Goal: Information Seeking & Learning: Learn about a topic

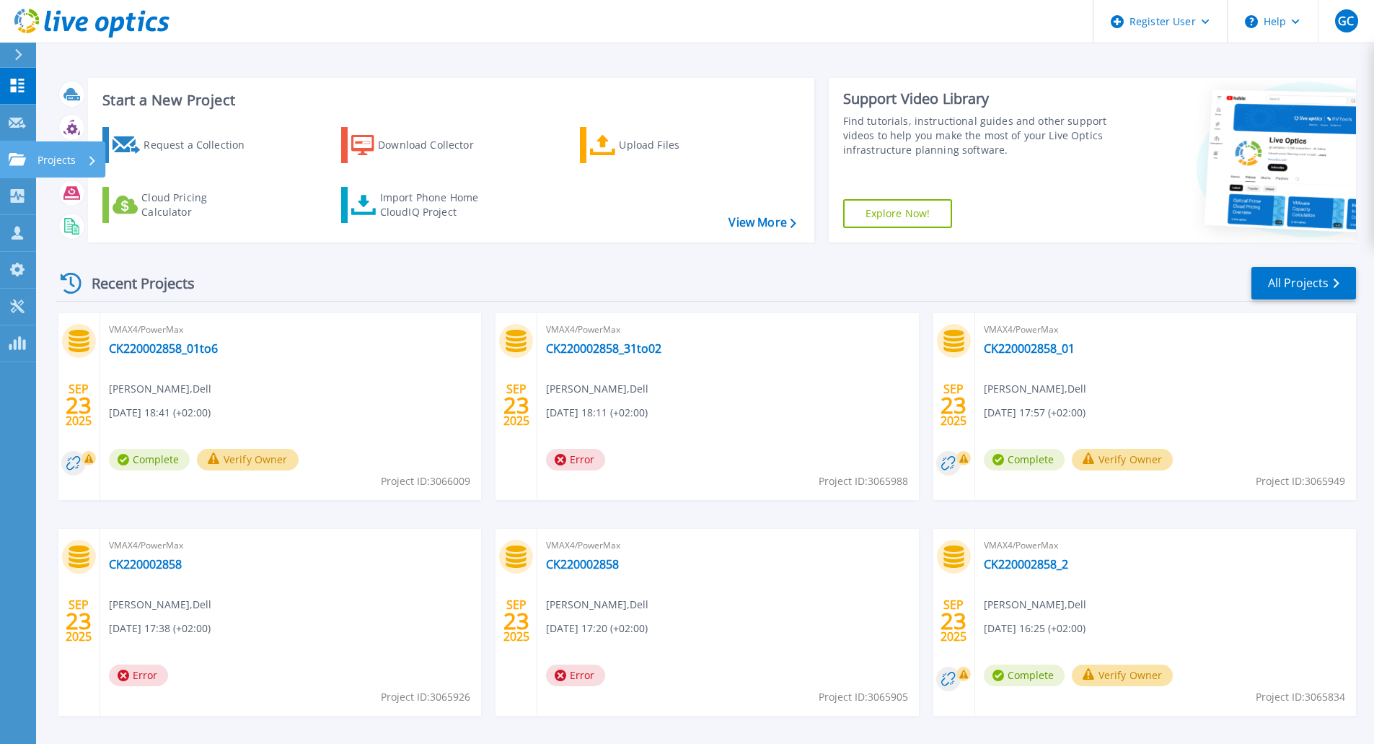
click at [52, 159] on p "Projects" at bounding box center [57, 160] width 38 height 38
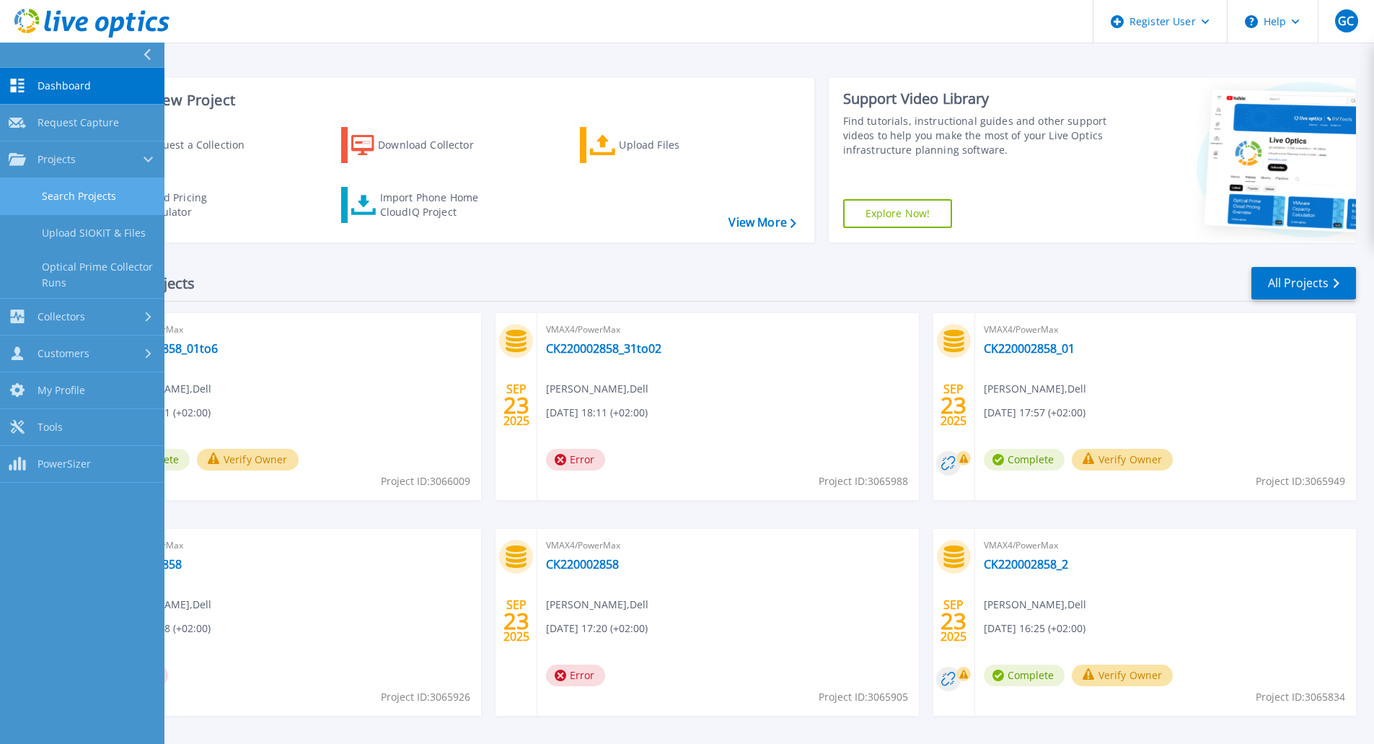
click at [93, 197] on link "Search Projects" at bounding box center [82, 196] width 164 height 37
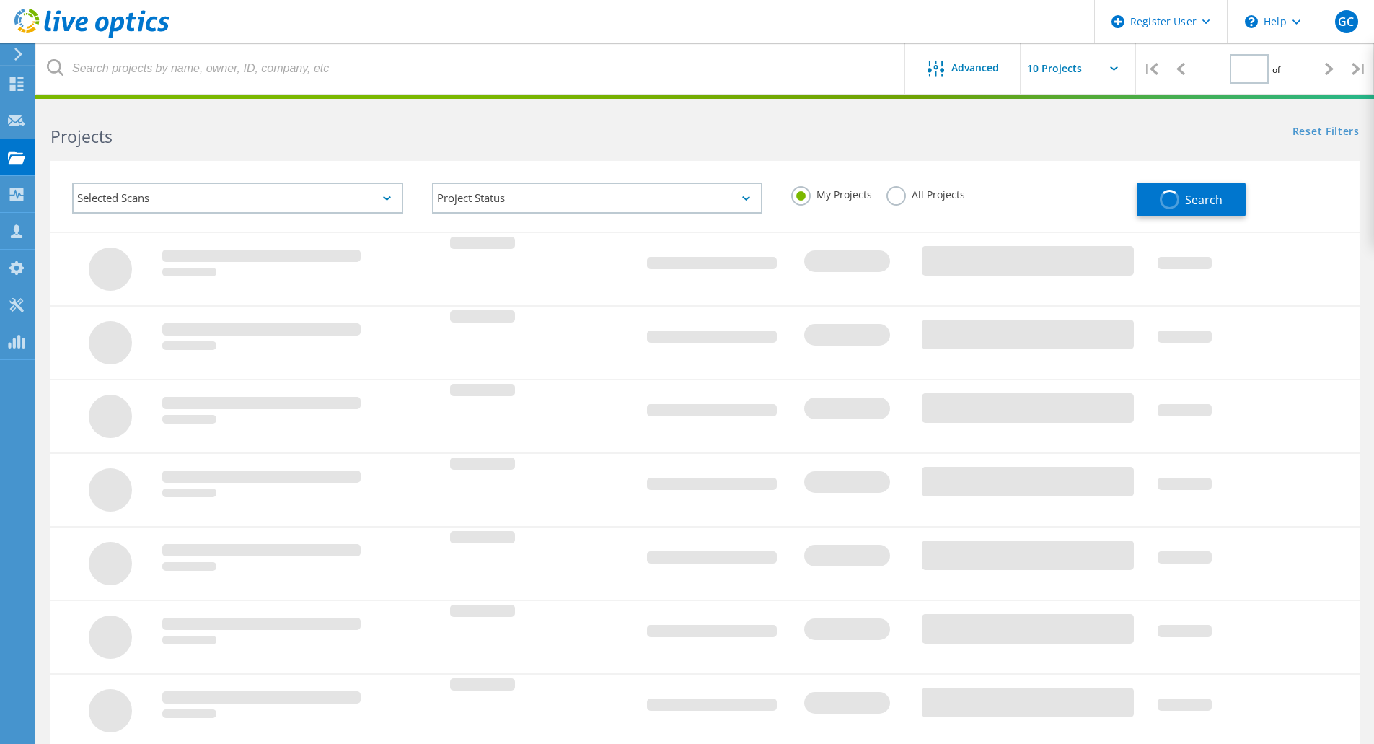
type input "1"
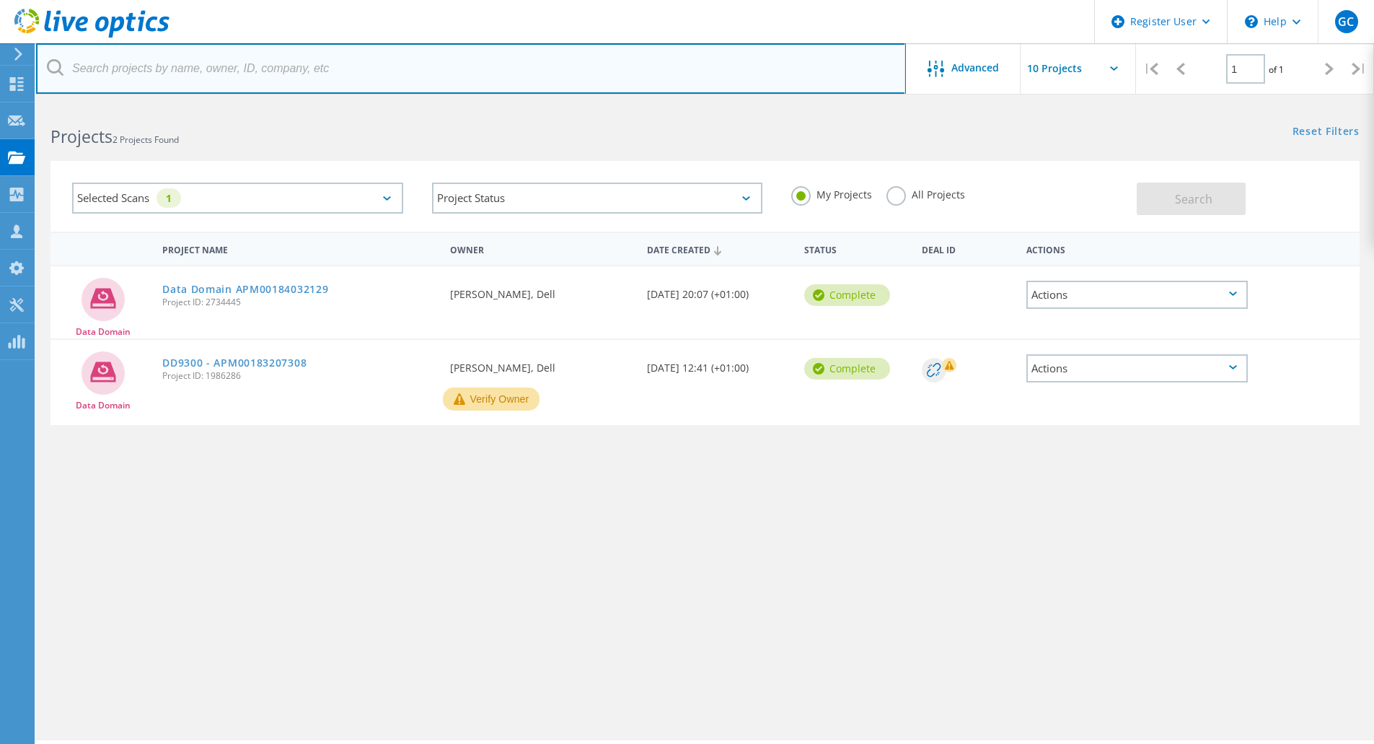
click at [341, 76] on input "text" at bounding box center [471, 68] width 870 height 50
paste input "3050630"
type input "3050630"
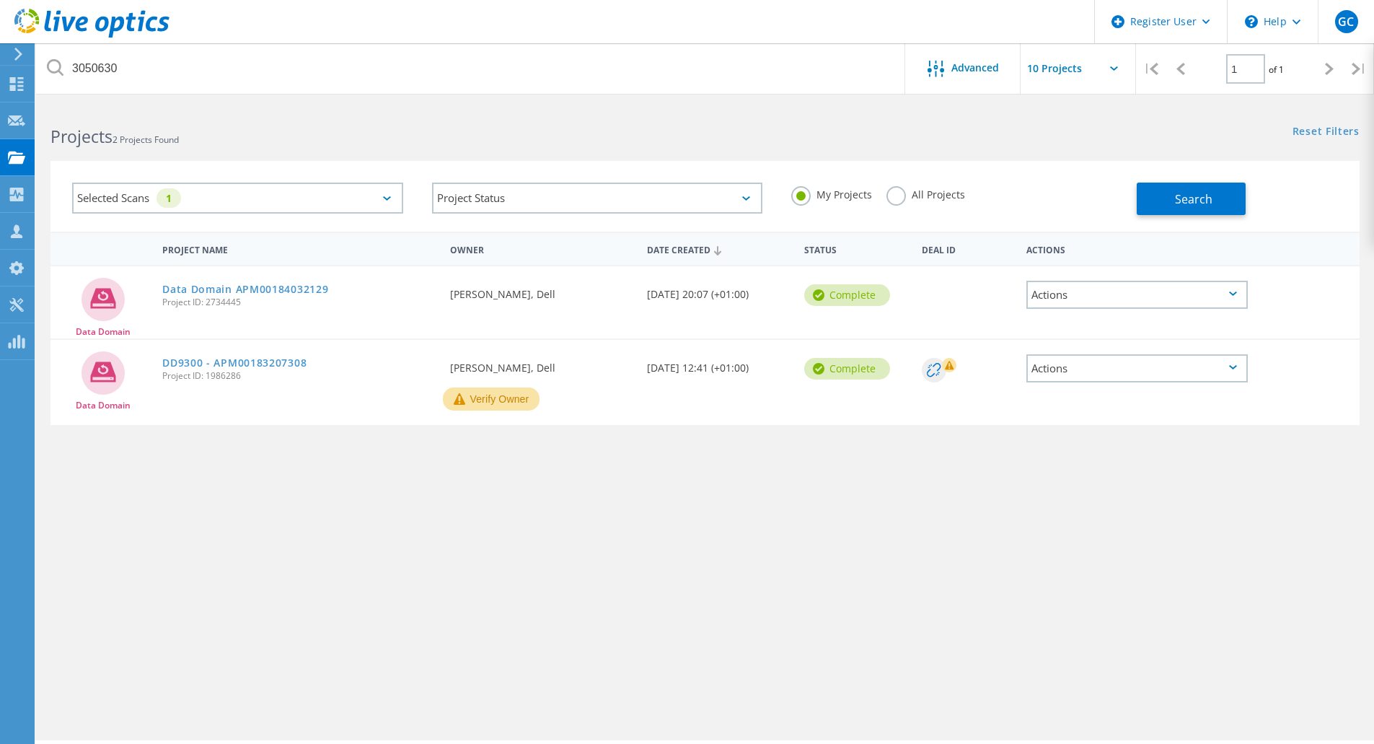
click at [384, 193] on div "Selected Scans 1" at bounding box center [237, 197] width 331 height 31
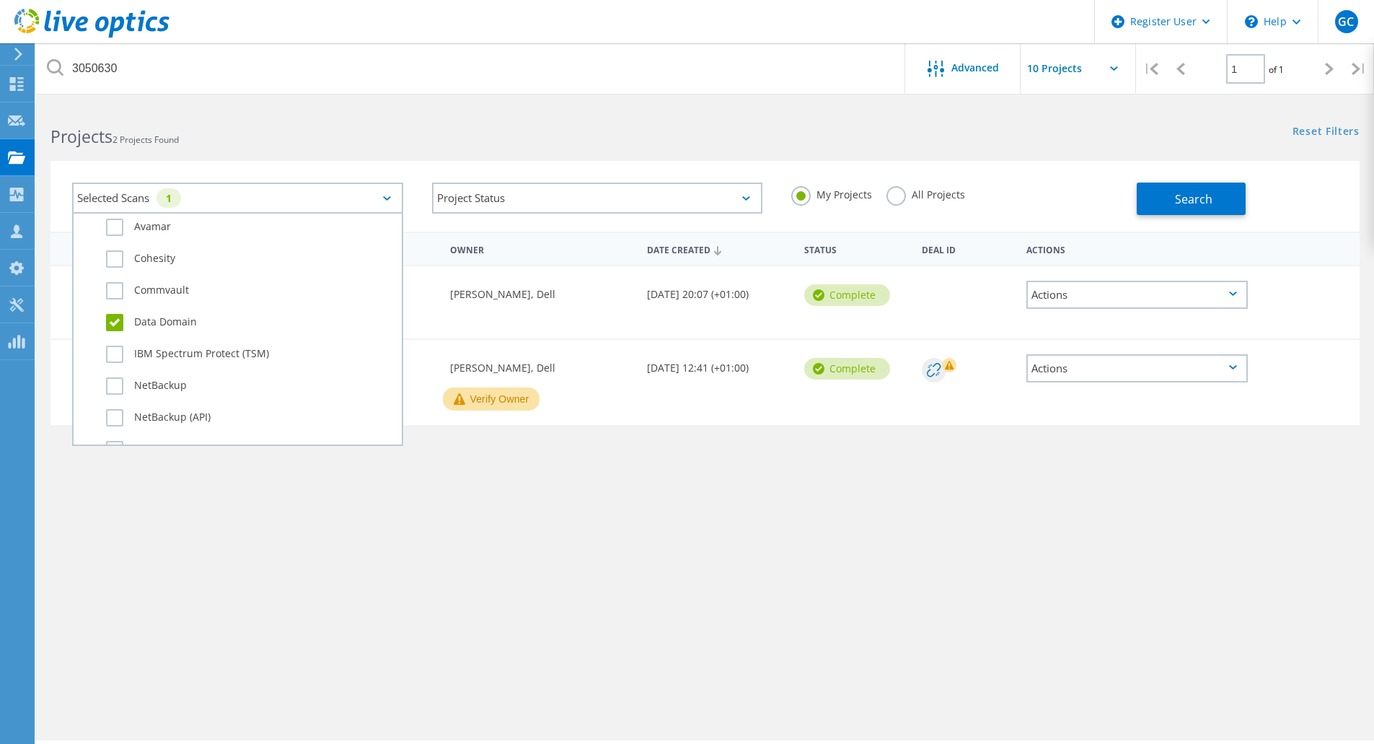
scroll to position [817, 0]
click at [107, 331] on label "Data Domain" at bounding box center [250, 330] width 289 height 17
click at [0, 0] on input "Data Domain" at bounding box center [0, 0] width 0 height 0
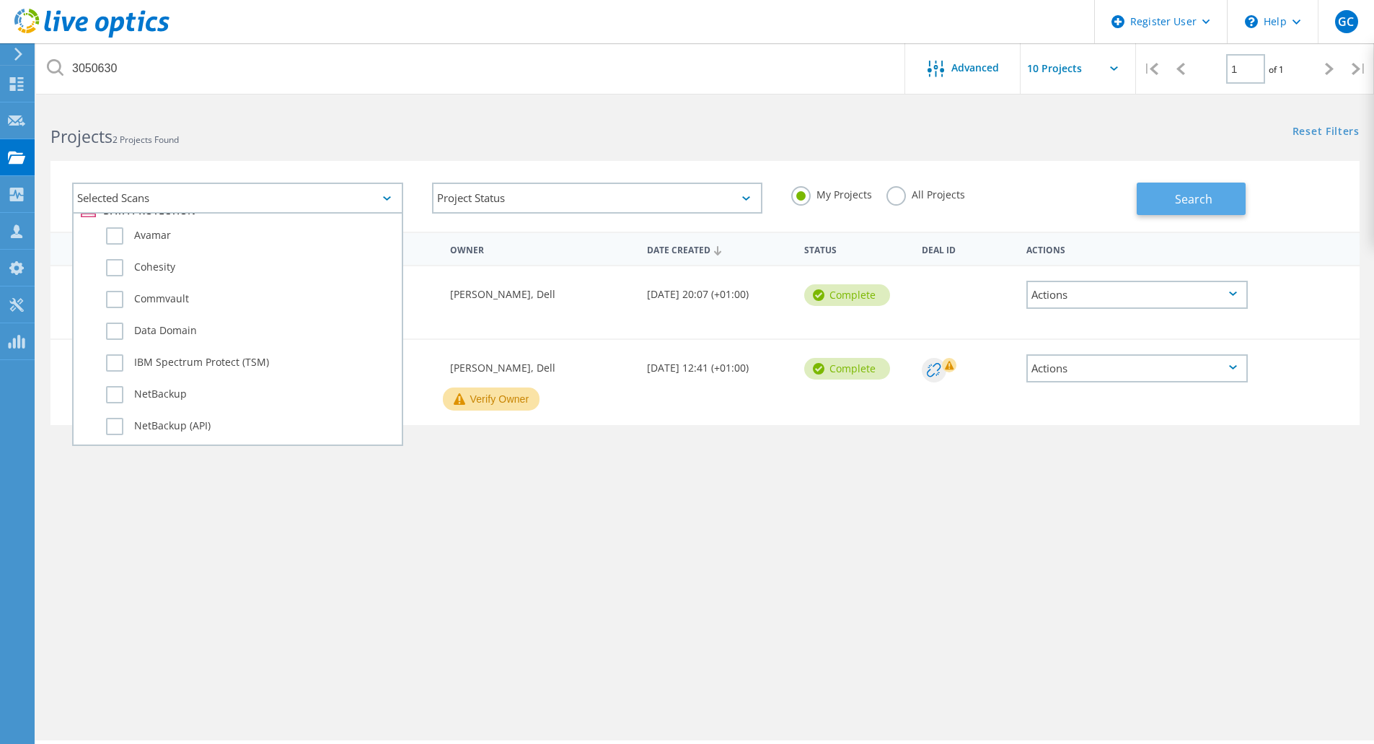
click at [1221, 201] on button "Search" at bounding box center [1191, 198] width 109 height 32
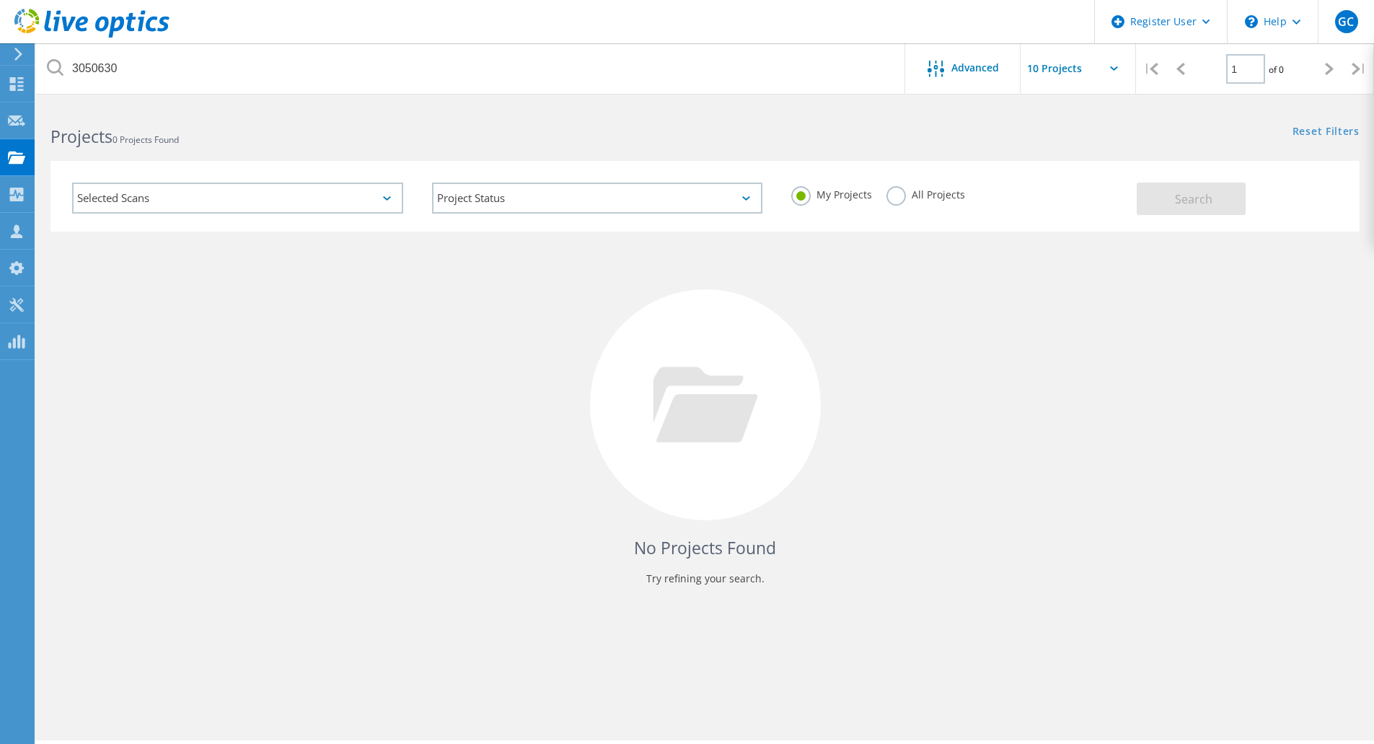
click at [912, 191] on label "All Projects" at bounding box center [926, 193] width 79 height 14
click at [0, 0] on input "All Projects" at bounding box center [0, 0] width 0 height 0
click at [1199, 192] on span "Search" at bounding box center [1194, 199] width 38 height 16
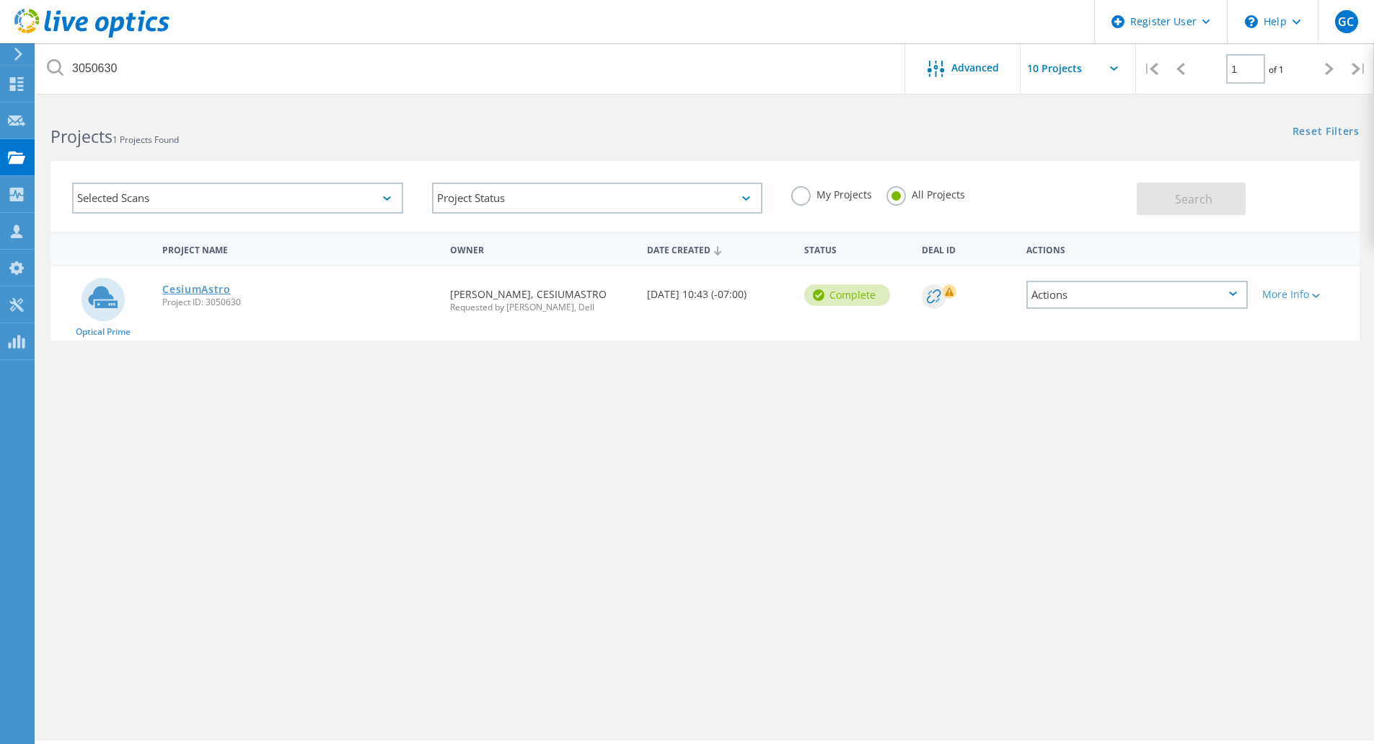
click at [215, 291] on link "CesiumAstro" at bounding box center [196, 289] width 69 height 10
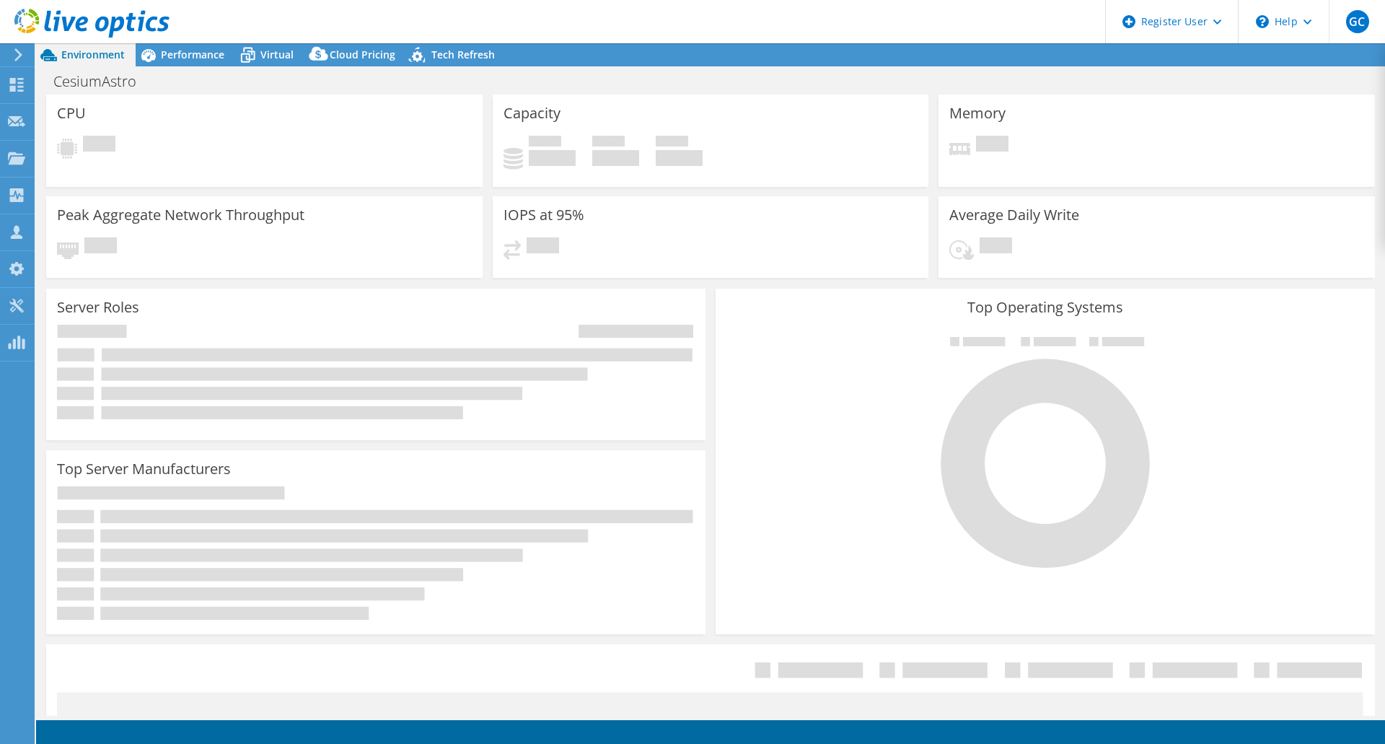
select select "USWest"
select select "USD"
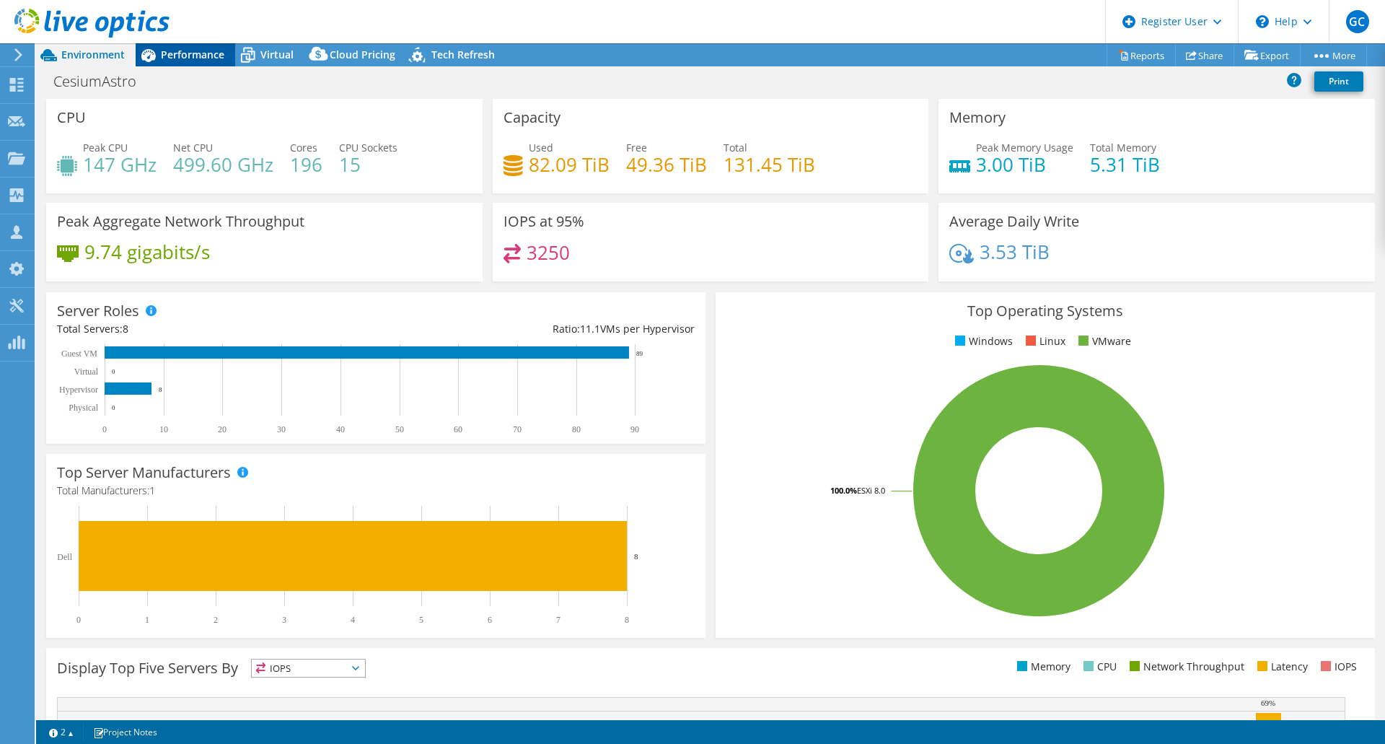
click at [185, 52] on span "Performance" at bounding box center [192, 55] width 63 height 14
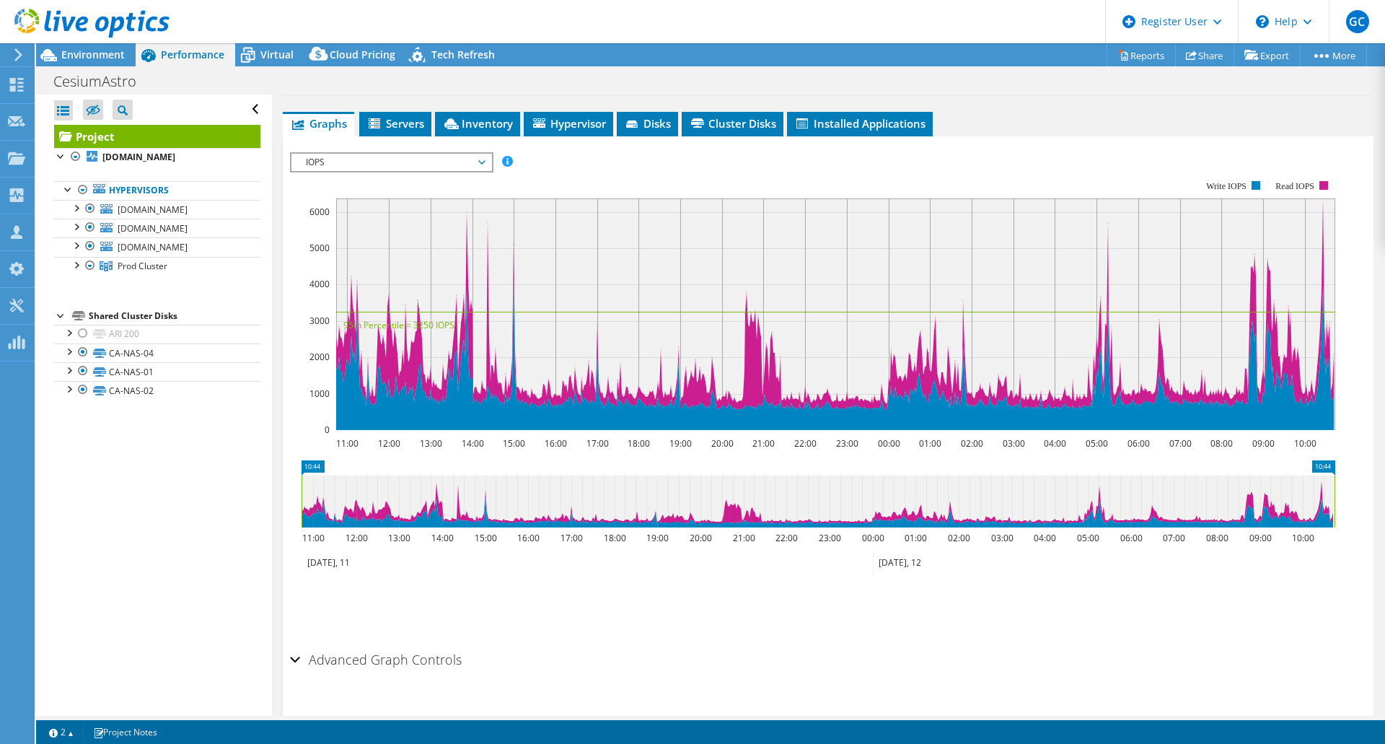
scroll to position [52, 0]
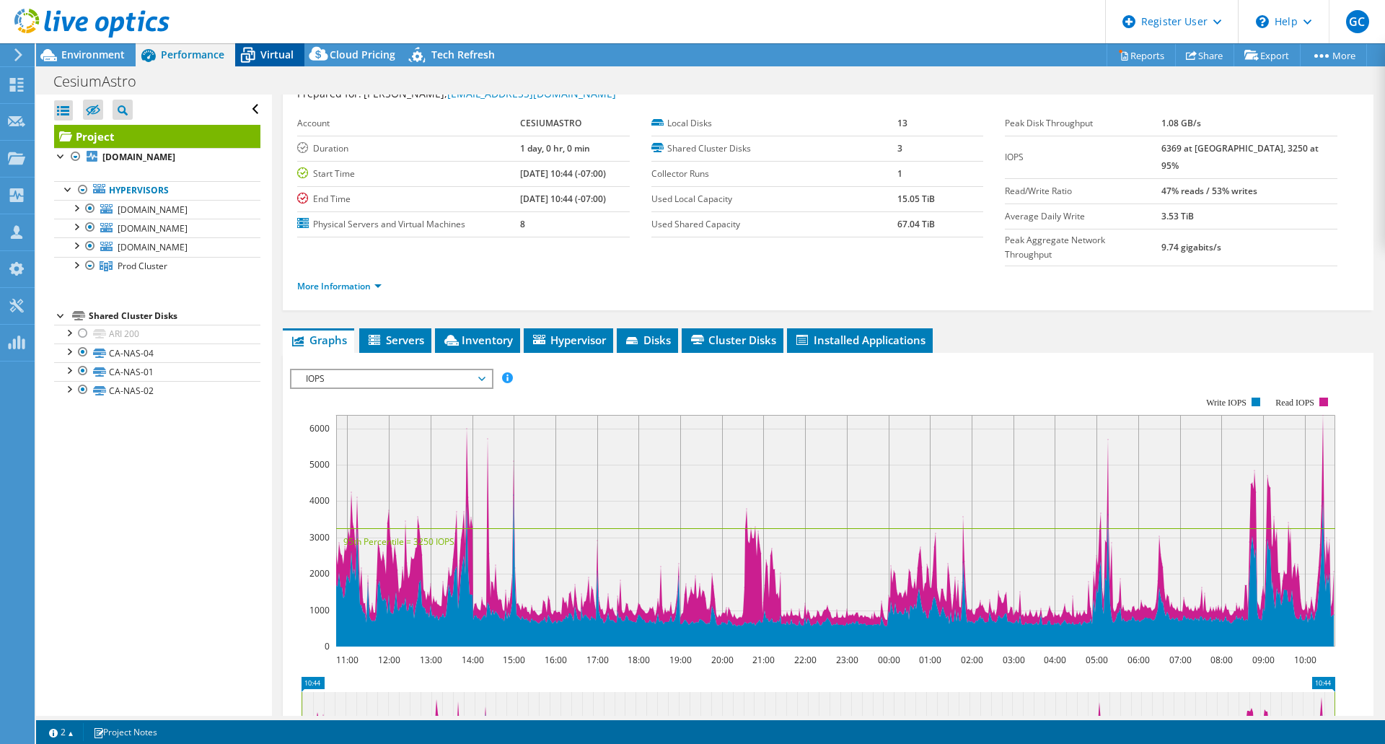
click at [268, 48] on span "Virtual" at bounding box center [276, 55] width 33 height 14
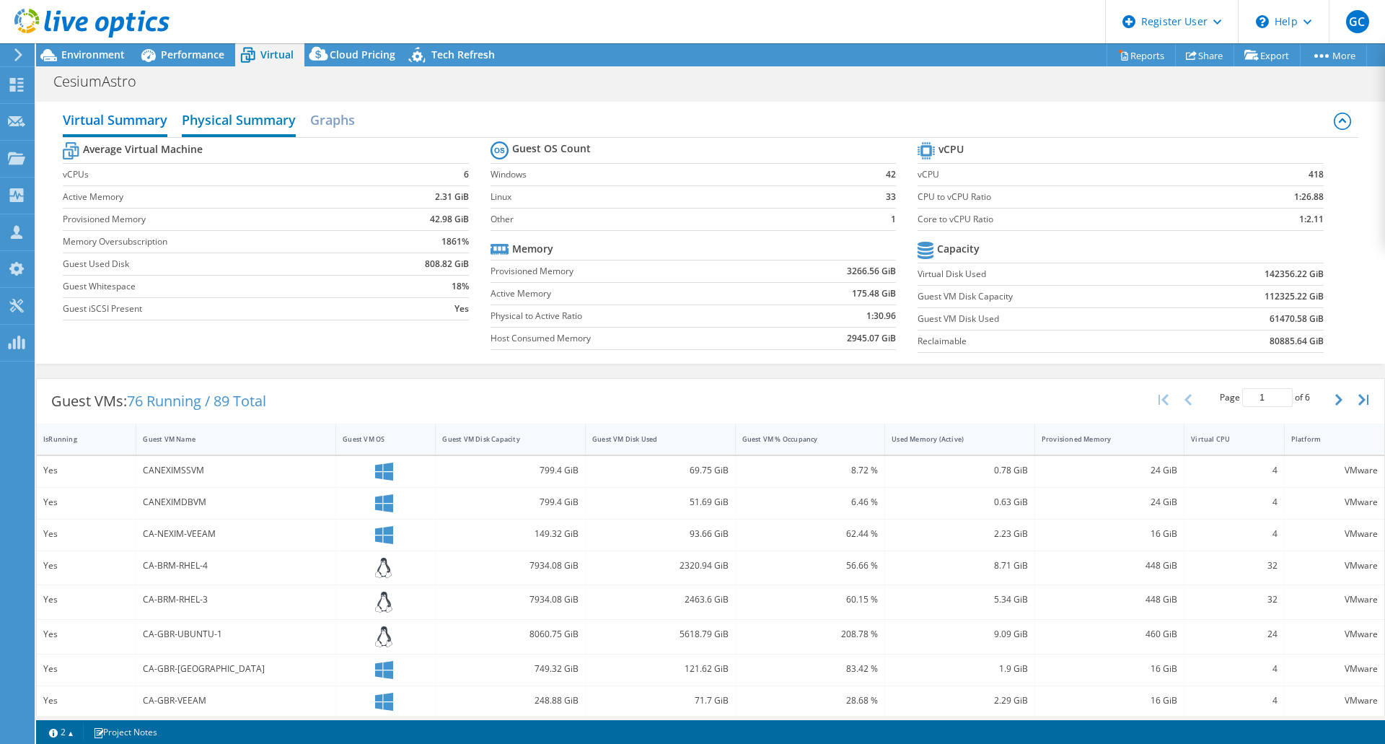
click at [245, 118] on h2 "Physical Summary" at bounding box center [239, 121] width 114 height 32
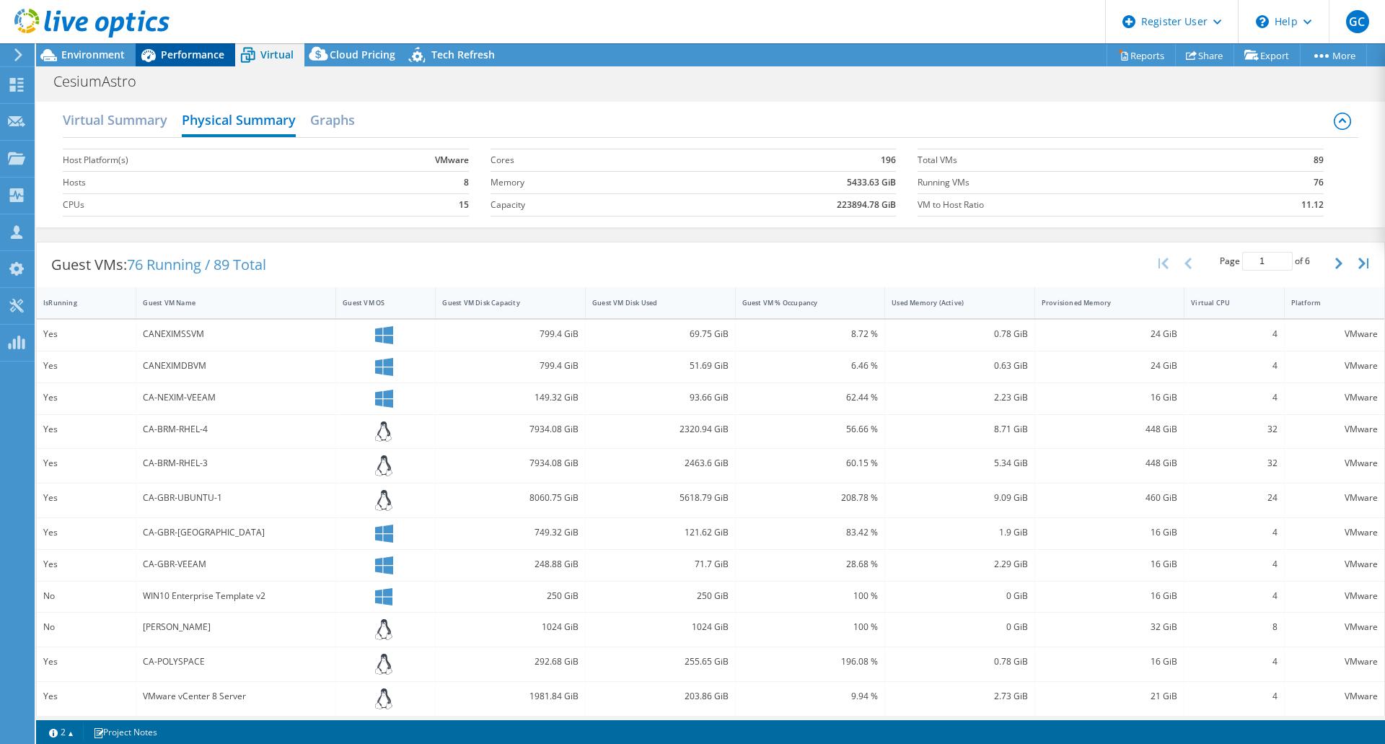
click at [185, 63] on div "Performance" at bounding box center [186, 54] width 100 height 23
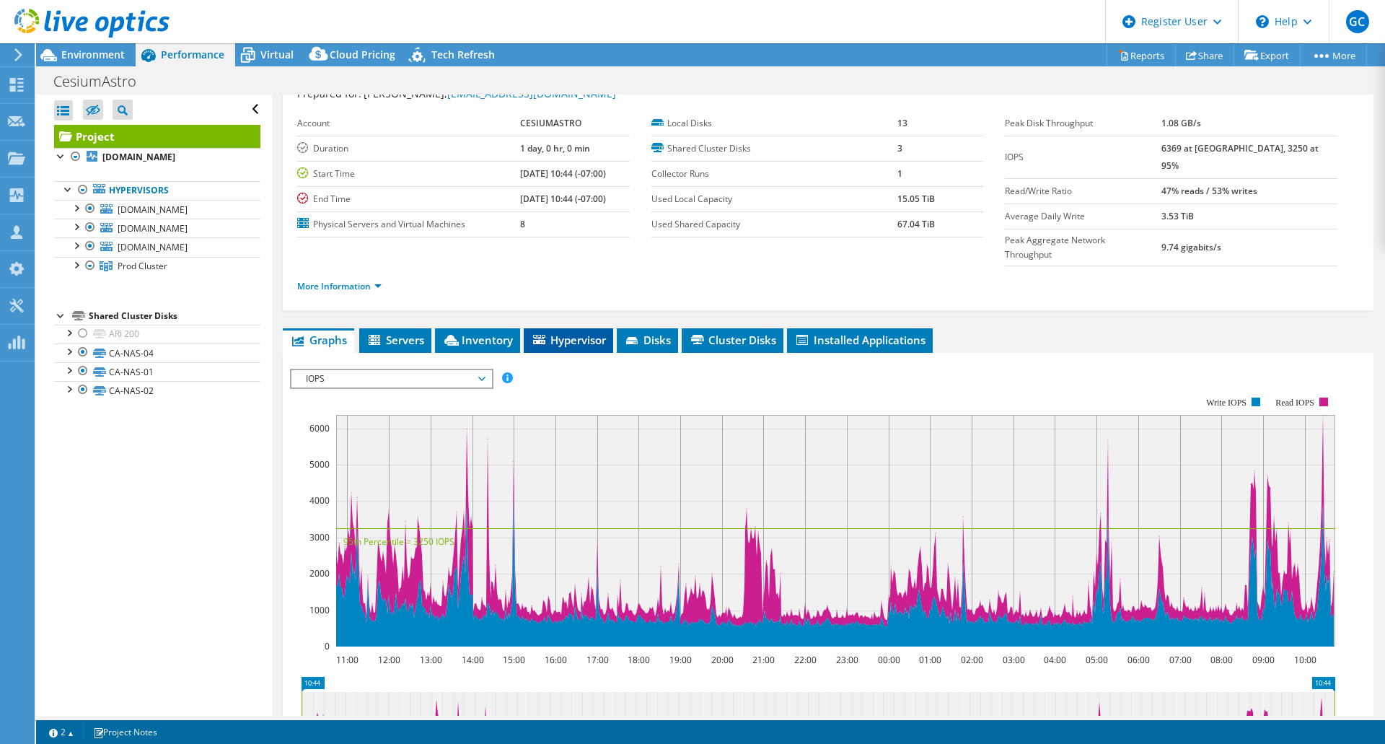
click at [579, 333] on span "Hypervisor" at bounding box center [568, 340] width 75 height 14
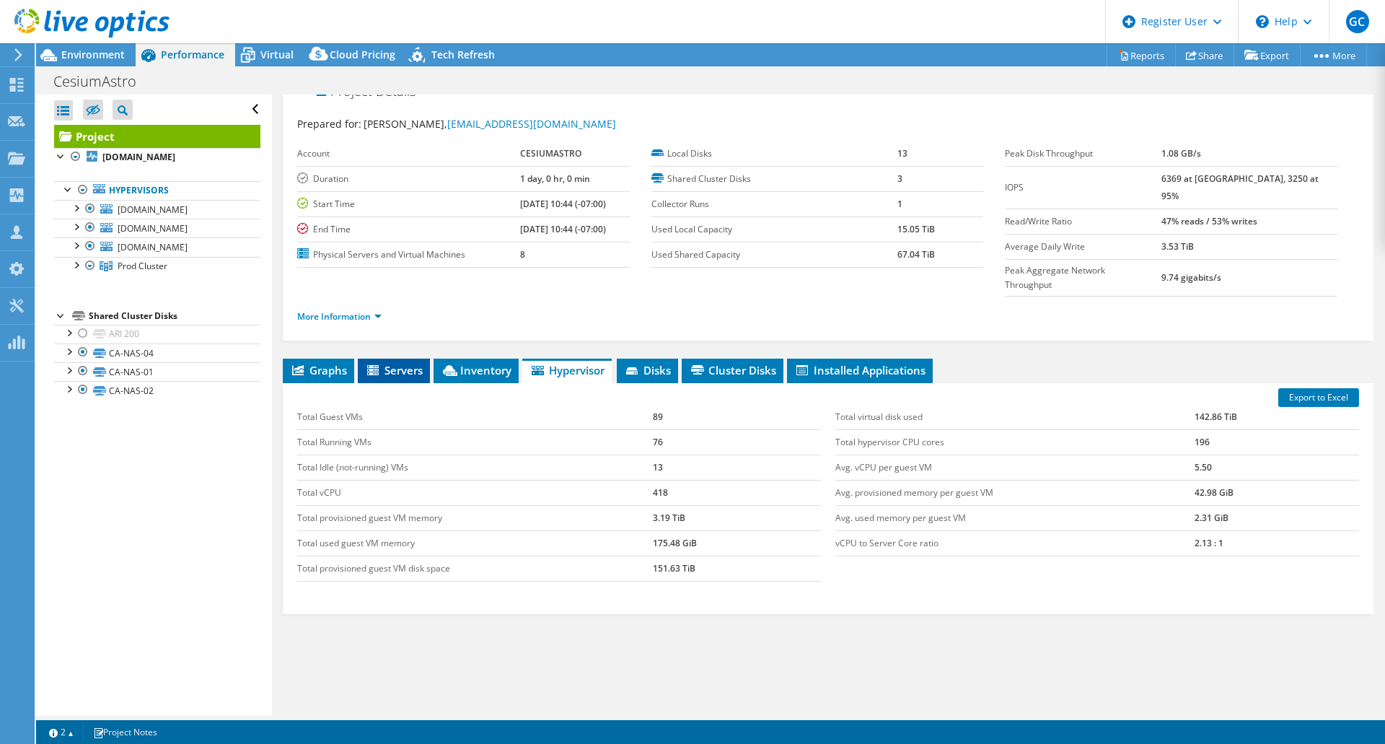
click at [399, 363] on span "Servers" at bounding box center [394, 370] width 58 height 14
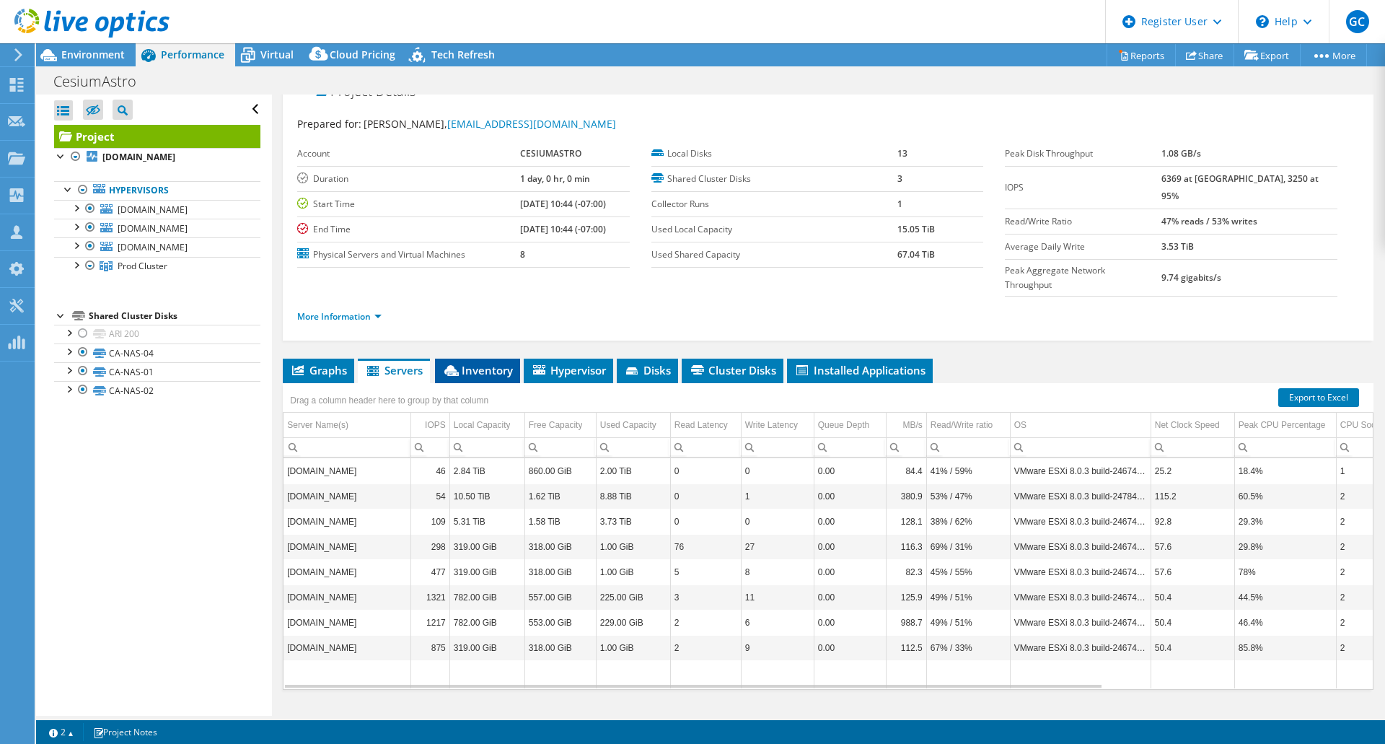
click at [491, 363] on span "Inventory" at bounding box center [477, 370] width 71 height 14
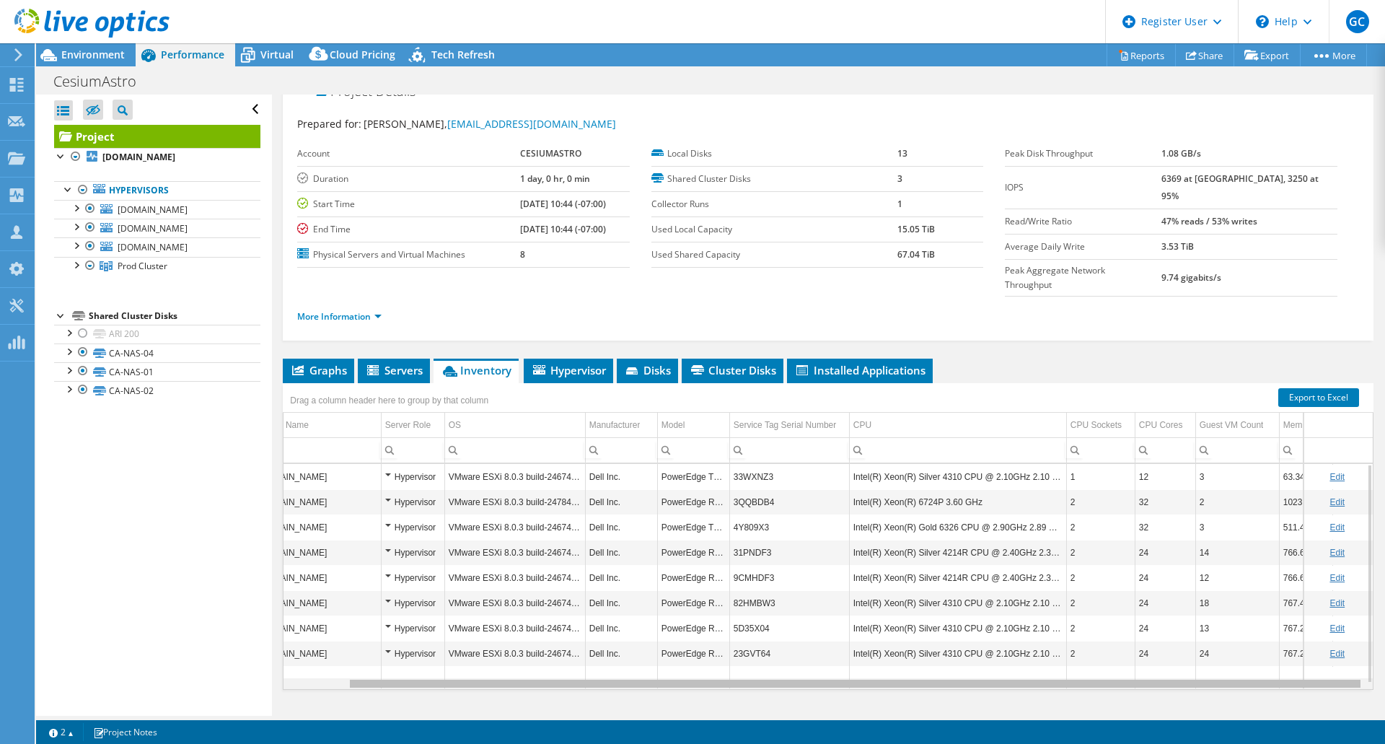
scroll to position [0, 0]
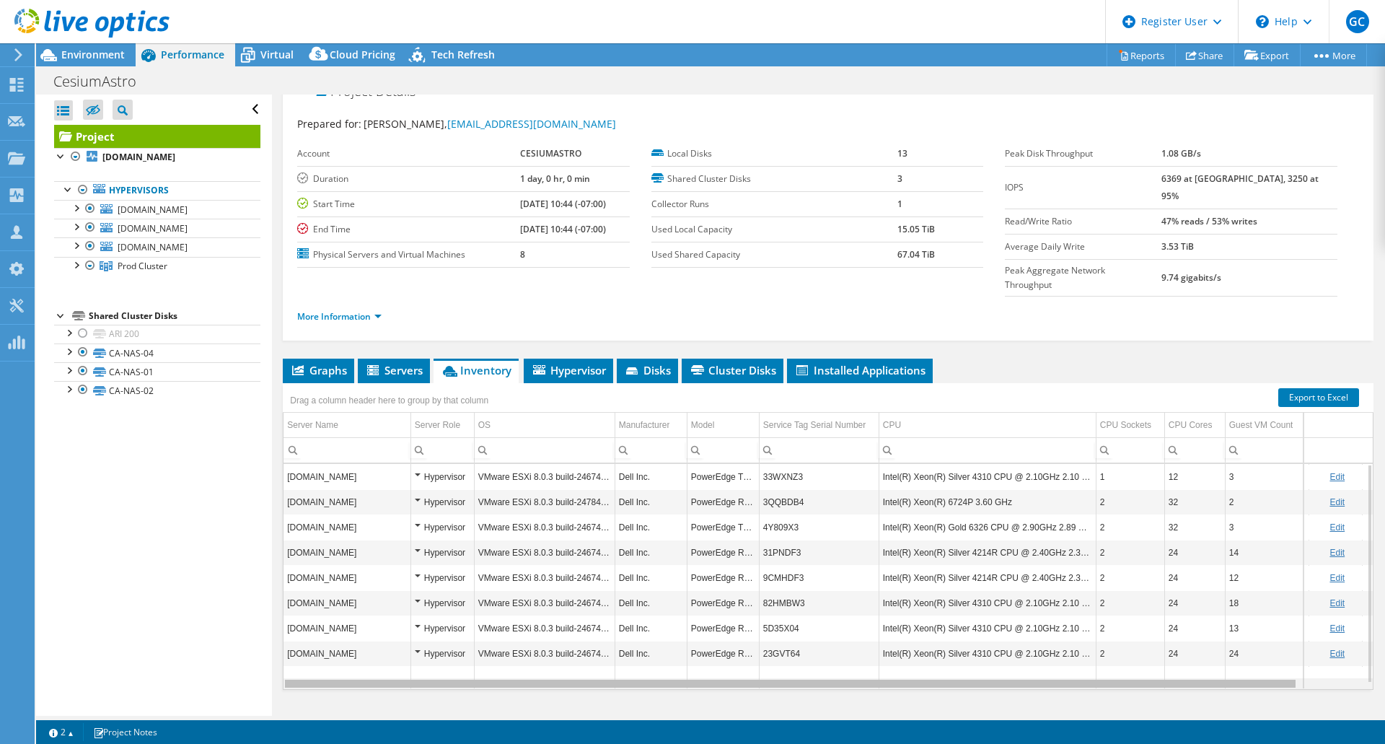
drag, startPoint x: 902, startPoint y: 656, endPoint x: 819, endPoint y: 676, distance: 85.4
click at [827, 676] on body "GC Dell User [PERSON_NAME] [PERSON_NAME][EMAIL_ADDRESS][PERSON_NAME][DOMAIN_NAM…" at bounding box center [692, 372] width 1385 height 744
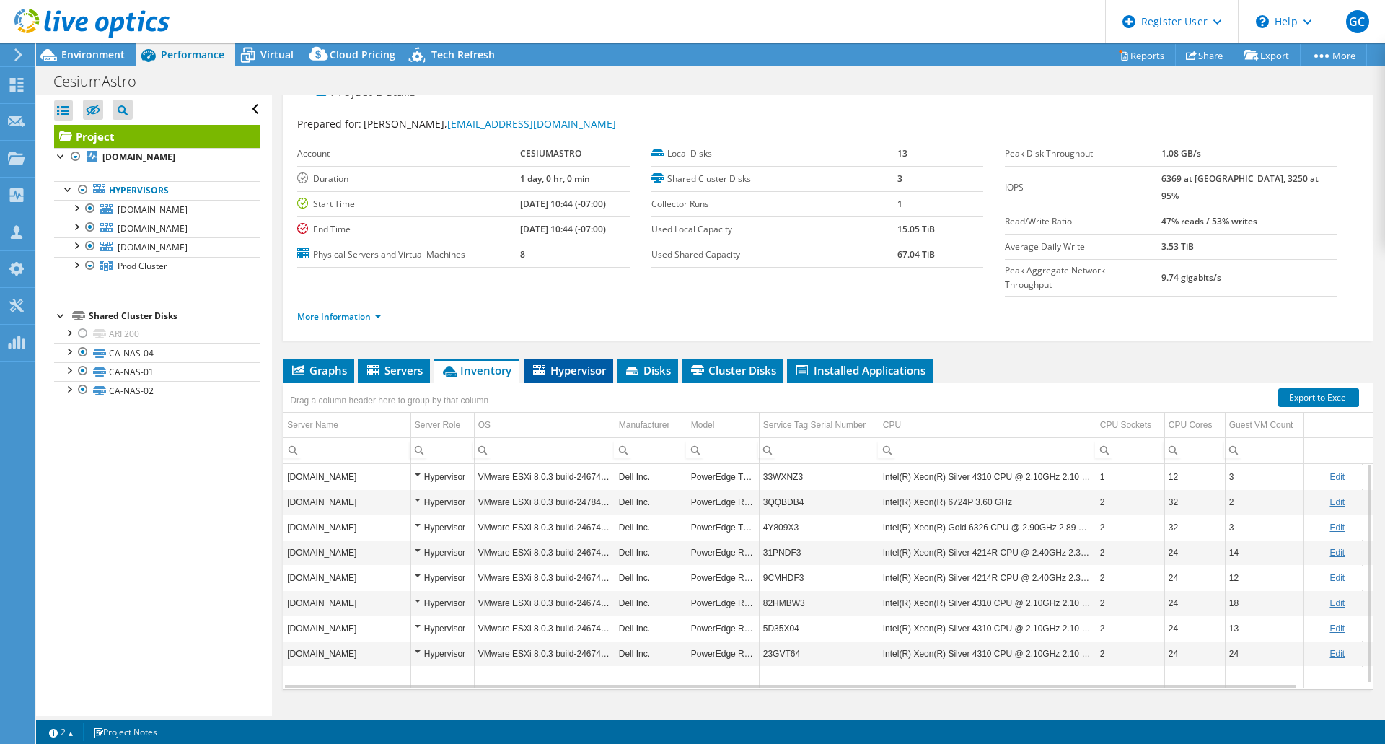
click at [578, 363] on span "Hypervisor" at bounding box center [568, 370] width 75 height 14
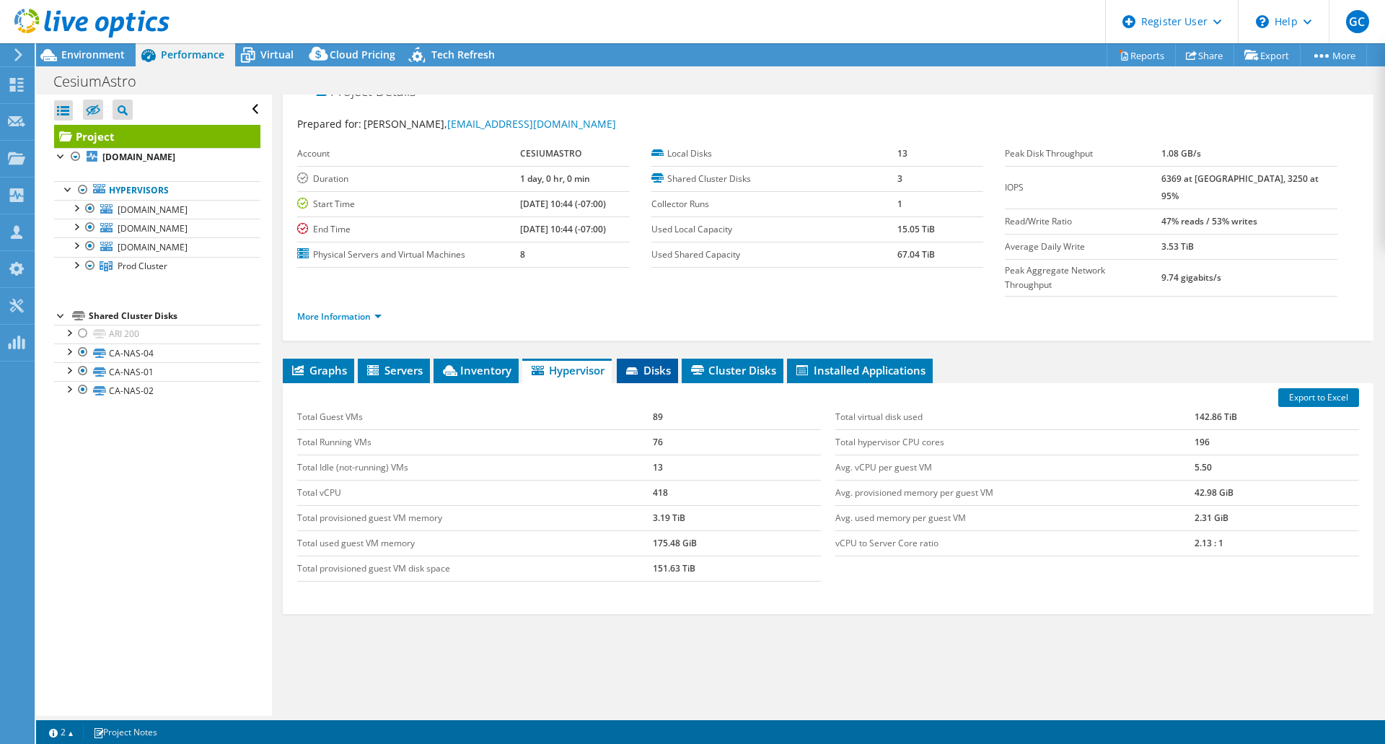
click at [646, 363] on span "Disks" at bounding box center [647, 370] width 47 height 14
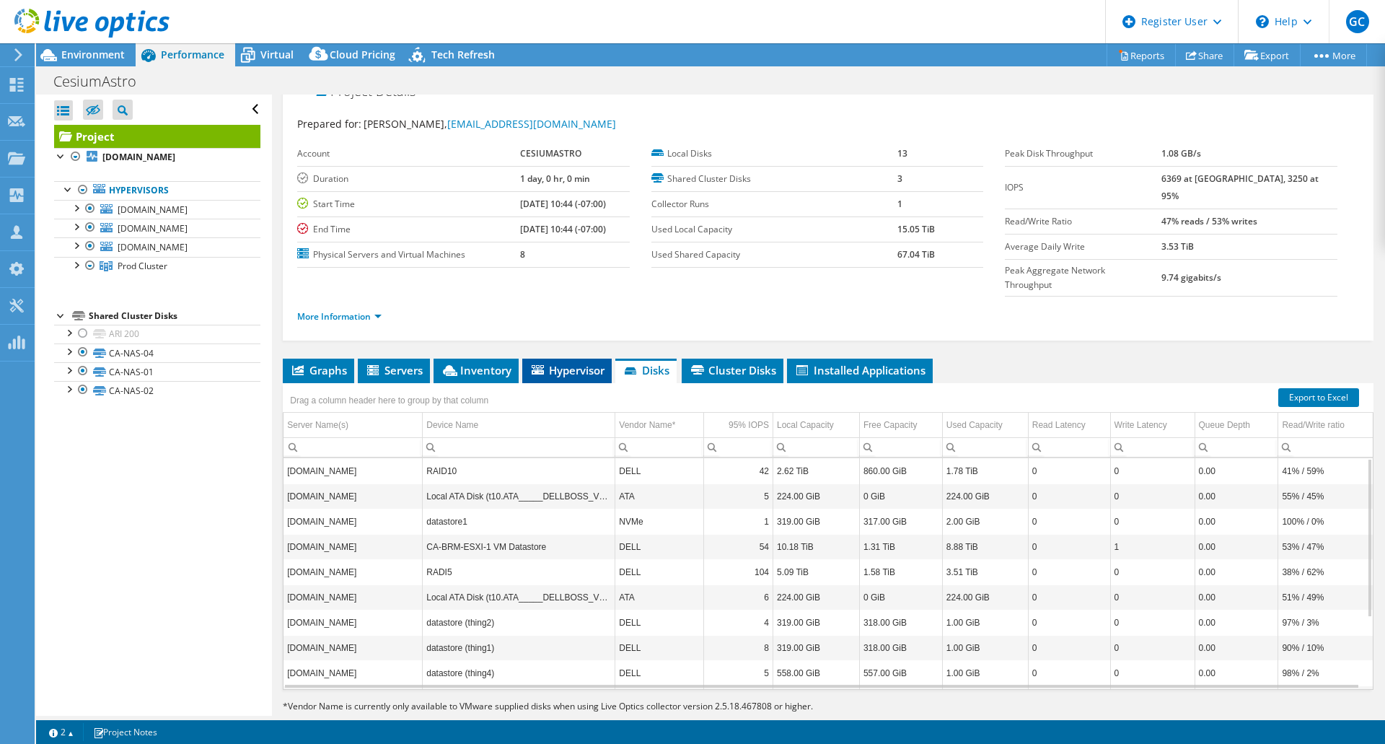
click at [584, 363] on span "Hypervisor" at bounding box center [566, 370] width 75 height 14
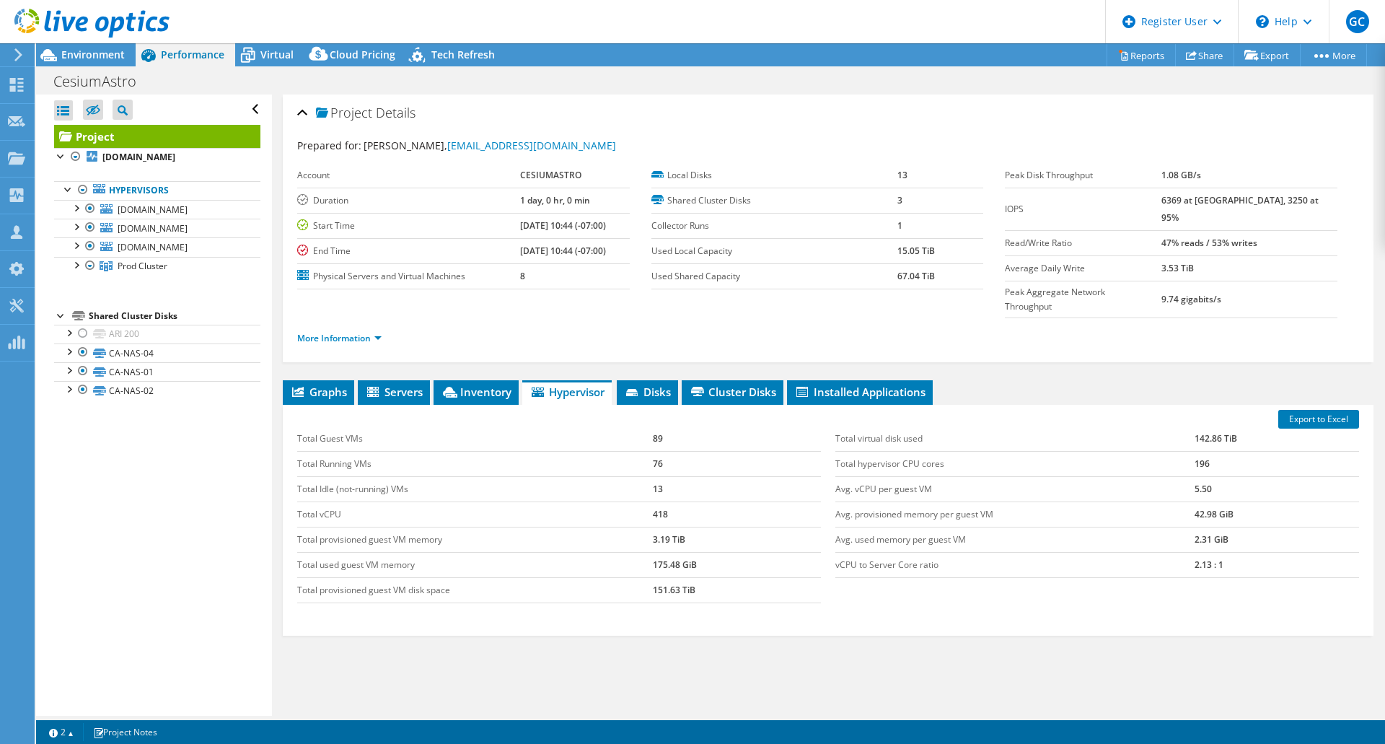
drag, startPoint x: 1189, startPoint y: 204, endPoint x: 1304, endPoint y: 207, distance: 115.5
click at [1302, 207] on tr "IOPS 6369 at [GEOGRAPHIC_DATA], 3250 at 95%" at bounding box center [1171, 209] width 333 height 43
click at [494, 384] on span "Inventory" at bounding box center [476, 391] width 71 height 14
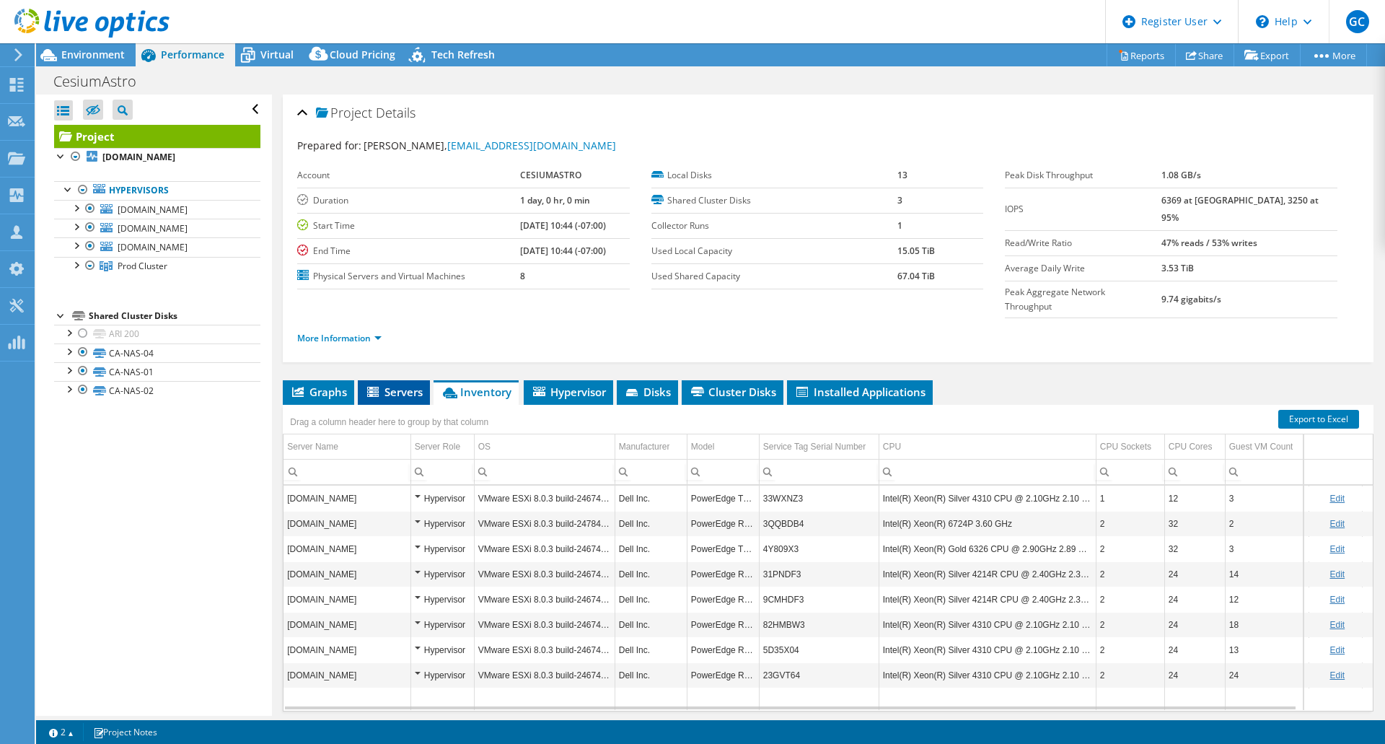
click at [395, 380] on li "Servers" at bounding box center [394, 392] width 72 height 25
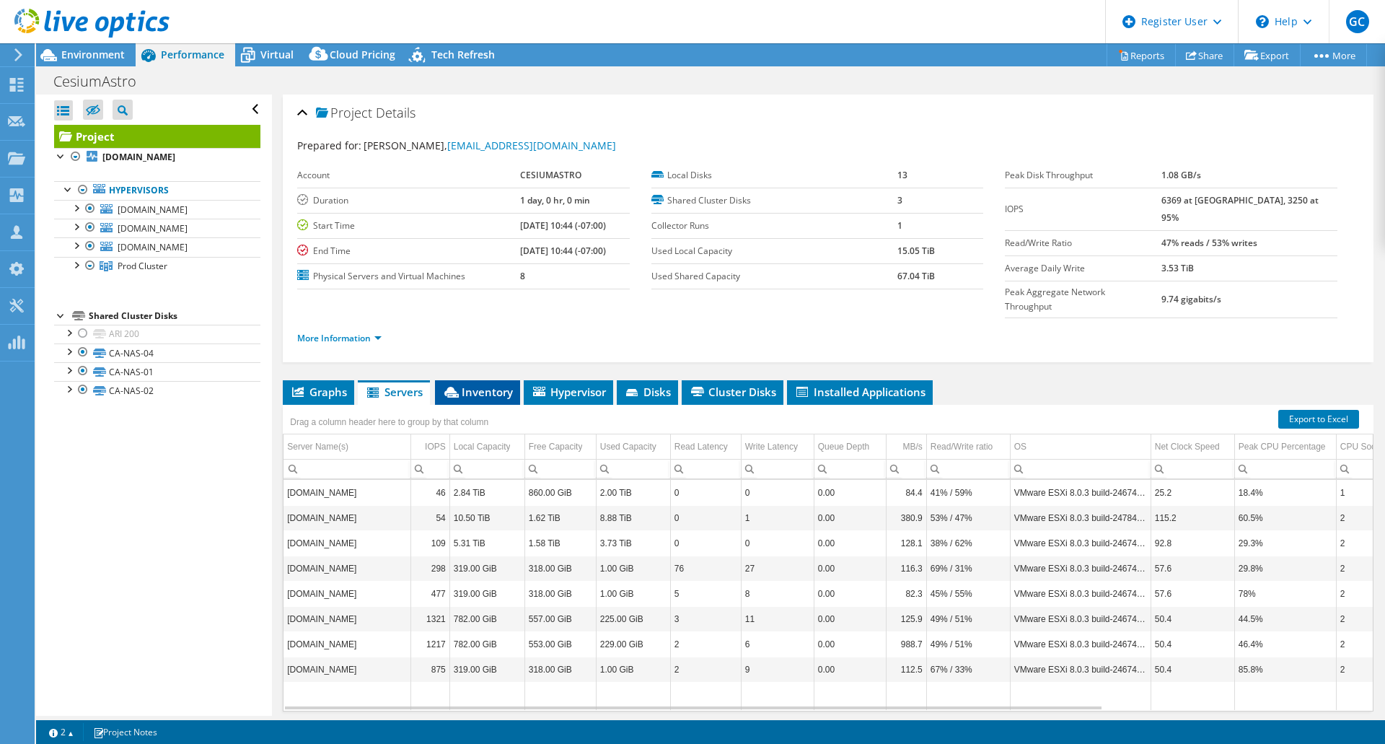
click at [495, 384] on span "Inventory" at bounding box center [477, 391] width 71 height 14
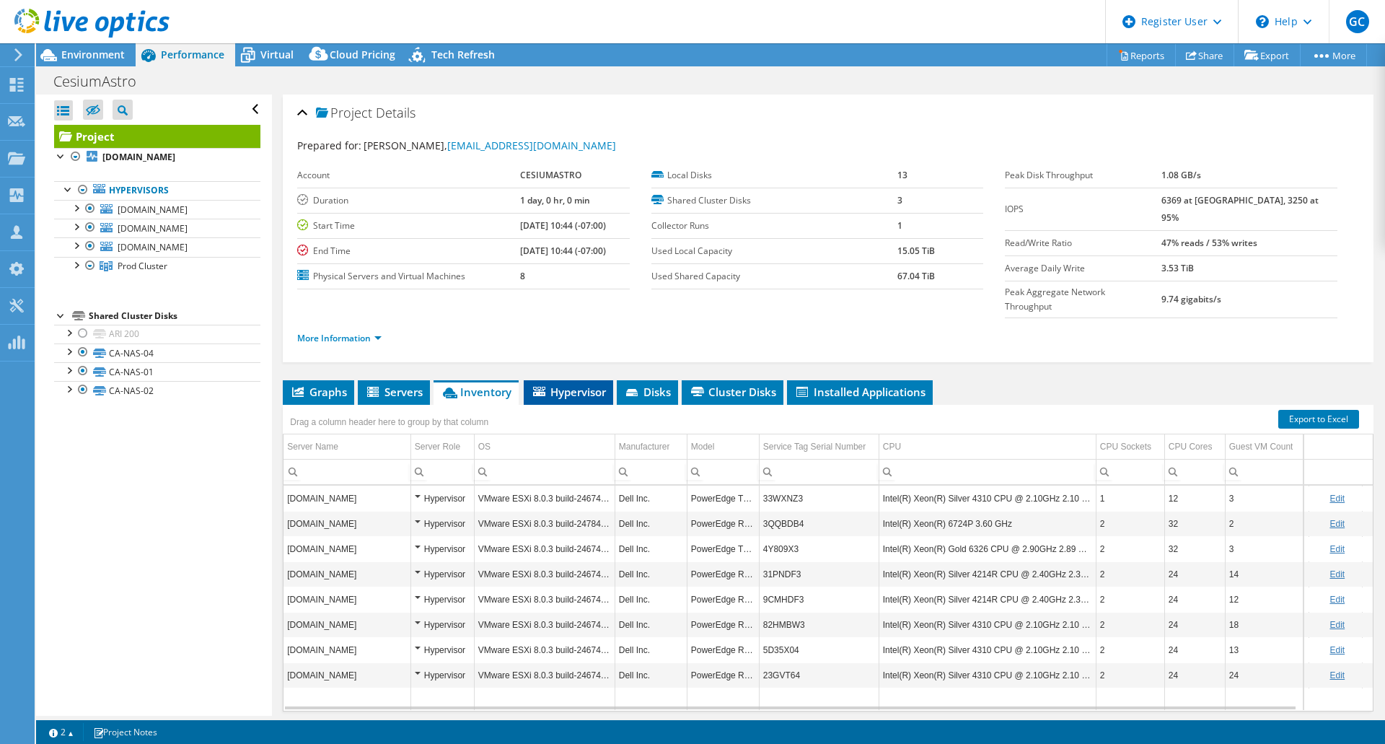
click at [577, 384] on span "Hypervisor" at bounding box center [568, 391] width 75 height 14
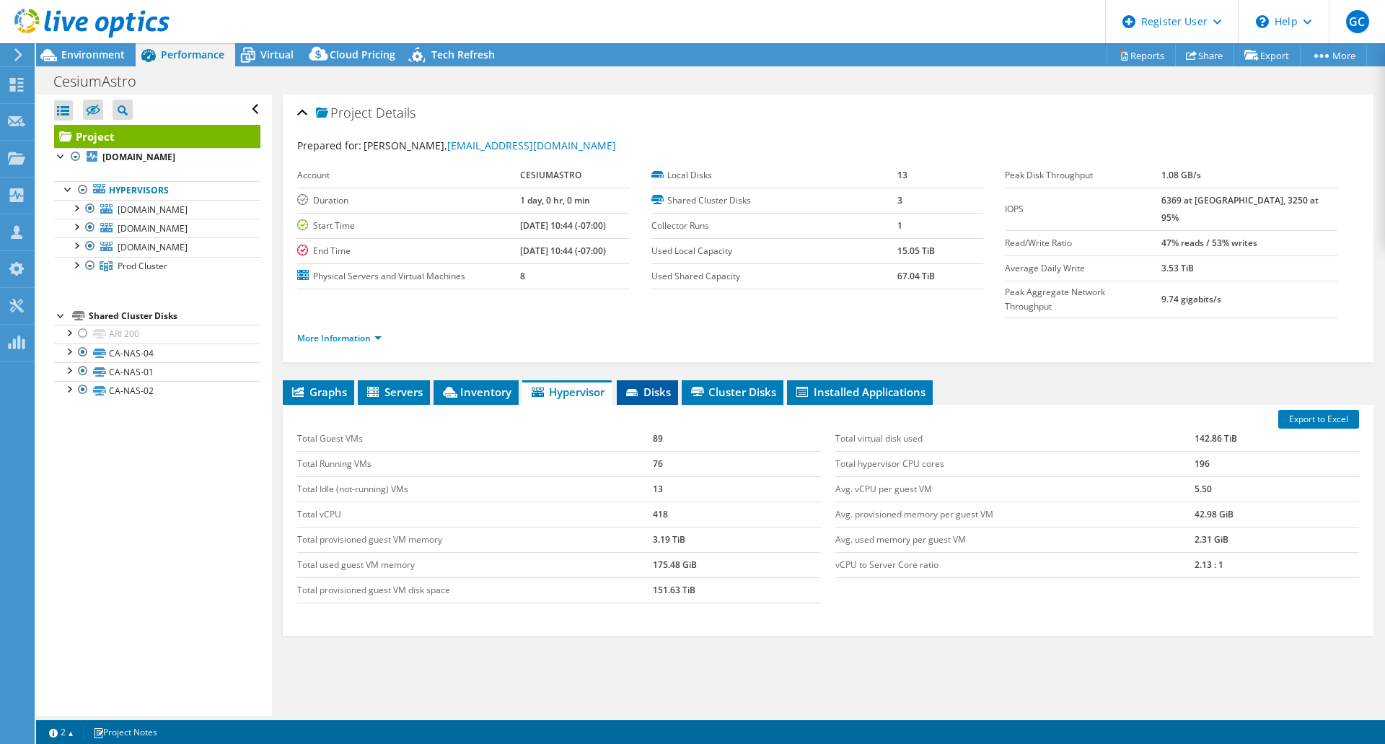
click at [648, 384] on span "Disks" at bounding box center [647, 391] width 47 height 14
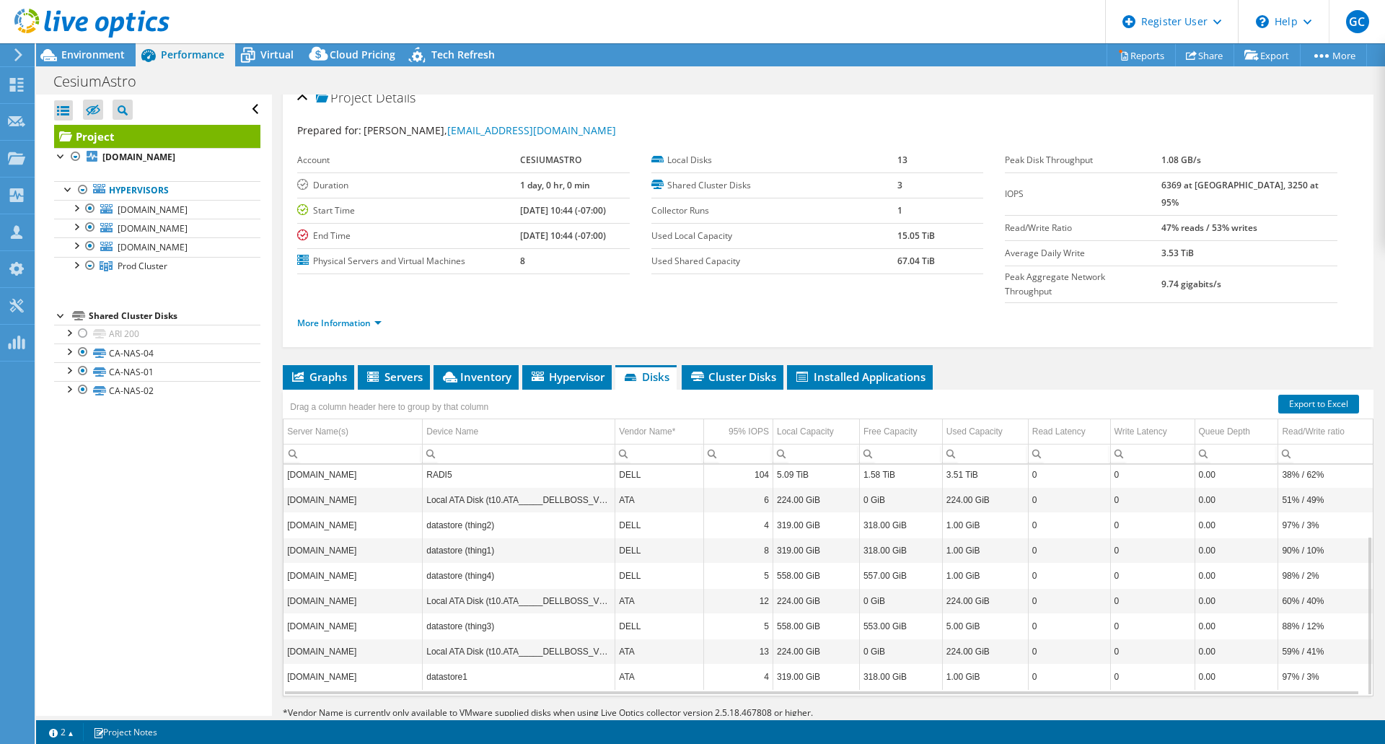
scroll to position [22, 0]
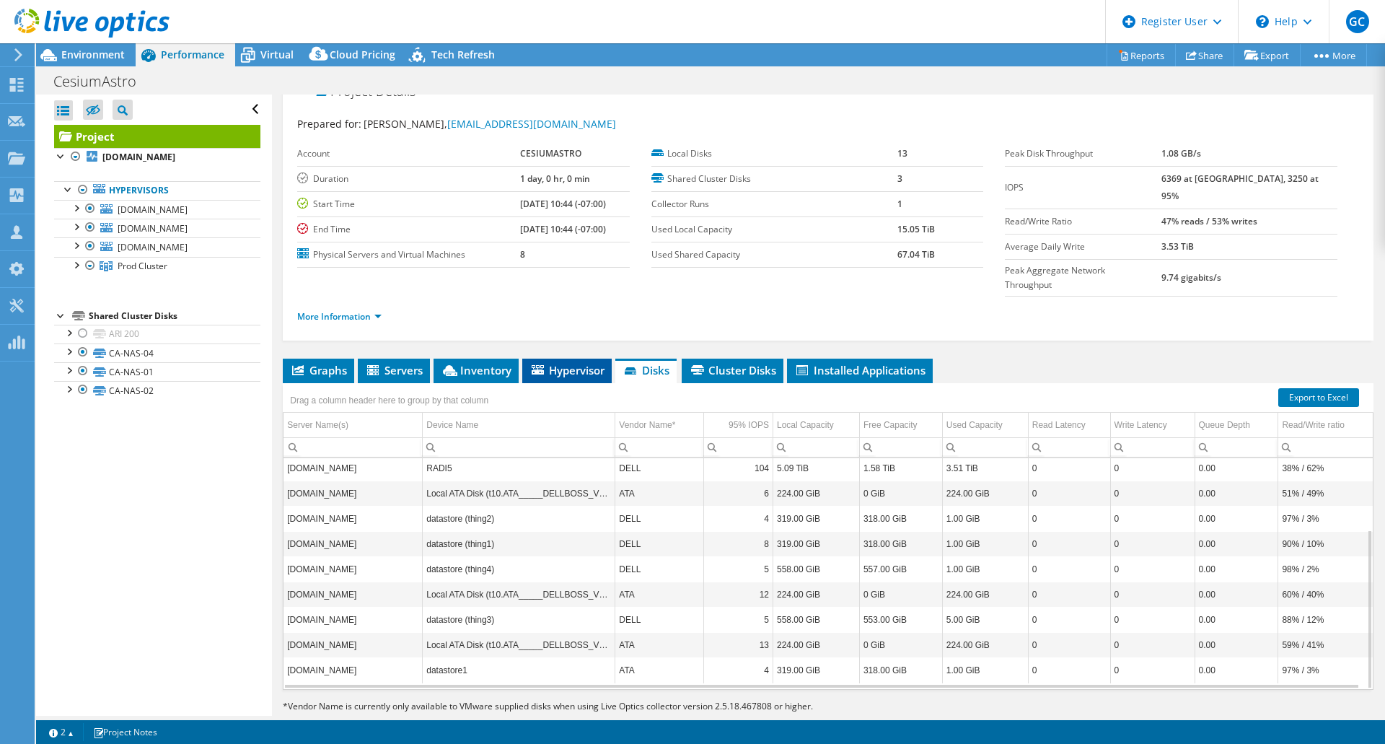
click at [581, 363] on span "Hypervisor" at bounding box center [566, 370] width 75 height 14
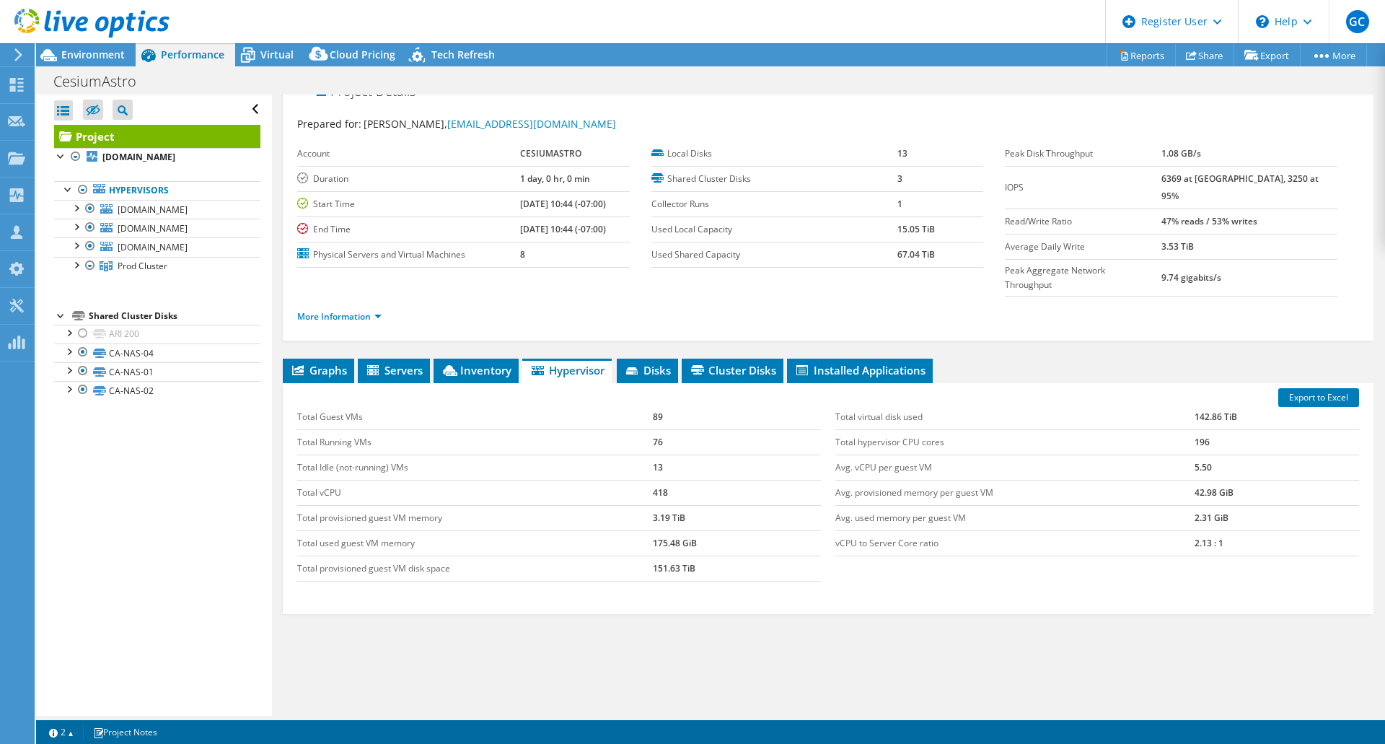
scroll to position [0, 0]
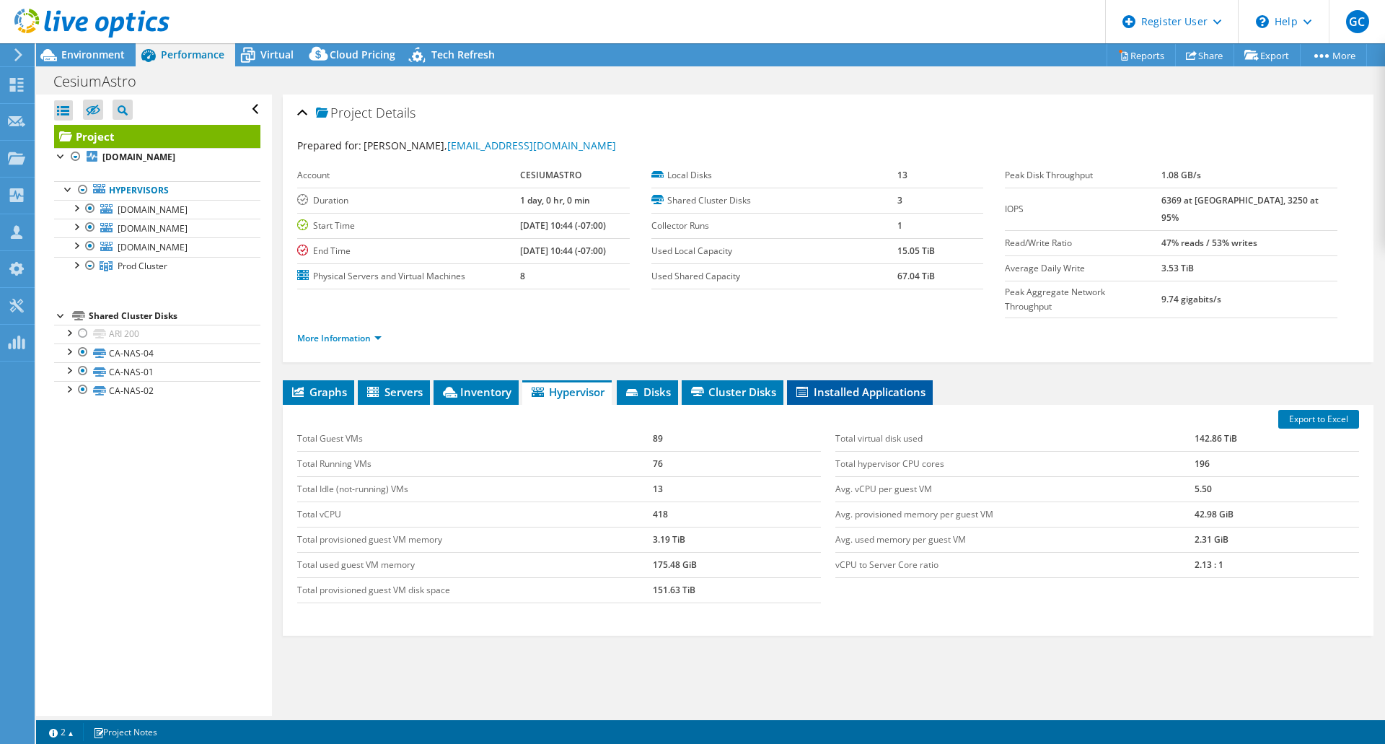
click at [852, 384] on span "Installed Applications" at bounding box center [859, 391] width 131 height 14
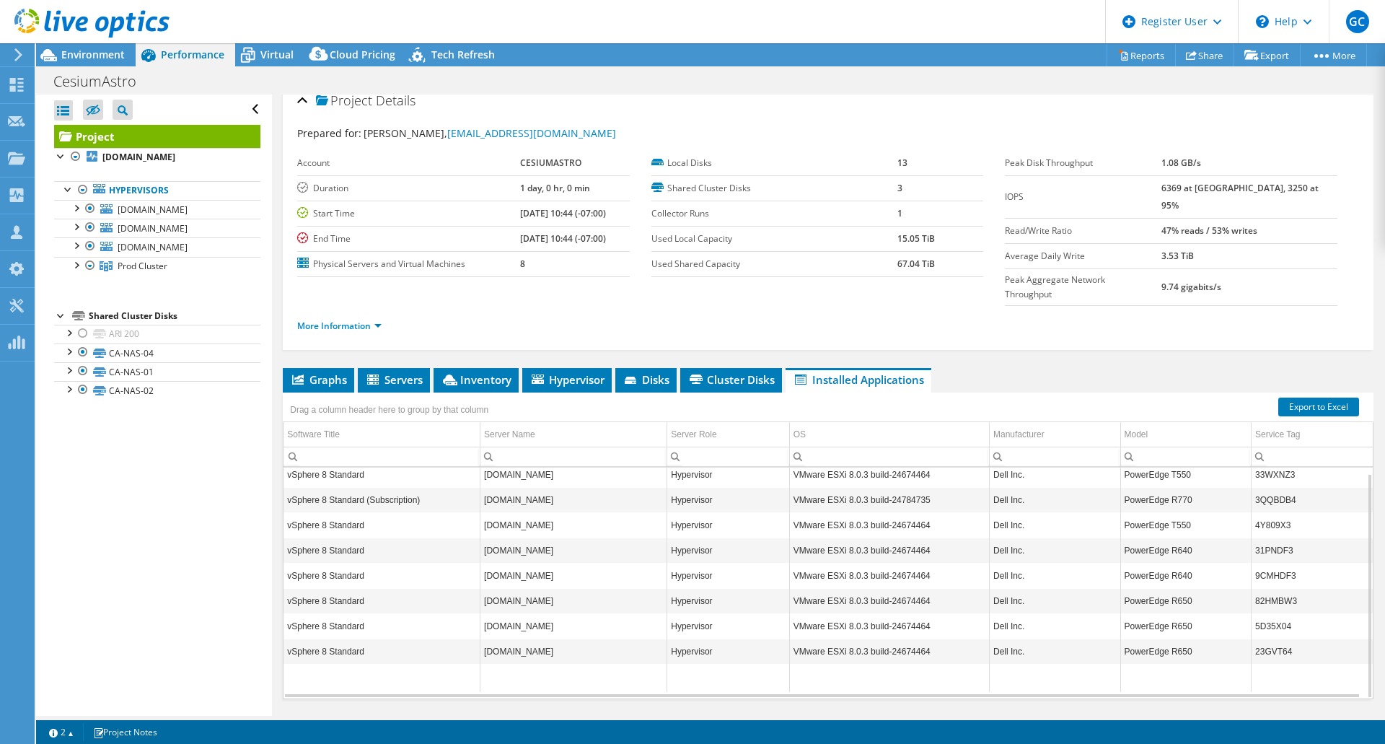
scroll to position [22, 0]
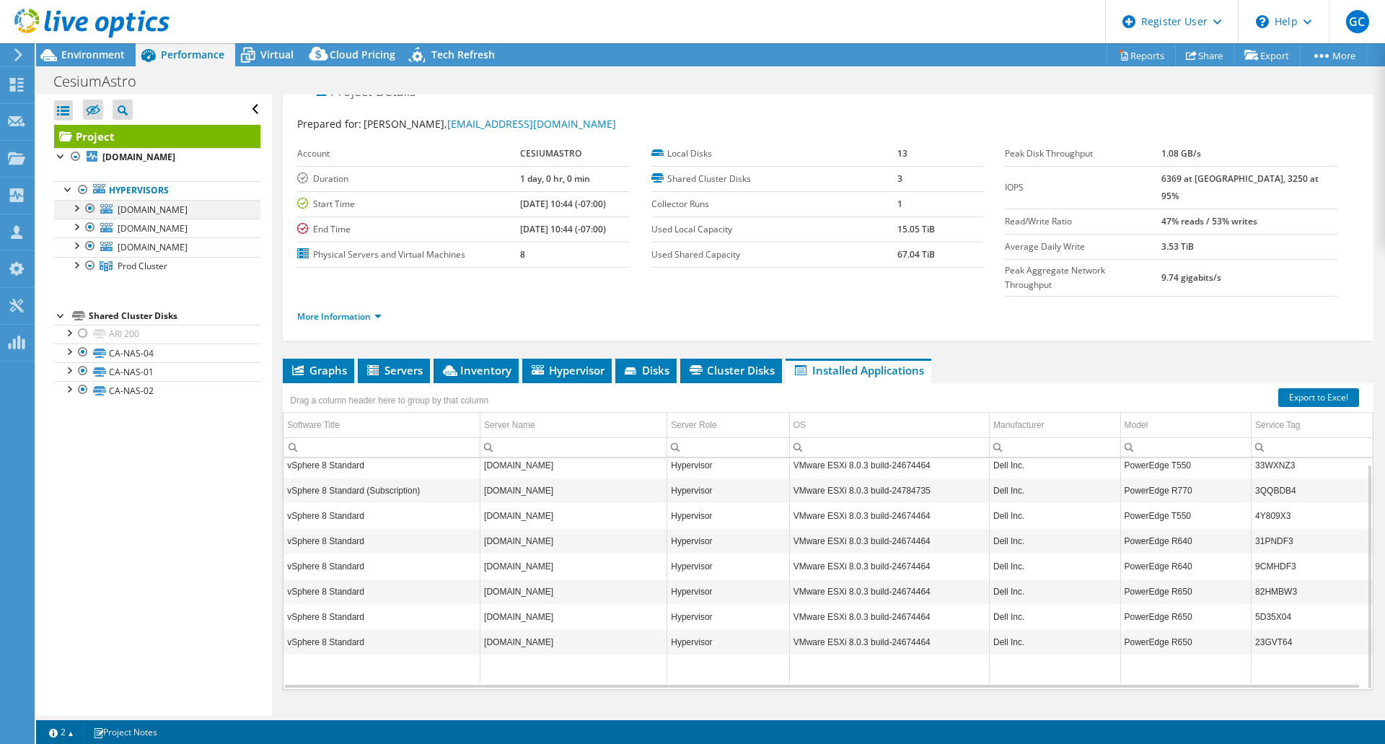
click at [76, 214] on div at bounding box center [76, 207] width 14 height 14
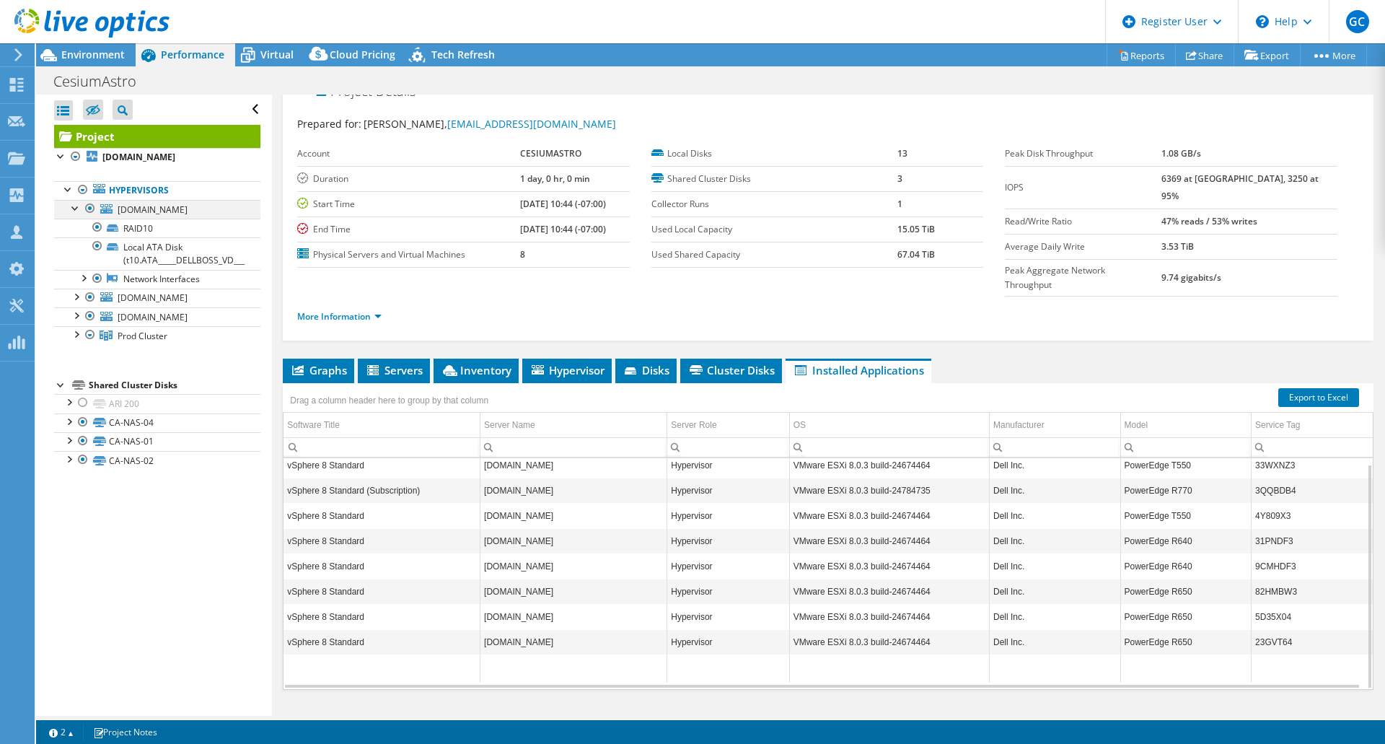
click at [76, 214] on div at bounding box center [76, 207] width 14 height 14
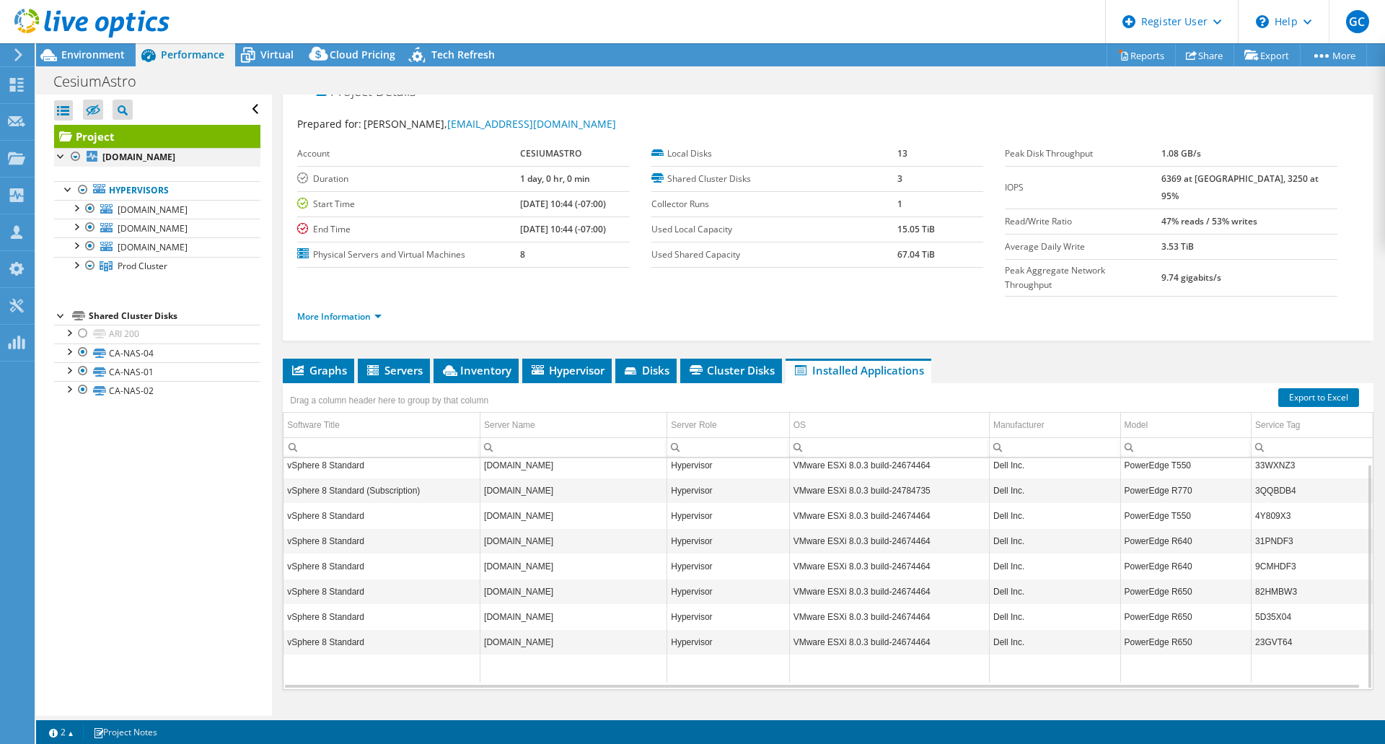
click at [63, 151] on div at bounding box center [61, 155] width 14 height 14
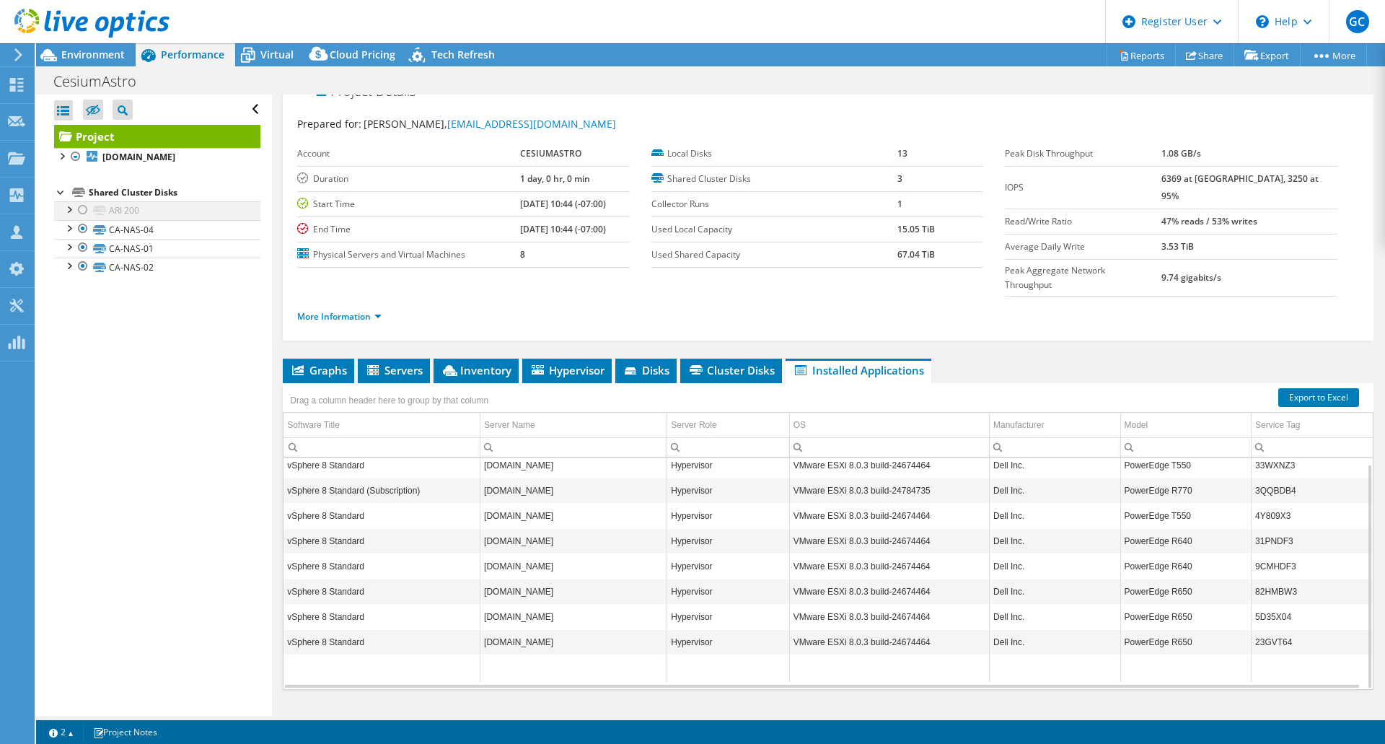
click at [83, 219] on div at bounding box center [83, 209] width 14 height 17
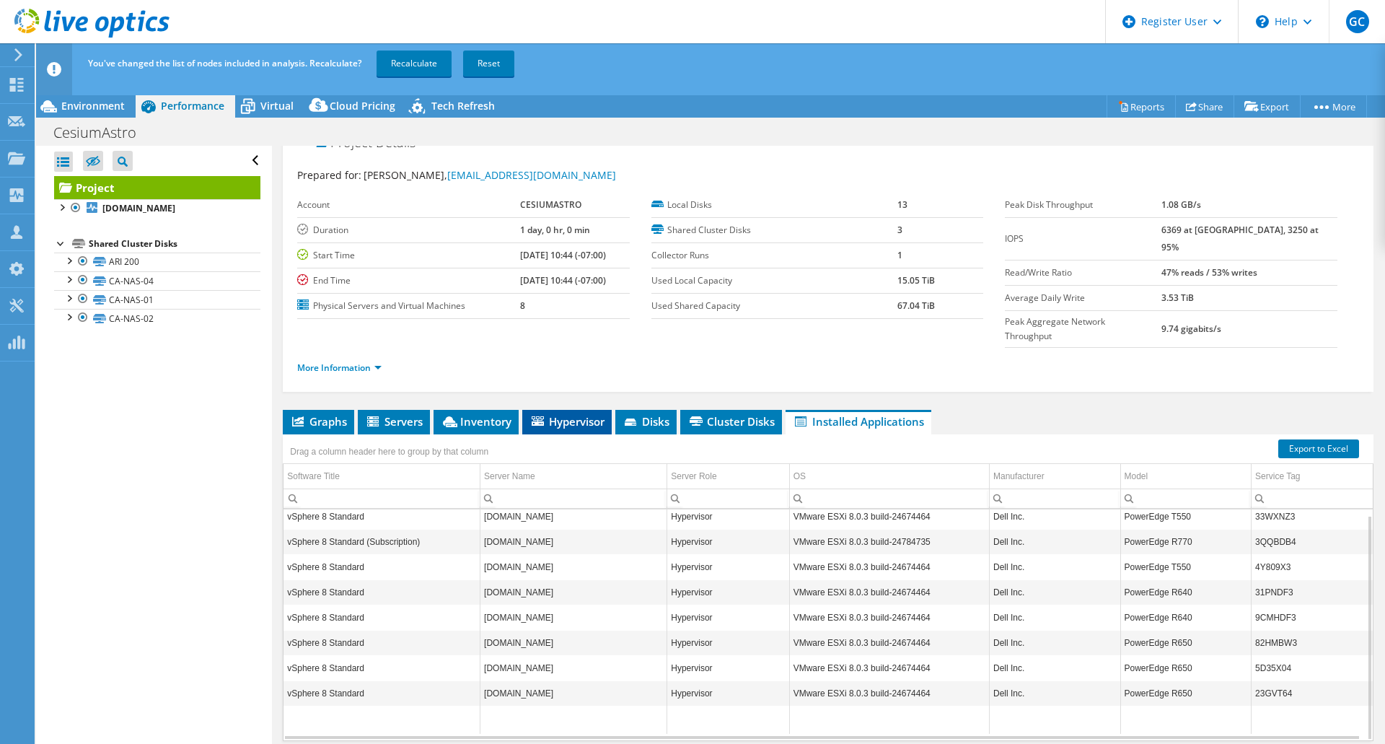
click at [573, 414] on span "Hypervisor" at bounding box center [566, 421] width 75 height 14
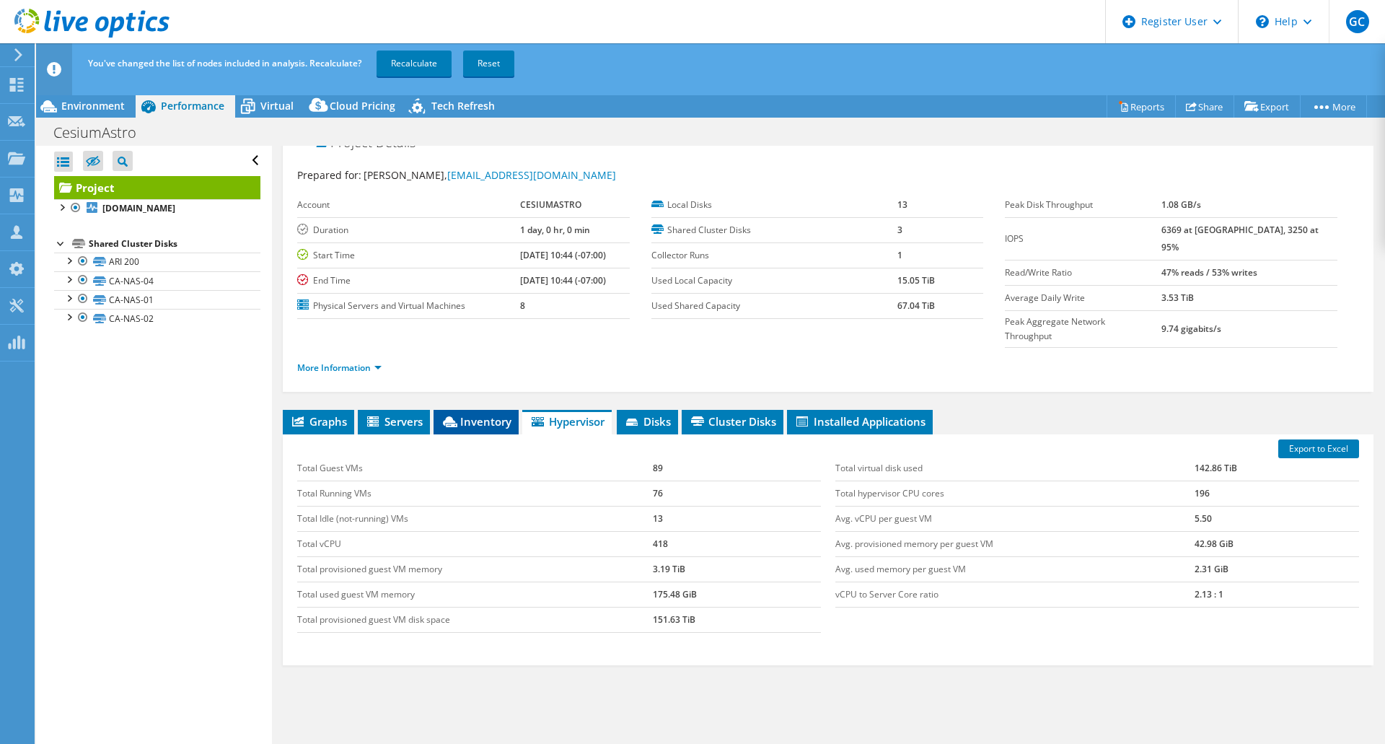
click at [499, 414] on span "Inventory" at bounding box center [476, 421] width 71 height 14
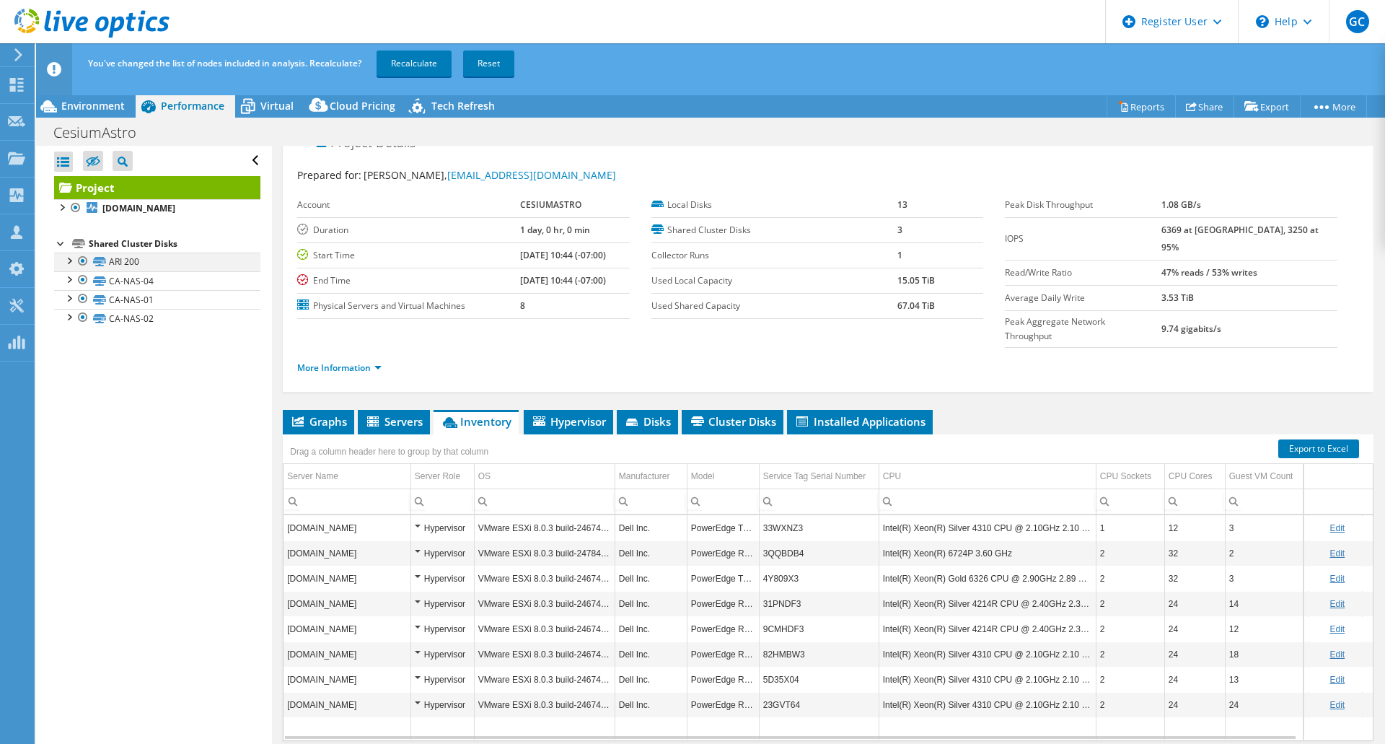
click at [85, 270] on div at bounding box center [83, 260] width 14 height 17
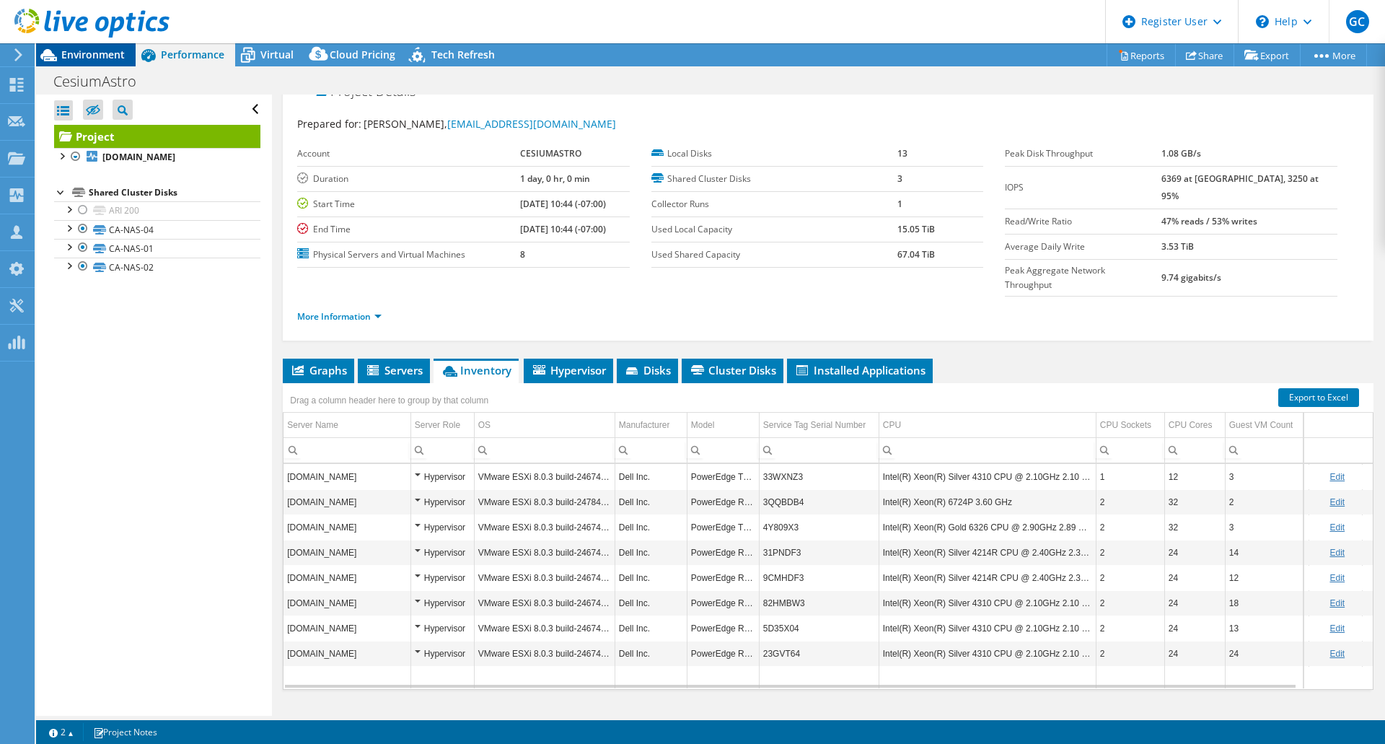
click at [124, 52] on span "Environment" at bounding box center [92, 55] width 63 height 14
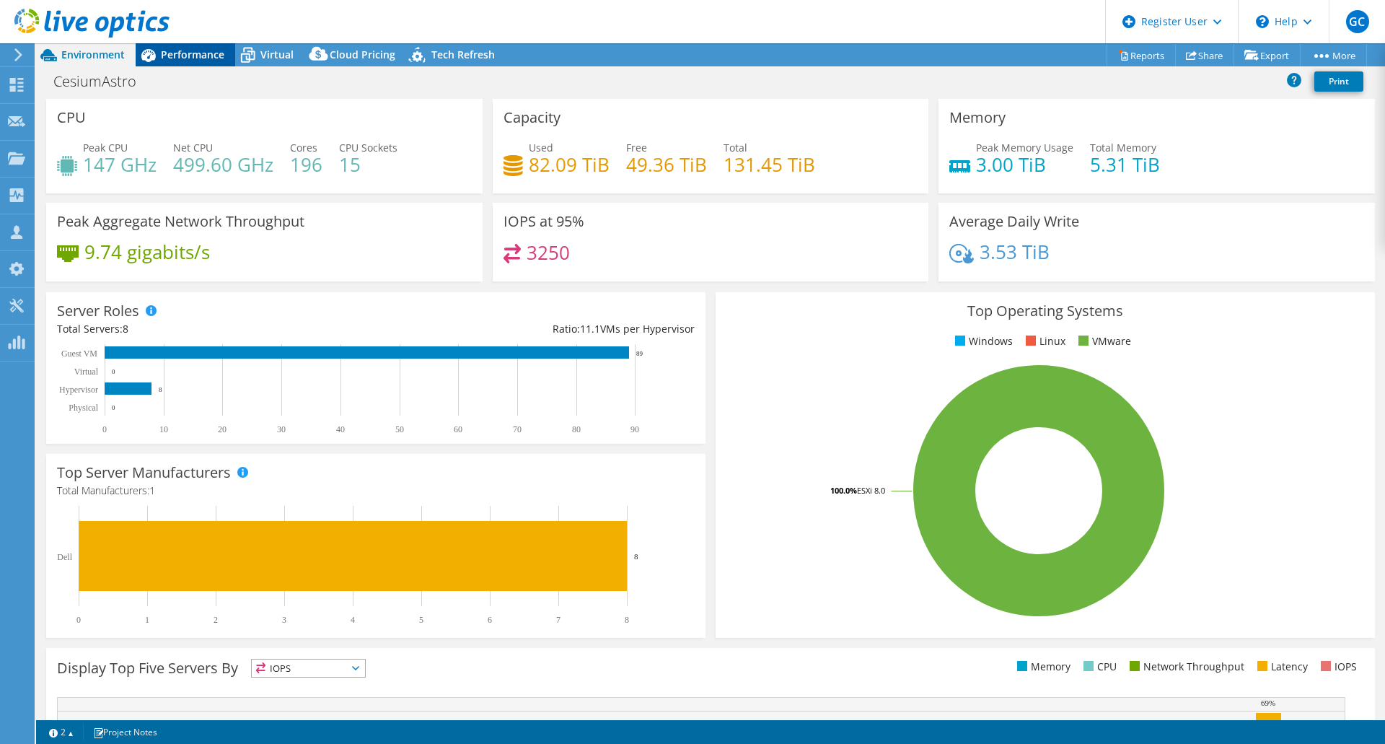
click at [205, 55] on span "Performance" at bounding box center [192, 55] width 63 height 14
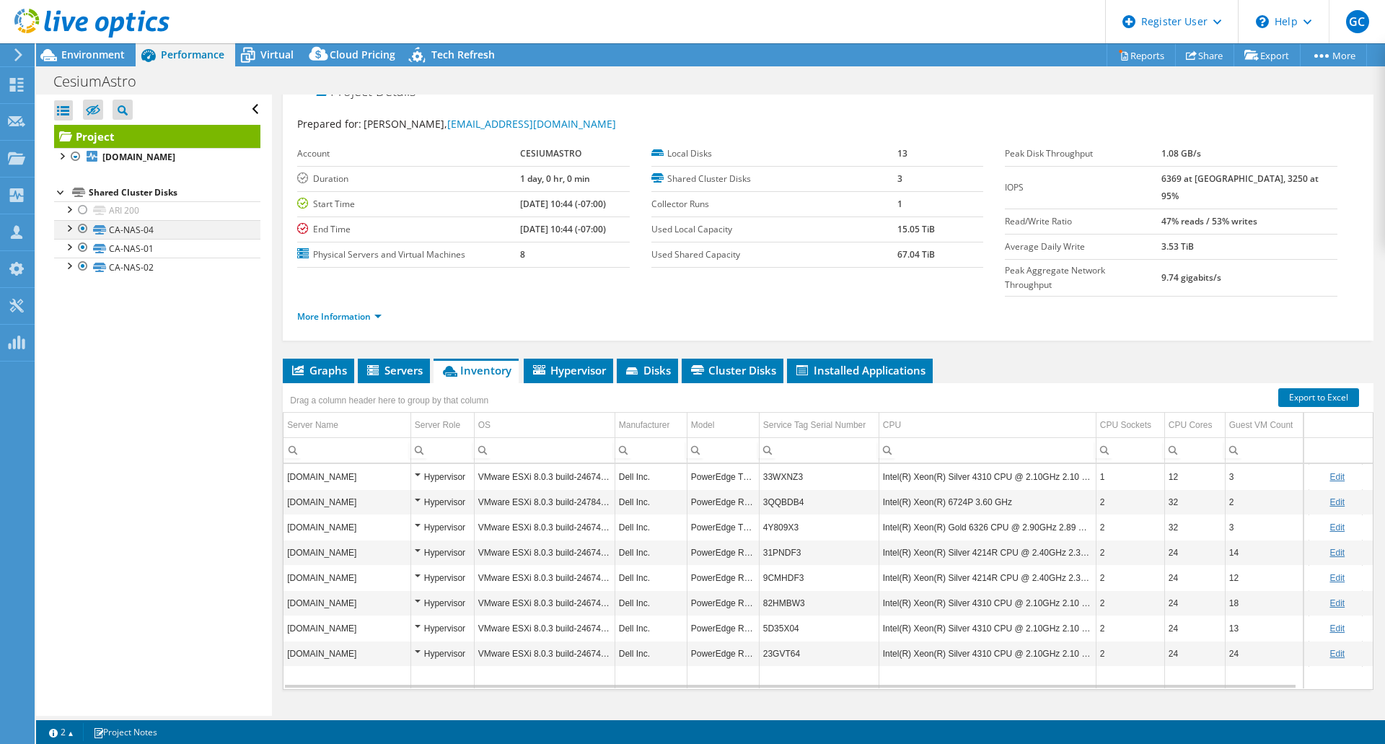
click at [69, 234] on div at bounding box center [68, 227] width 14 height 14
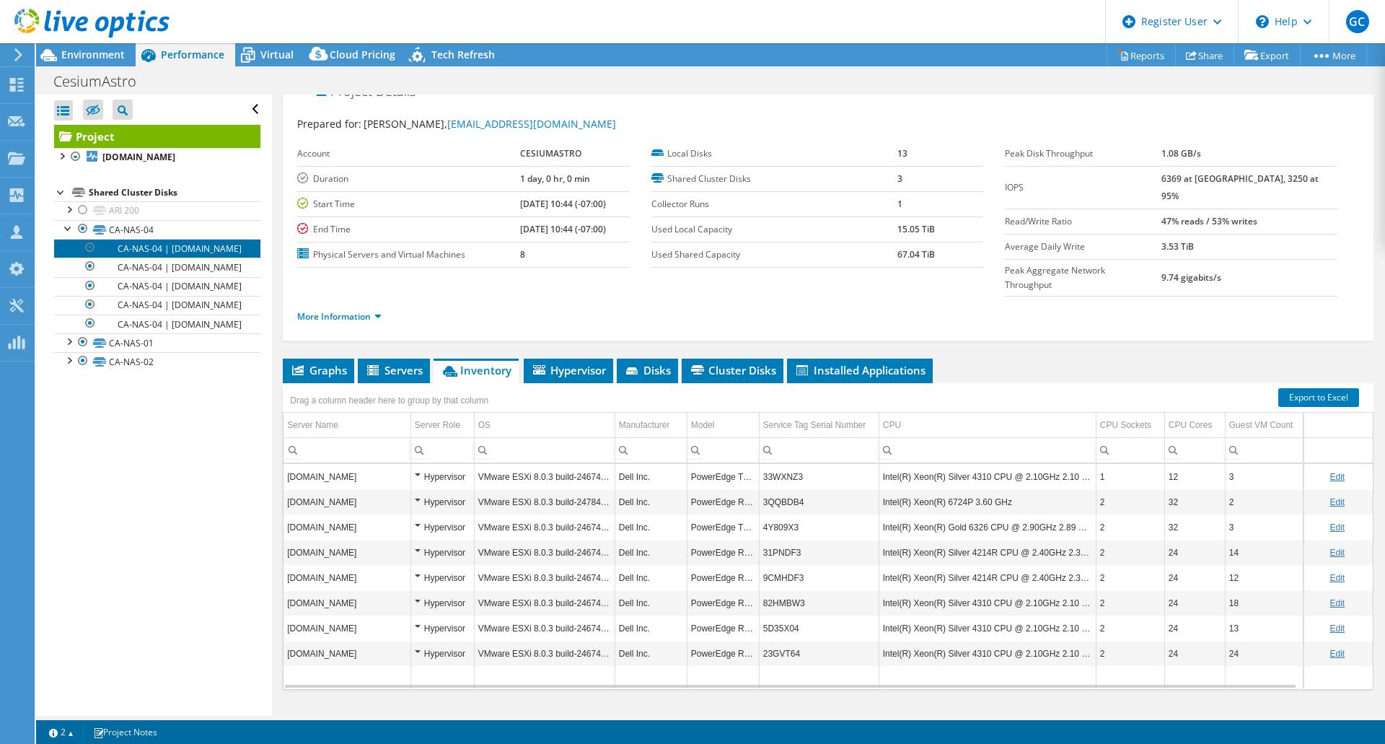
click at [153, 258] on link "CA-NAS-04 | [DOMAIN_NAME]" at bounding box center [157, 248] width 206 height 19
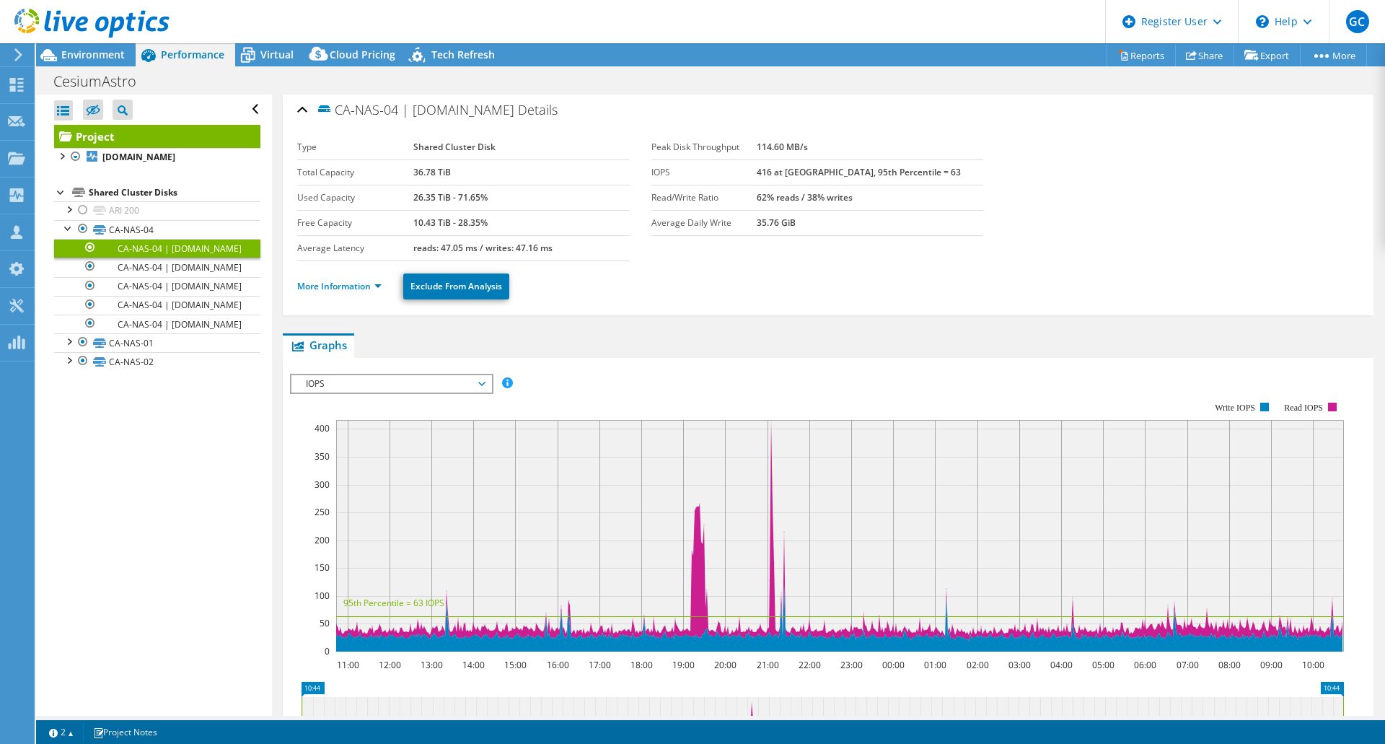
scroll to position [0, 0]
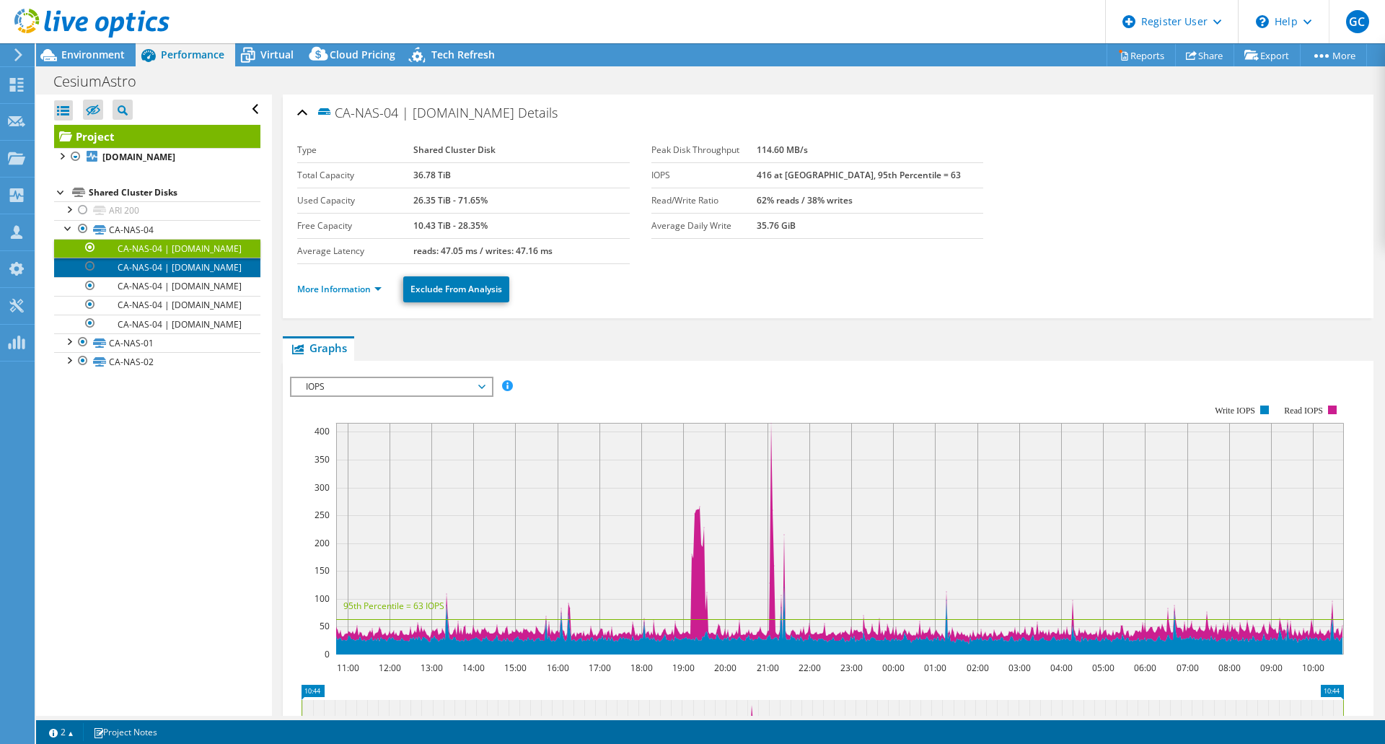
click at [150, 276] on link "CA-NAS-04 | [DOMAIN_NAME]" at bounding box center [157, 267] width 206 height 19
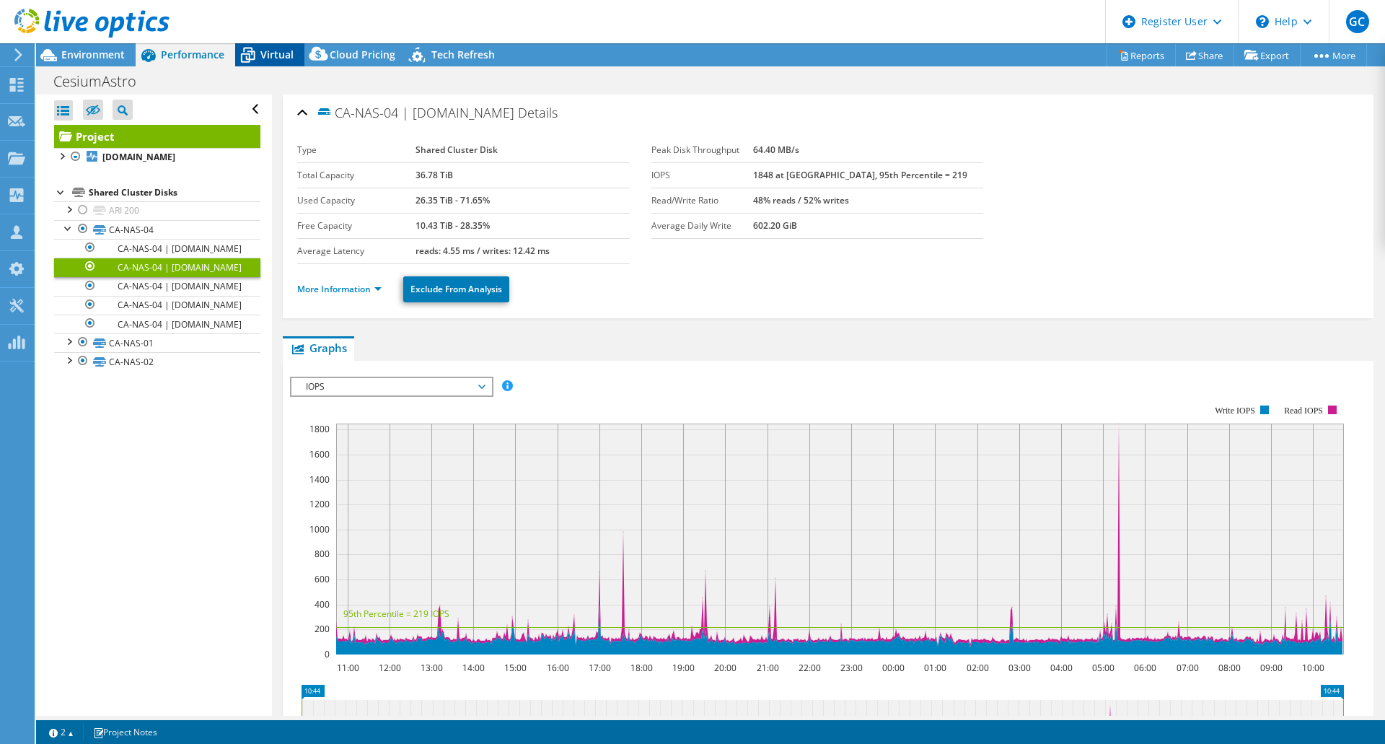
click at [285, 52] on span "Virtual" at bounding box center [276, 55] width 33 height 14
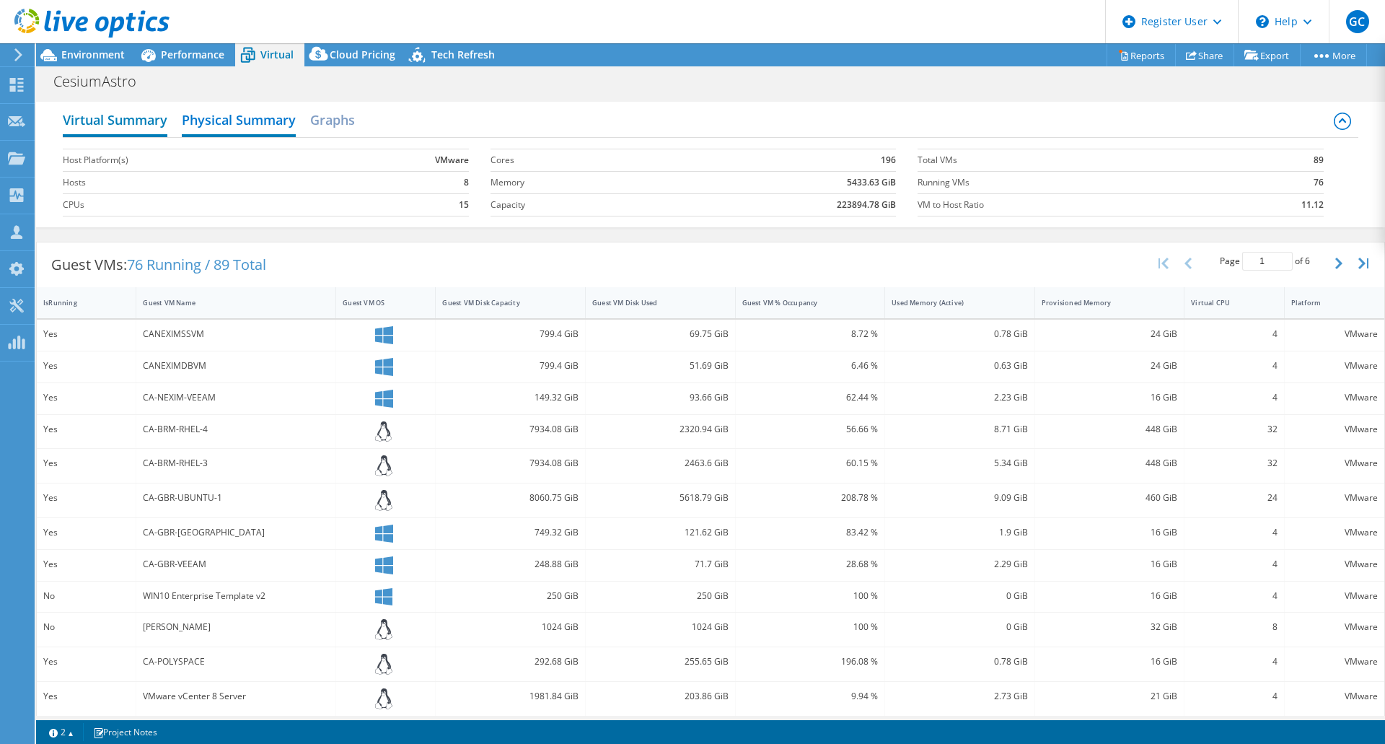
click at [142, 120] on h2 "Virtual Summary" at bounding box center [115, 121] width 105 height 32
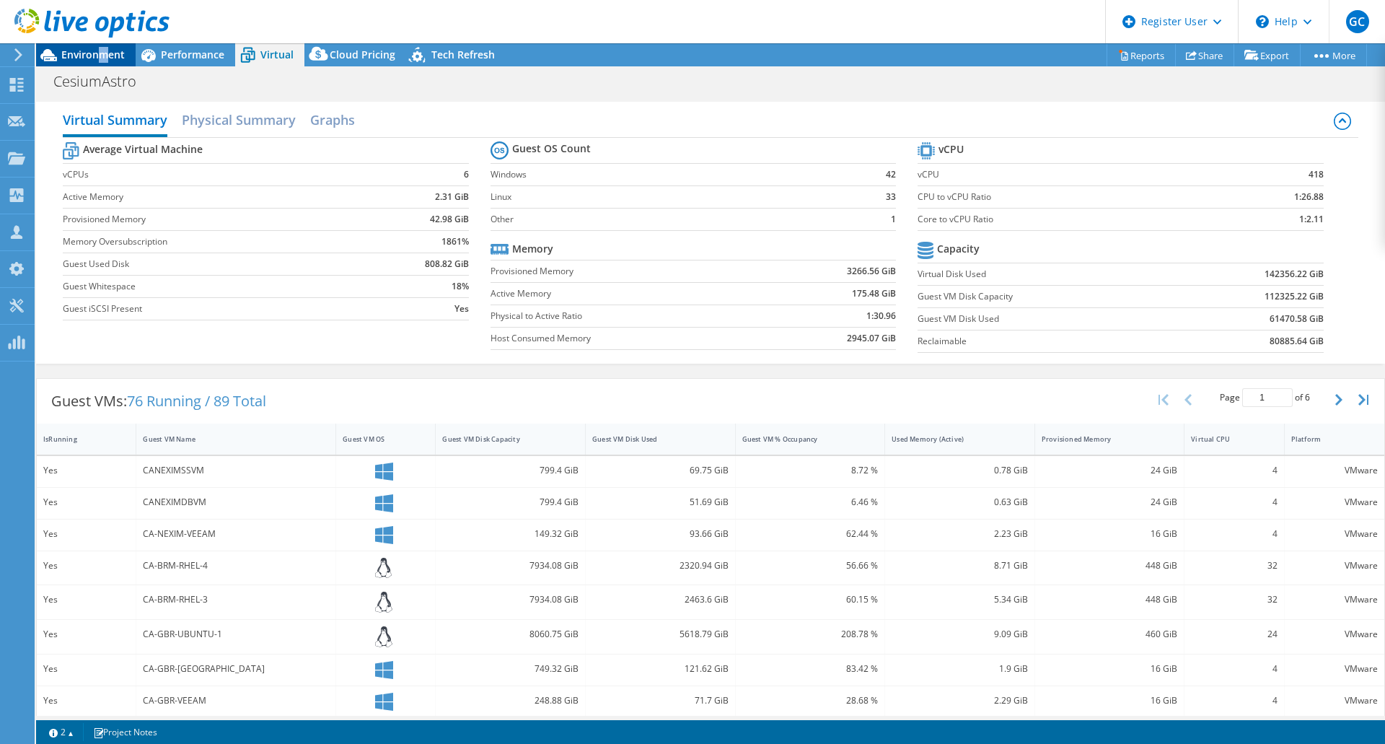
click at [105, 50] on span "Environment" at bounding box center [92, 55] width 63 height 14
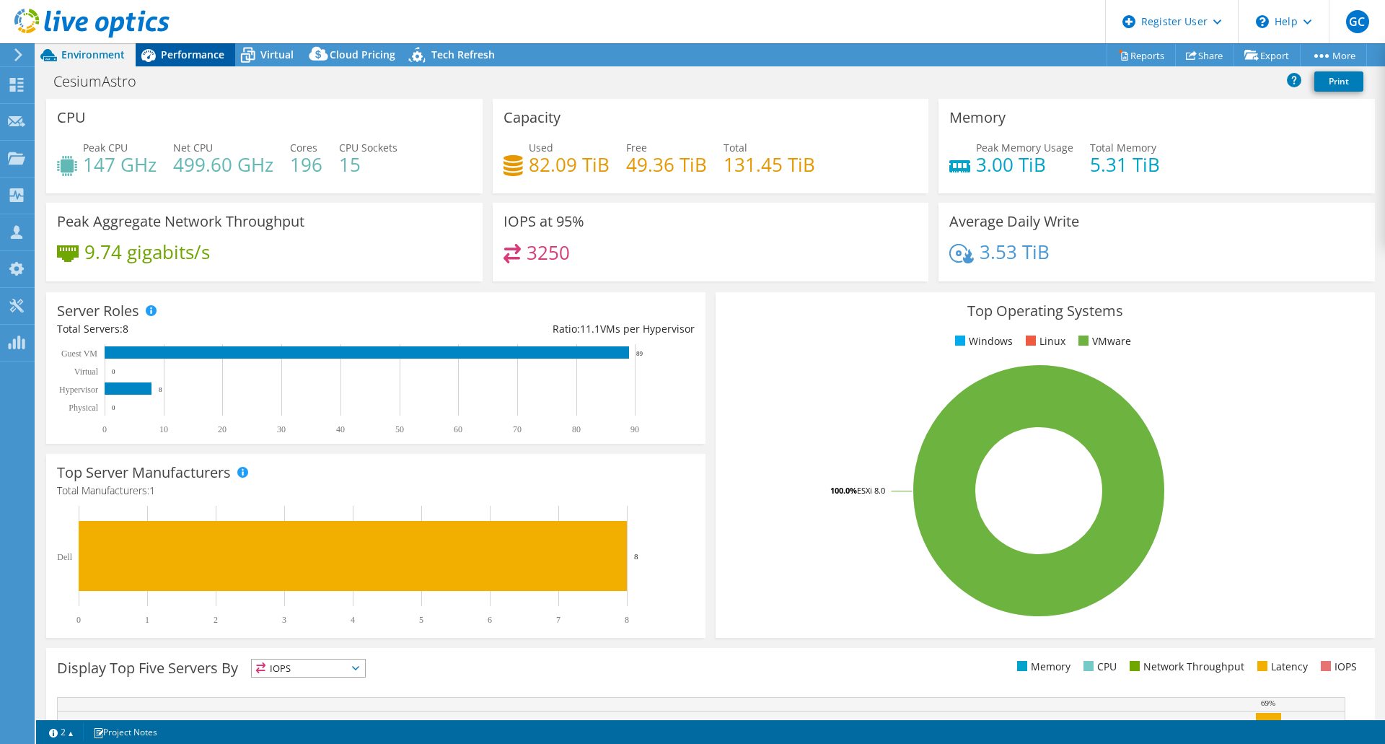
click at [187, 63] on div "Performance" at bounding box center [186, 54] width 100 height 23
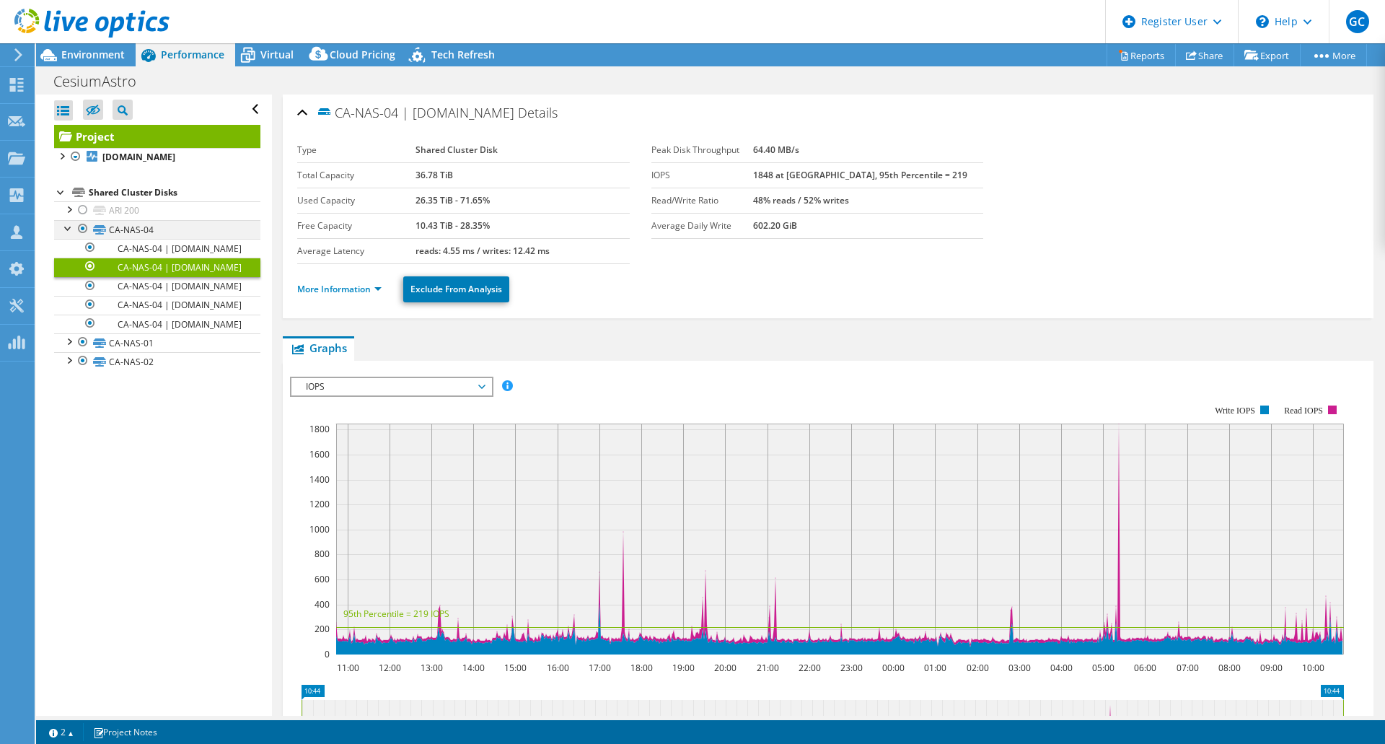
click at [71, 234] on div at bounding box center [68, 227] width 14 height 14
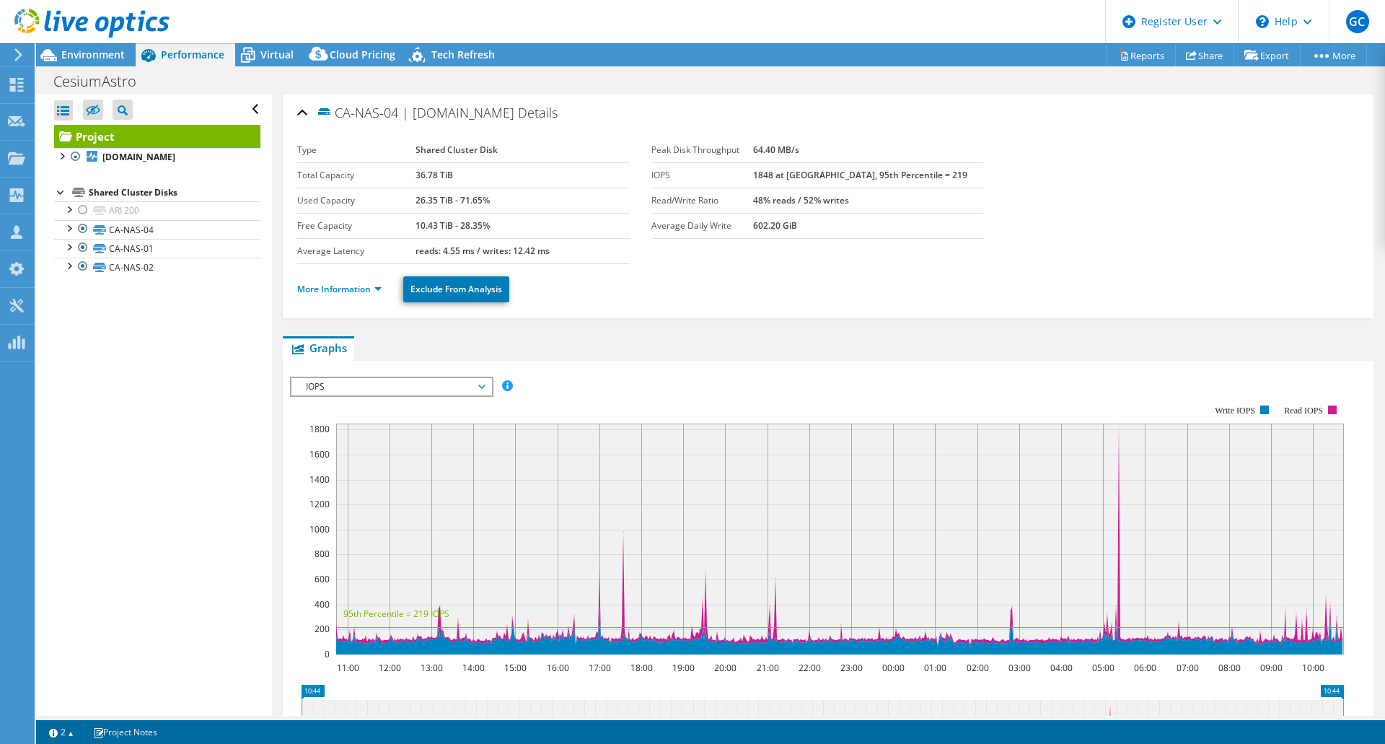
click at [161, 379] on div "Open All Close All Hide Excluded Nodes Project Tree Filter" at bounding box center [153, 404] width 235 height 621
click at [120, 155] on b "[DOMAIN_NAME]" at bounding box center [138, 157] width 73 height 12
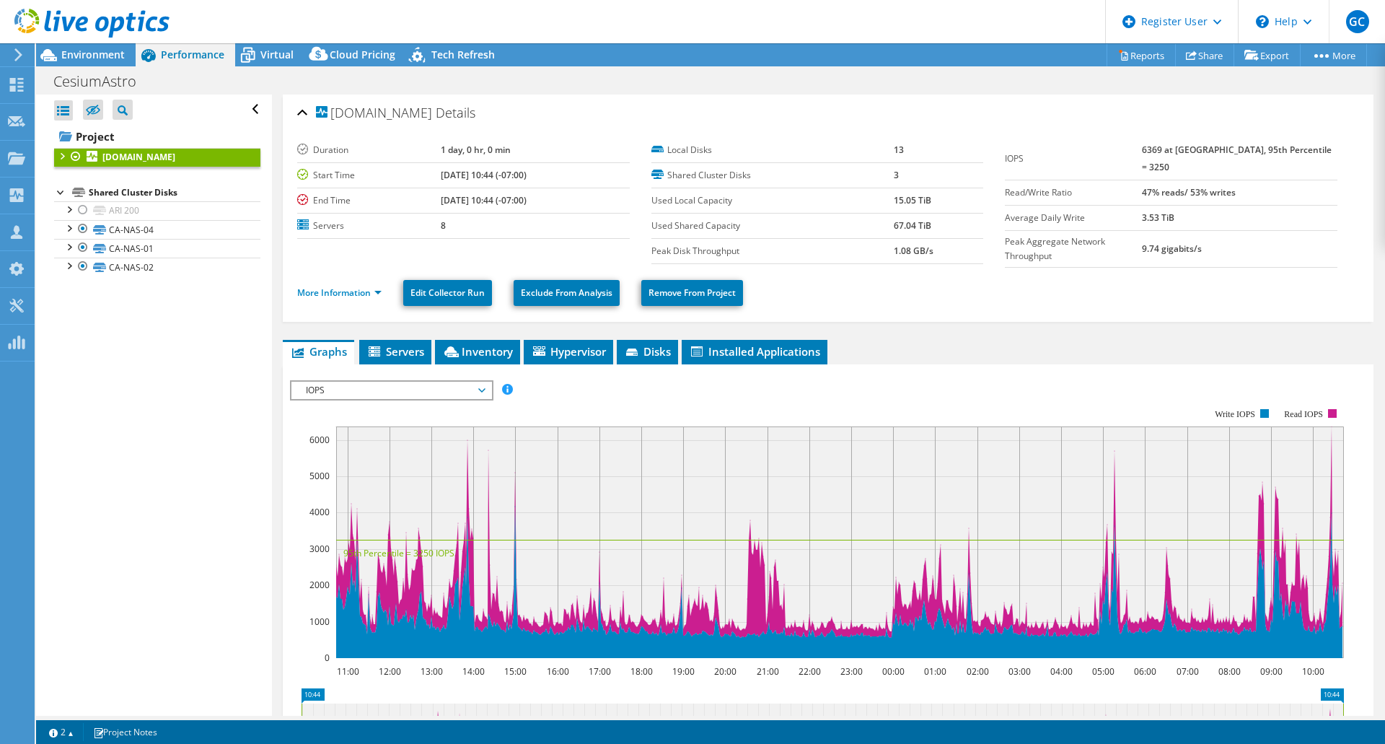
click at [480, 387] on span "IOPS" at bounding box center [391, 390] width 185 height 17
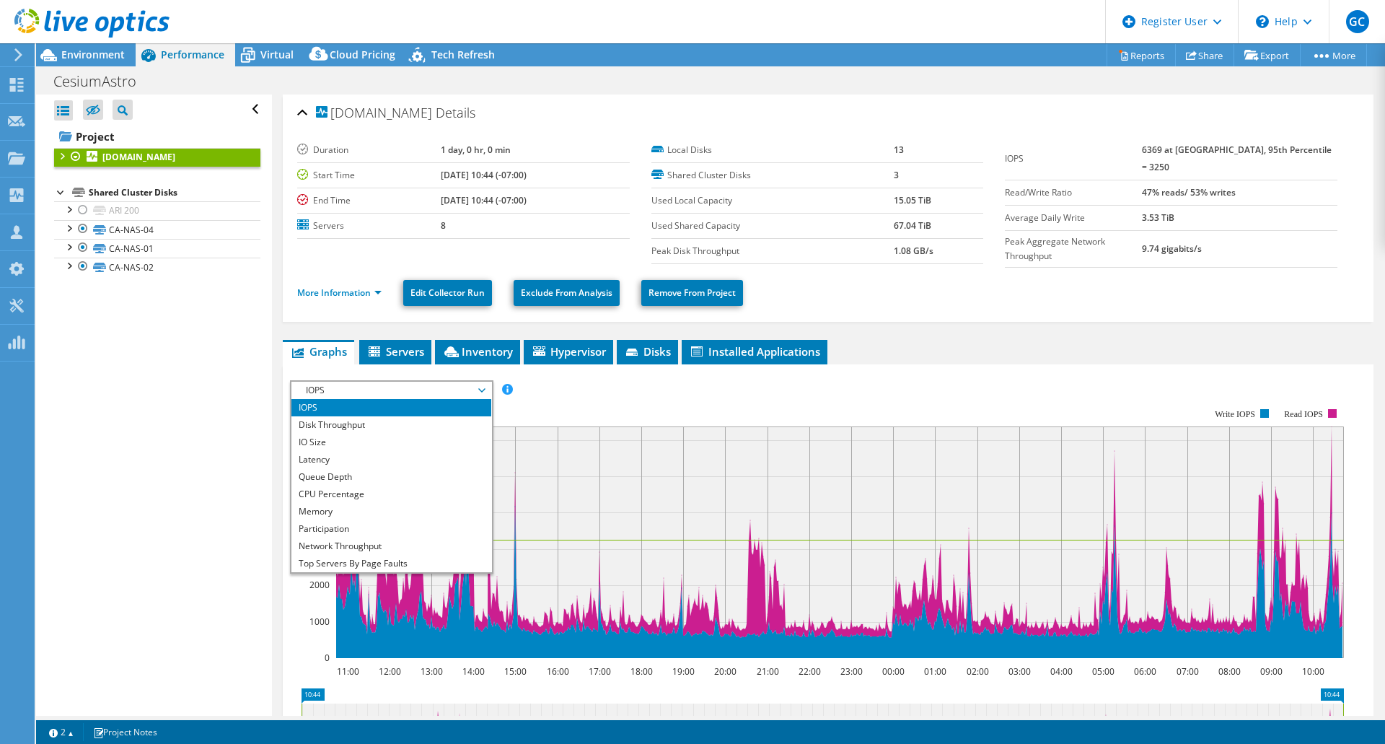
click at [992, 303] on div "More Information Edit Collector Run Exclude From Analysis Remove From Project" at bounding box center [828, 293] width 1062 height 50
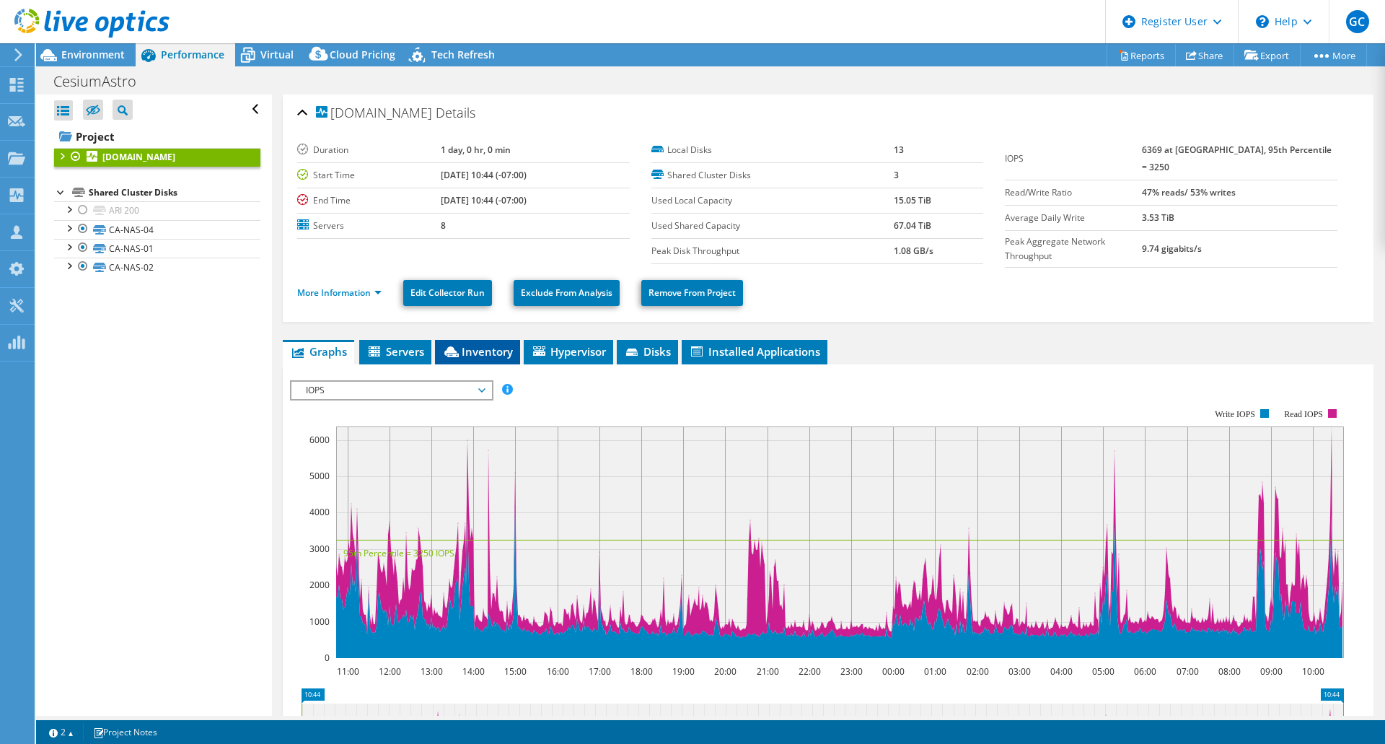
click at [467, 340] on li "Inventory" at bounding box center [477, 352] width 85 height 25
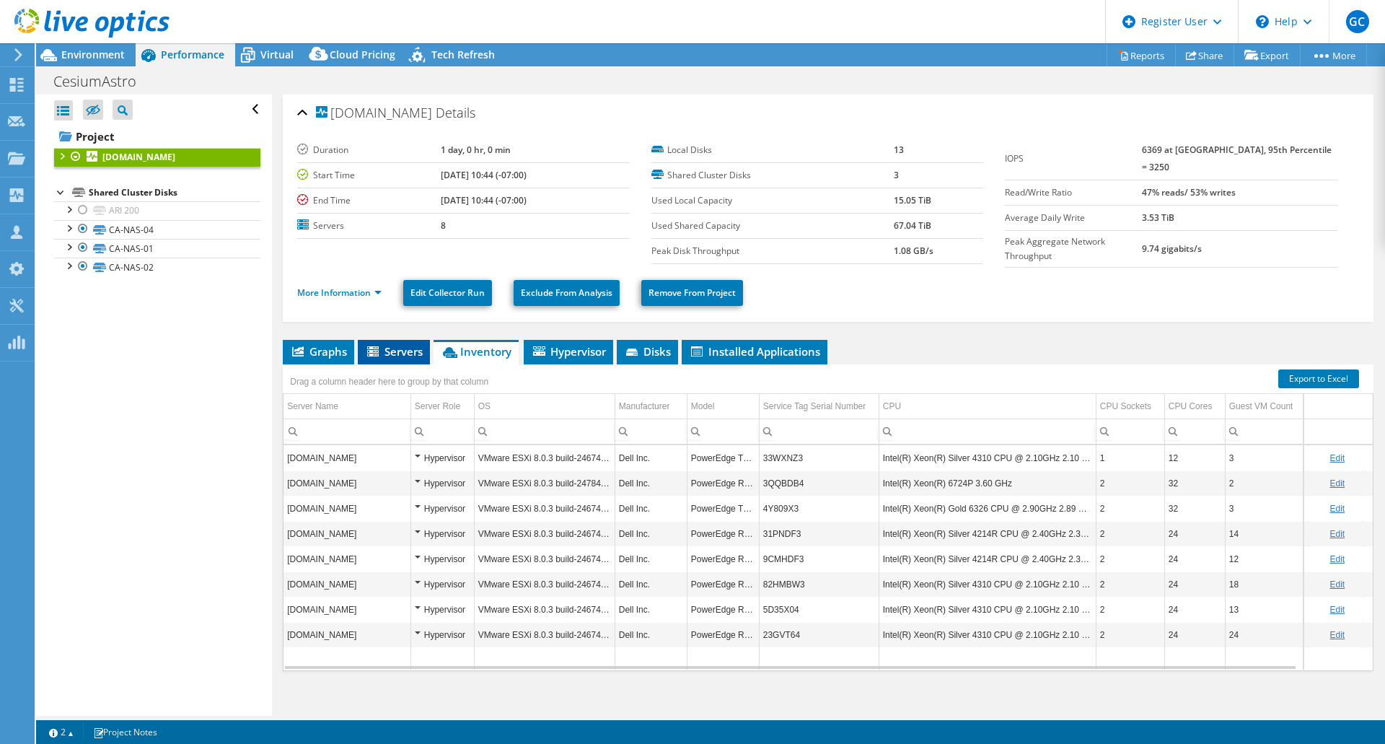
click at [393, 346] on span "Servers" at bounding box center [394, 351] width 58 height 14
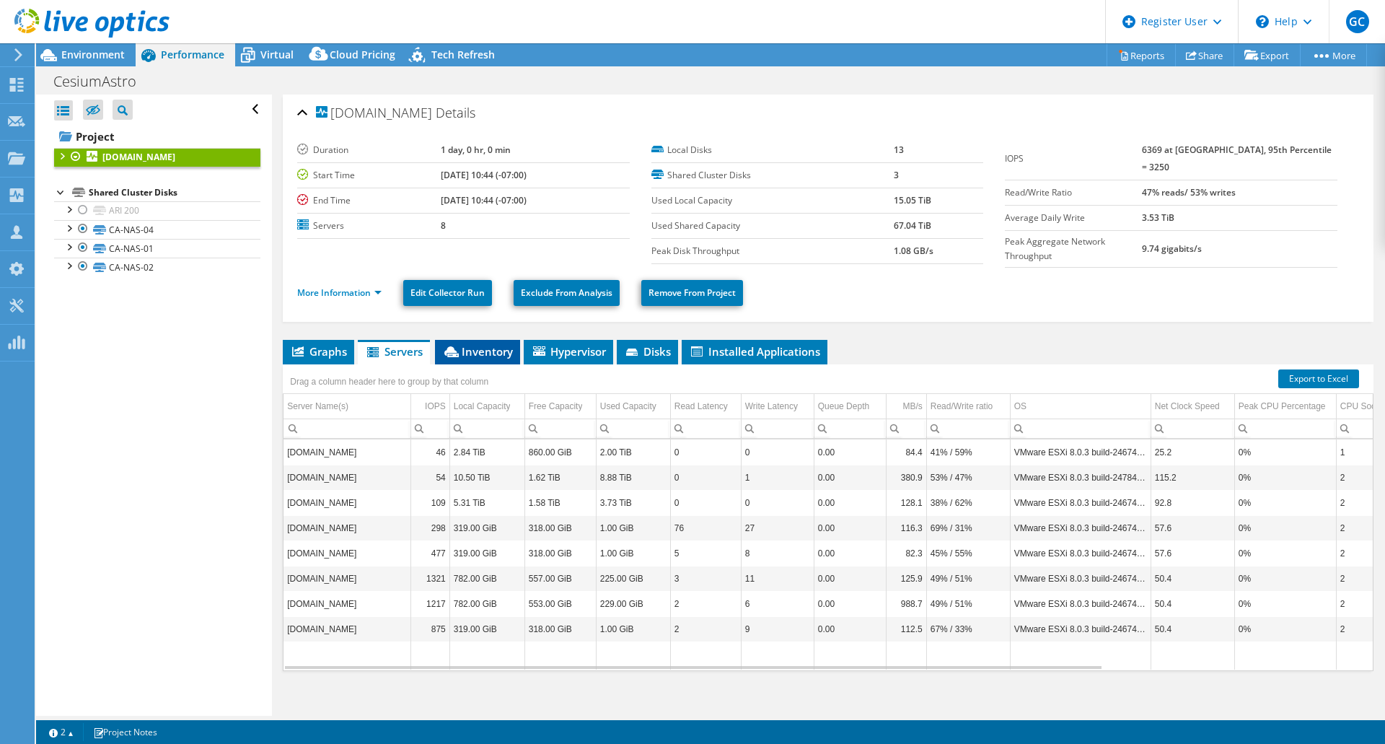
click at [494, 344] on span "Inventory" at bounding box center [477, 351] width 71 height 14
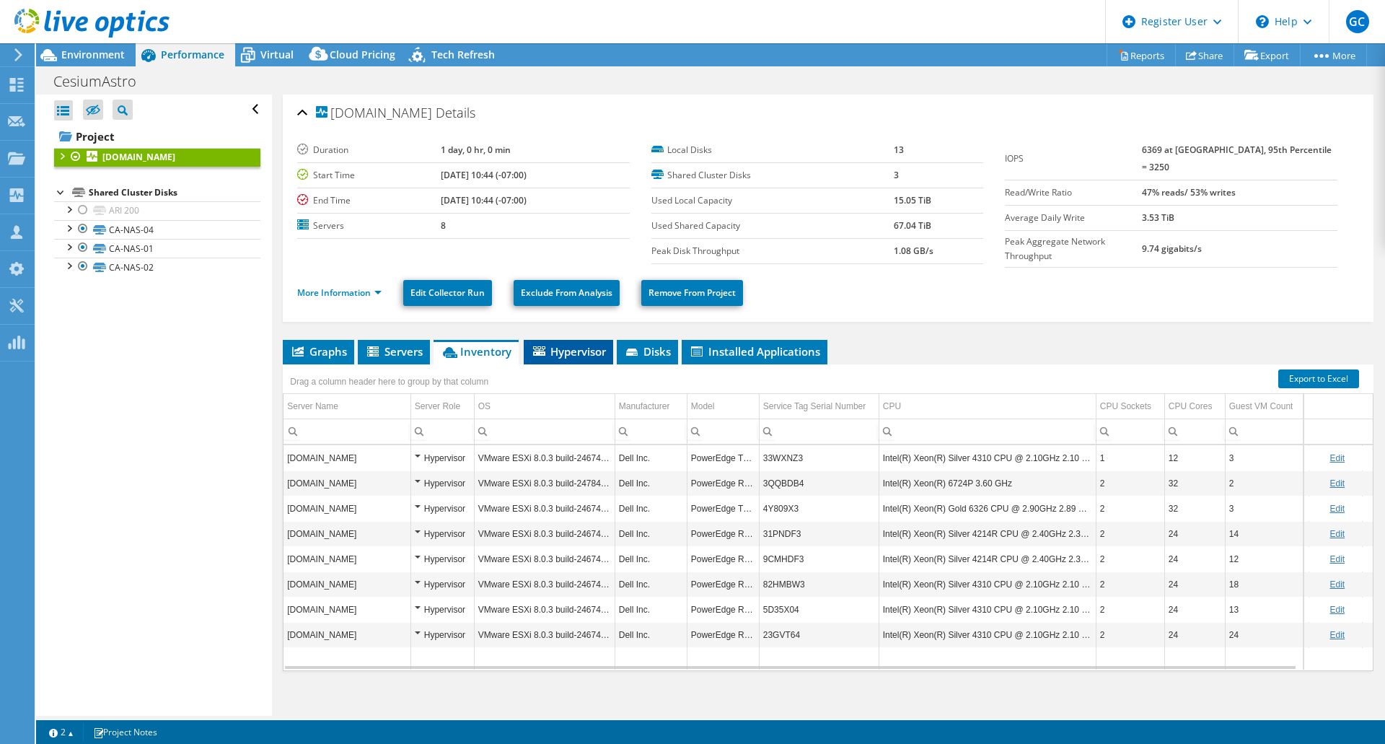
click at [585, 354] on span "Hypervisor" at bounding box center [568, 351] width 75 height 14
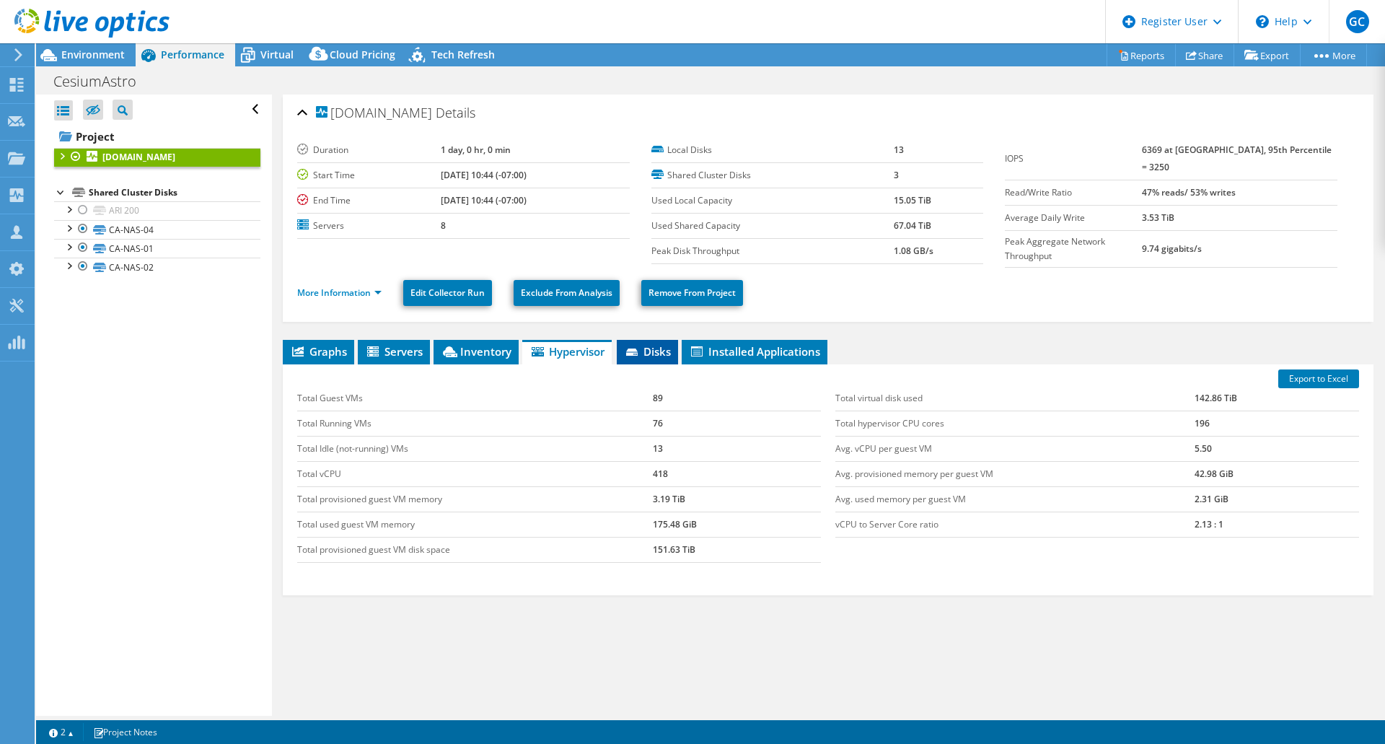
click at [656, 349] on span "Disks" at bounding box center [647, 351] width 47 height 14
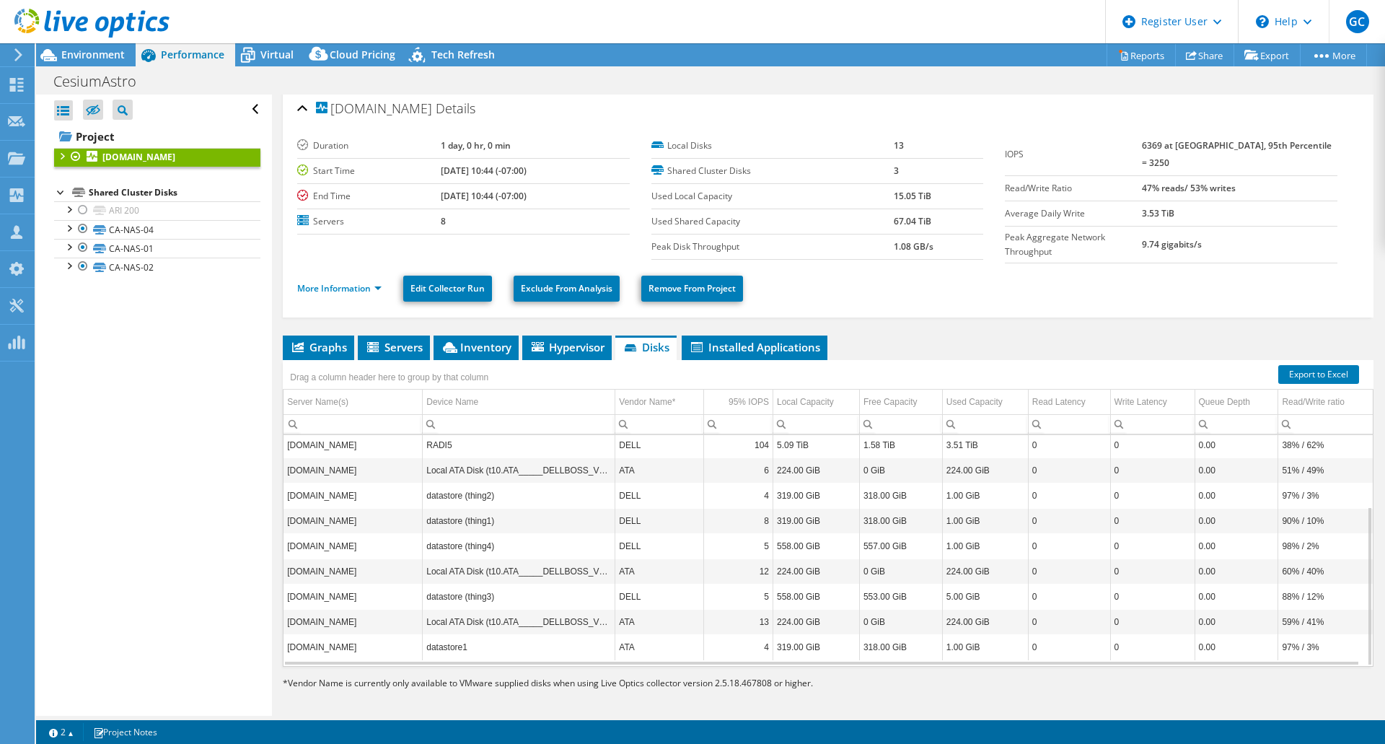
scroll to position [6, 0]
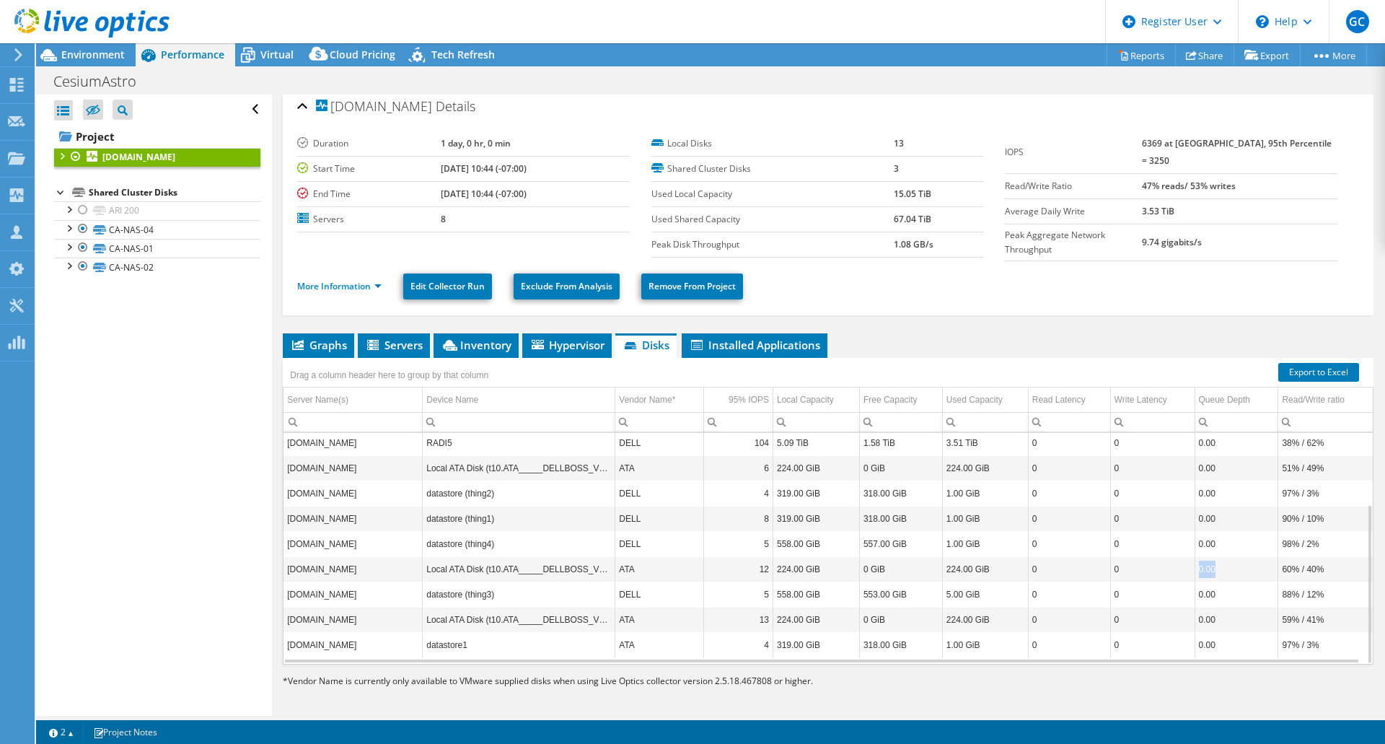
drag, startPoint x: 1226, startPoint y: 562, endPoint x: 1151, endPoint y: 570, distance: 74.7
click at [1151, 570] on tr "[DOMAIN_NAME] Local ATA Disk (t10.ATA_____DELLBOSS_VD___ ATA 12 224.00 GiB 0 Gi…" at bounding box center [827, 568] width 1089 height 25
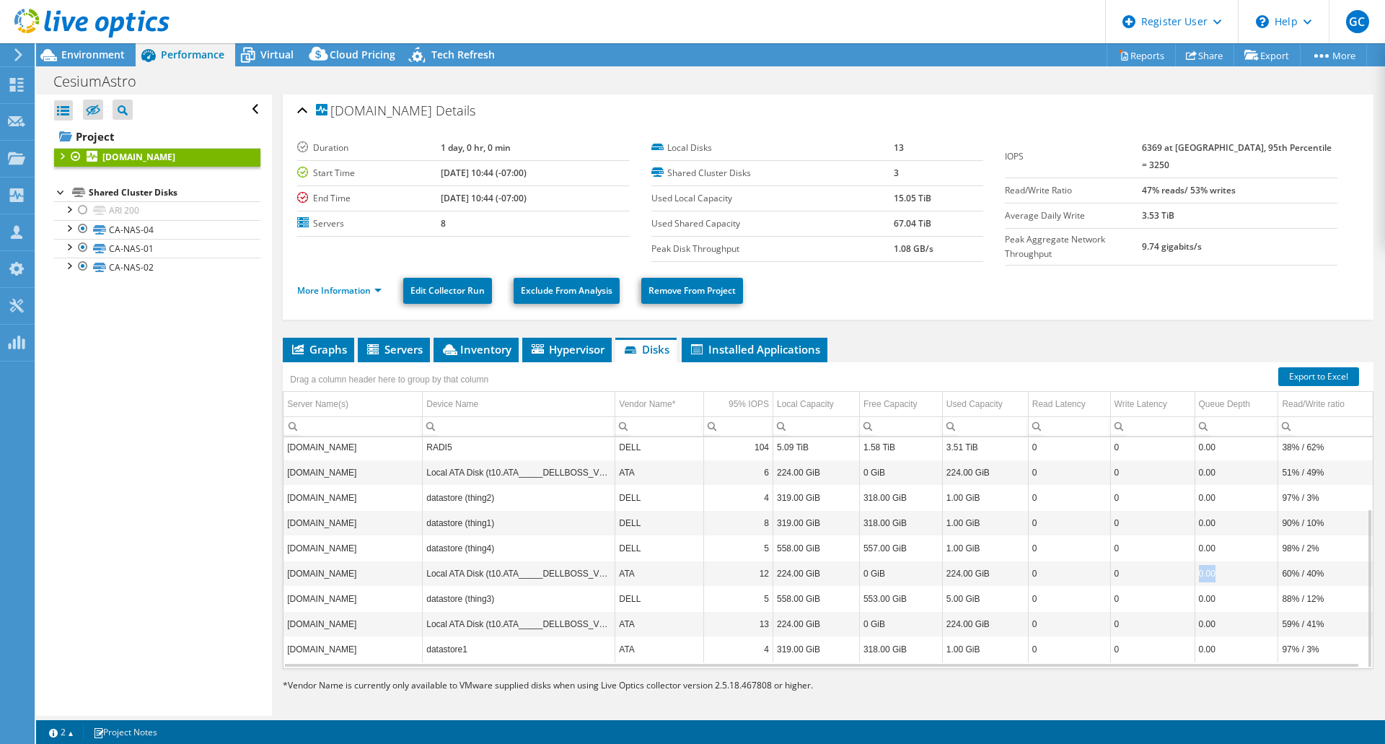
scroll to position [0, 0]
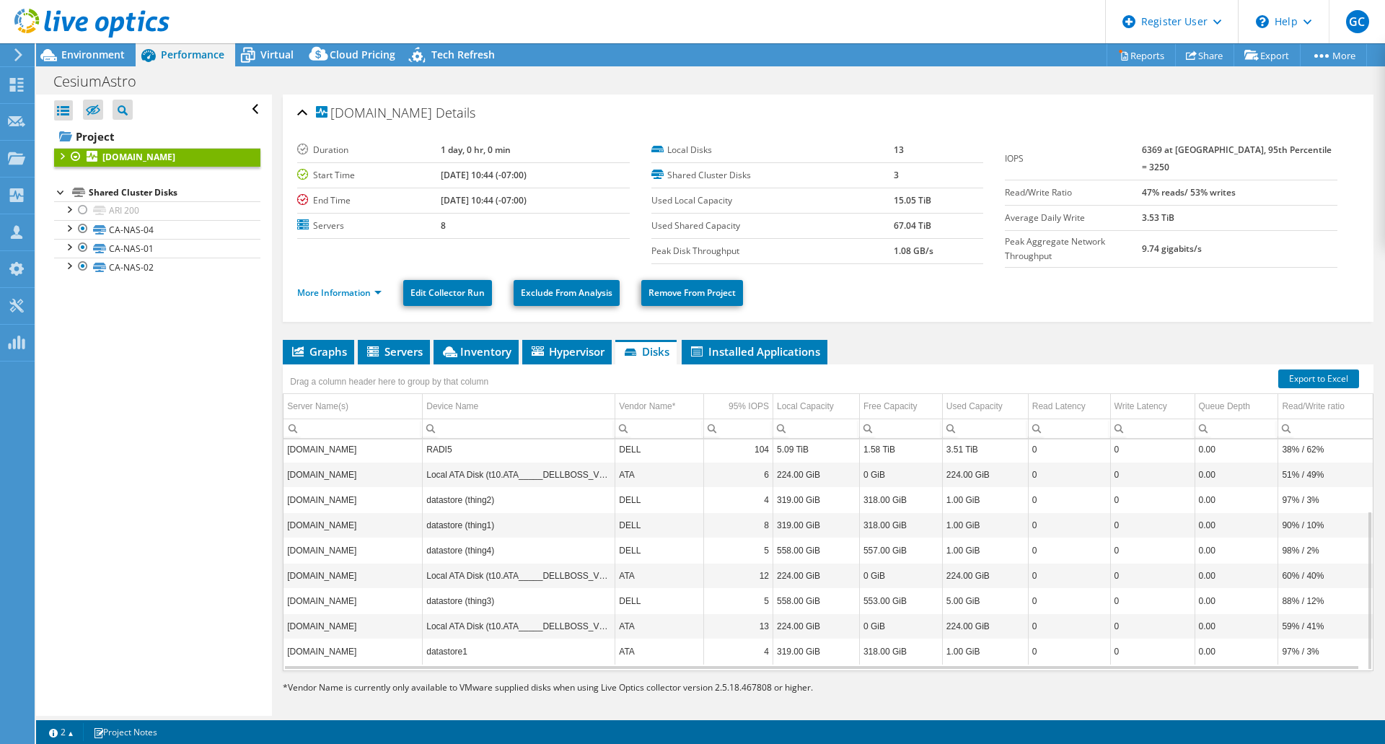
click at [383, 289] on li "More Information" at bounding box center [343, 293] width 93 height 16
click at [381, 287] on link "More Information" at bounding box center [339, 292] width 84 height 12
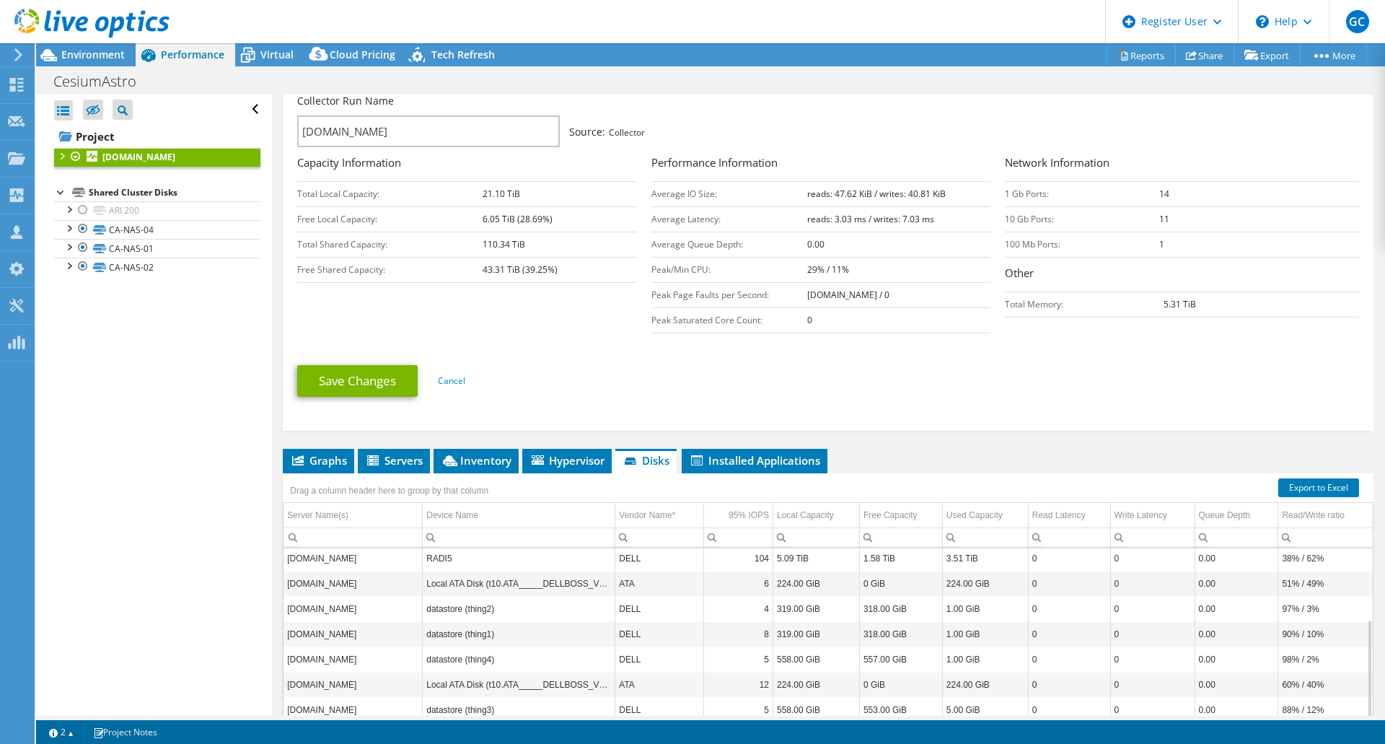
scroll to position [289, 0]
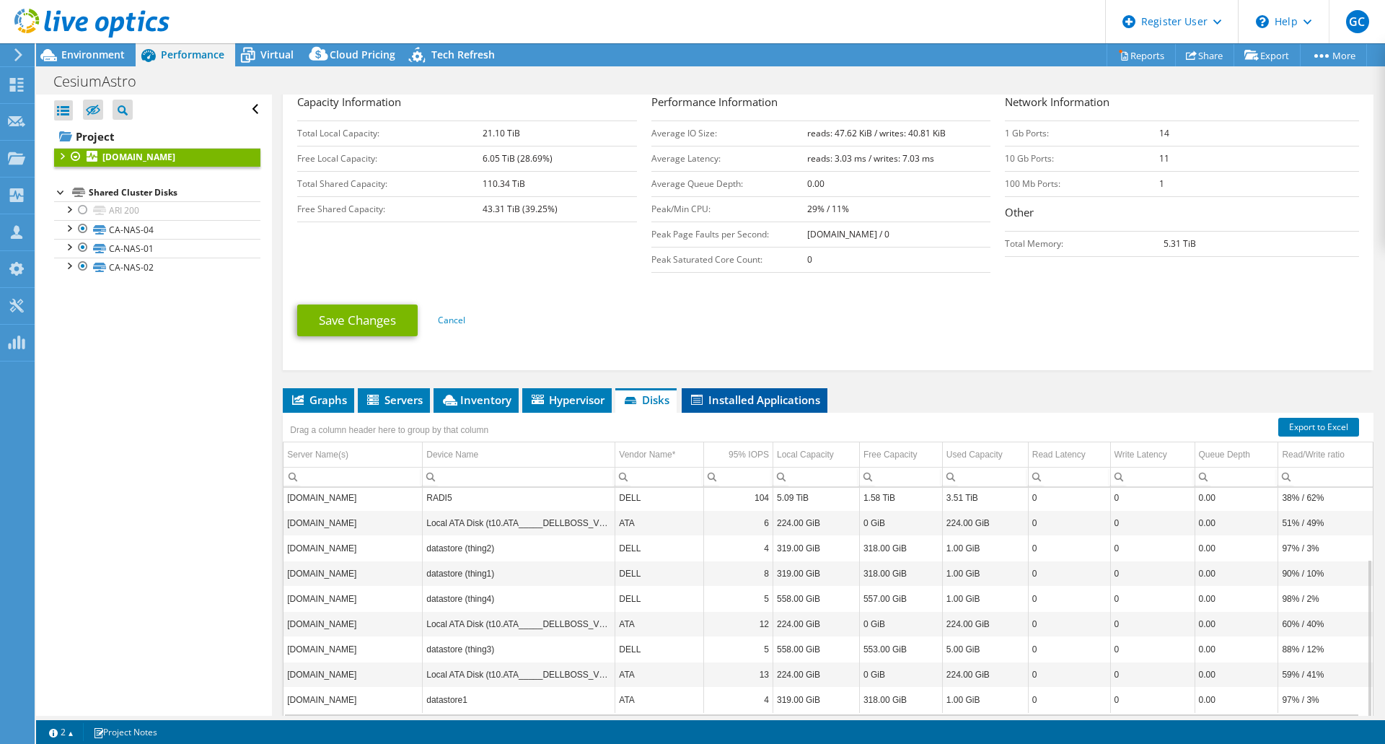
click at [762, 392] on span "Installed Applications" at bounding box center [754, 399] width 131 height 14
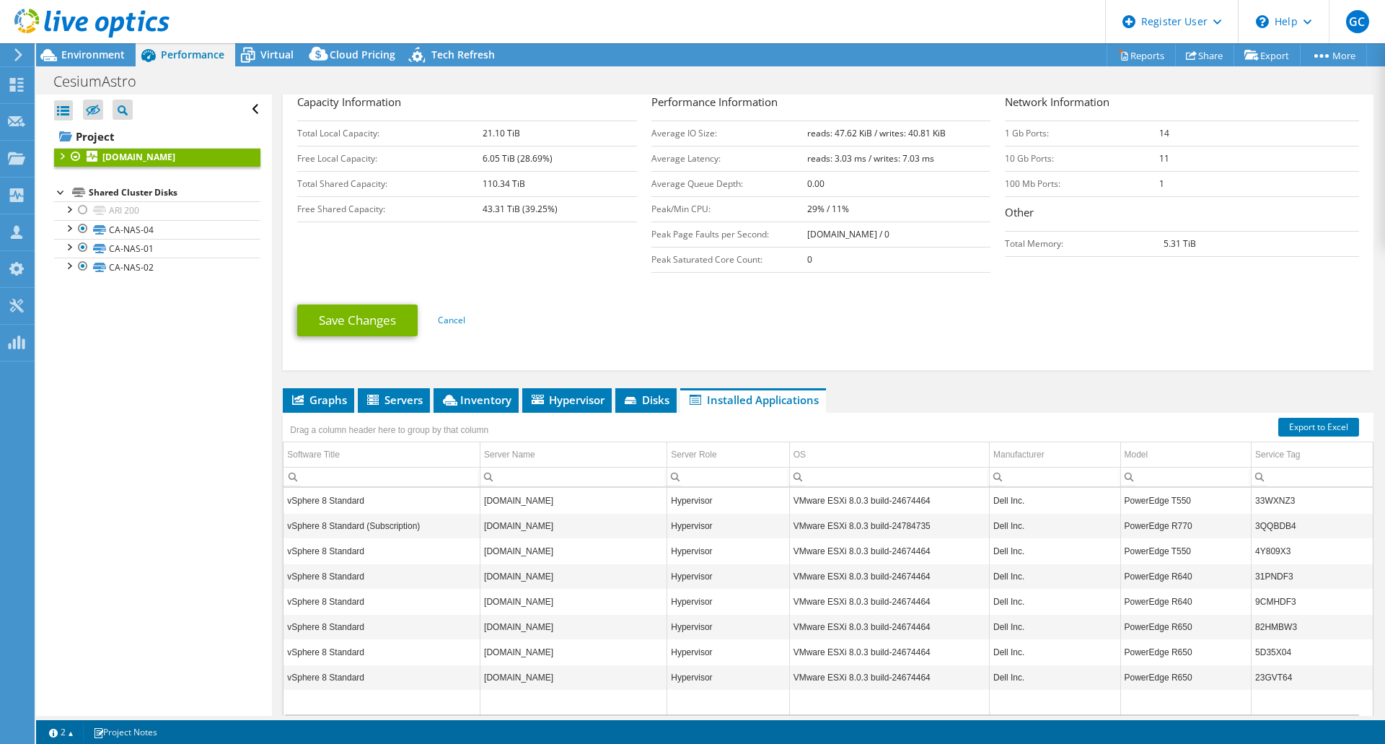
scroll to position [343, 0]
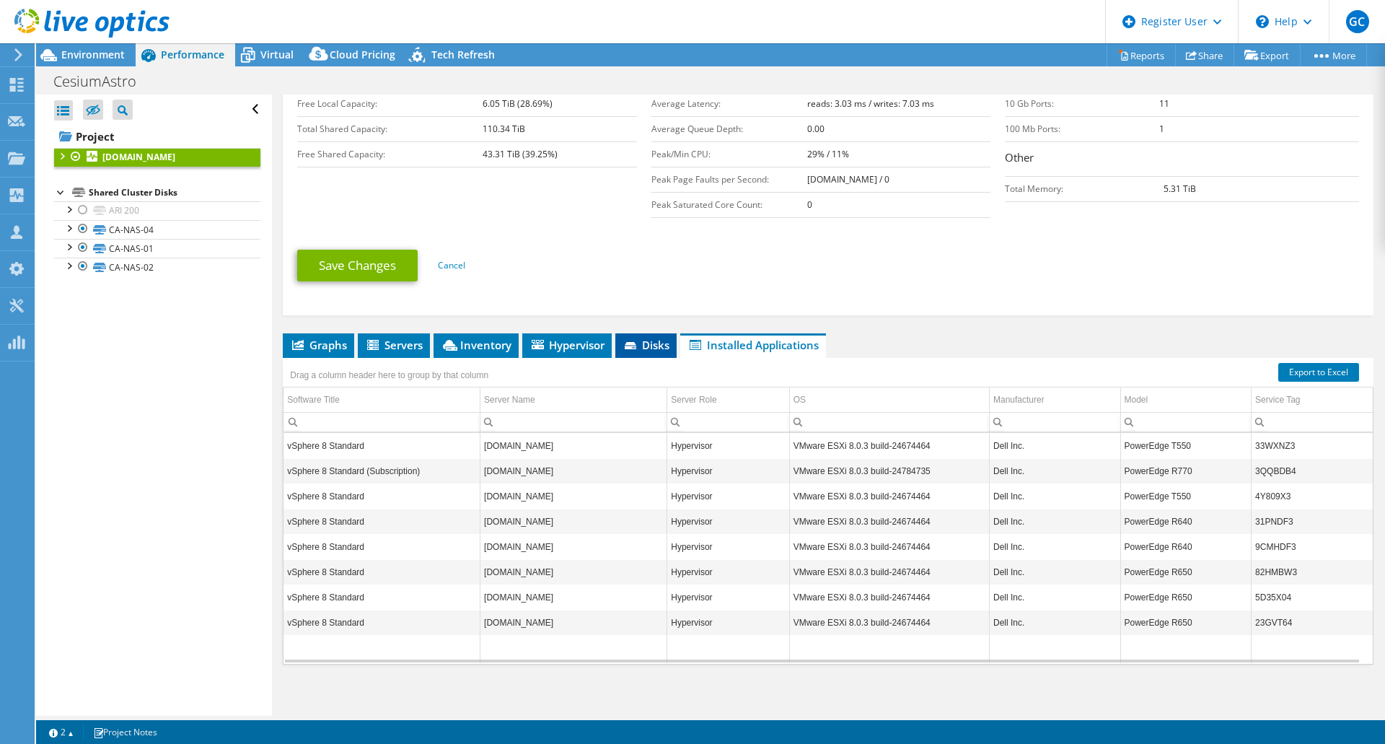
click at [648, 346] on span "Disks" at bounding box center [646, 345] width 47 height 14
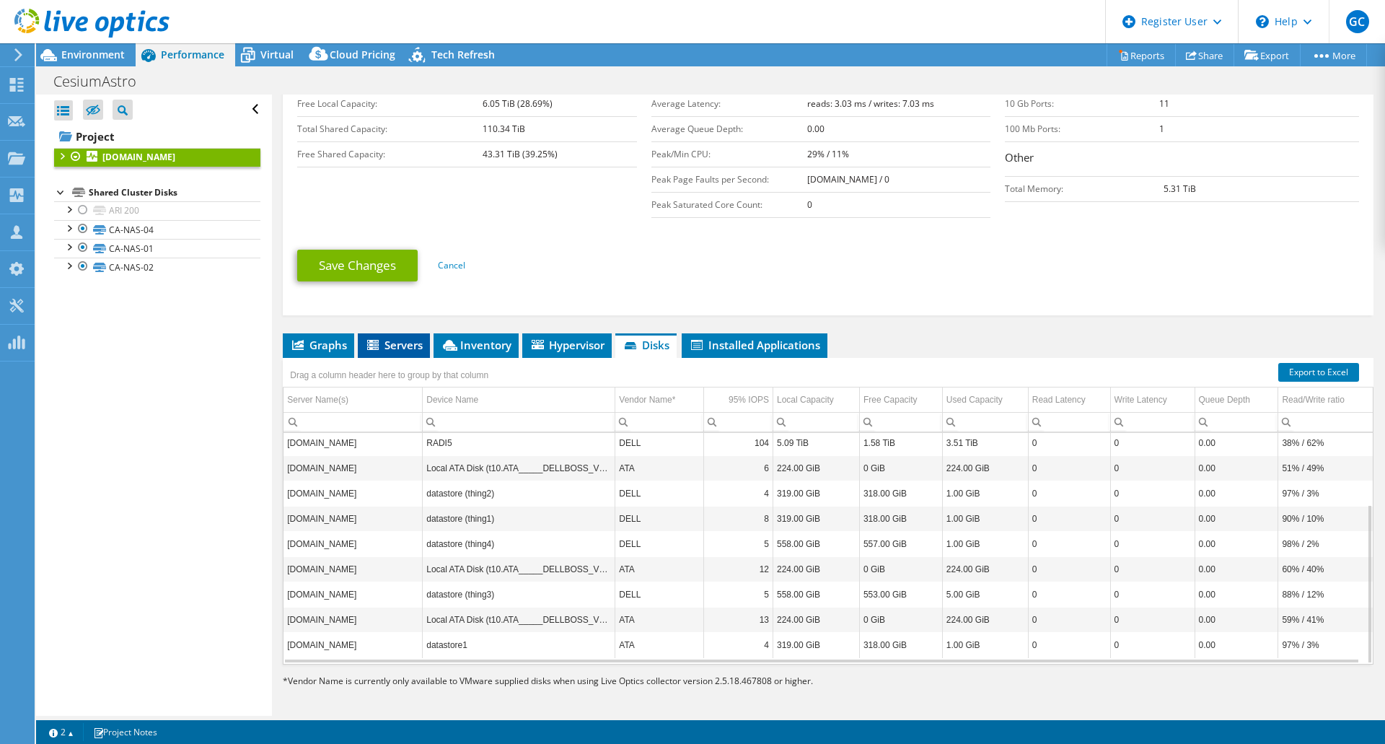
click at [392, 338] on span "Servers" at bounding box center [394, 345] width 58 height 14
